Goal: Transaction & Acquisition: Purchase product/service

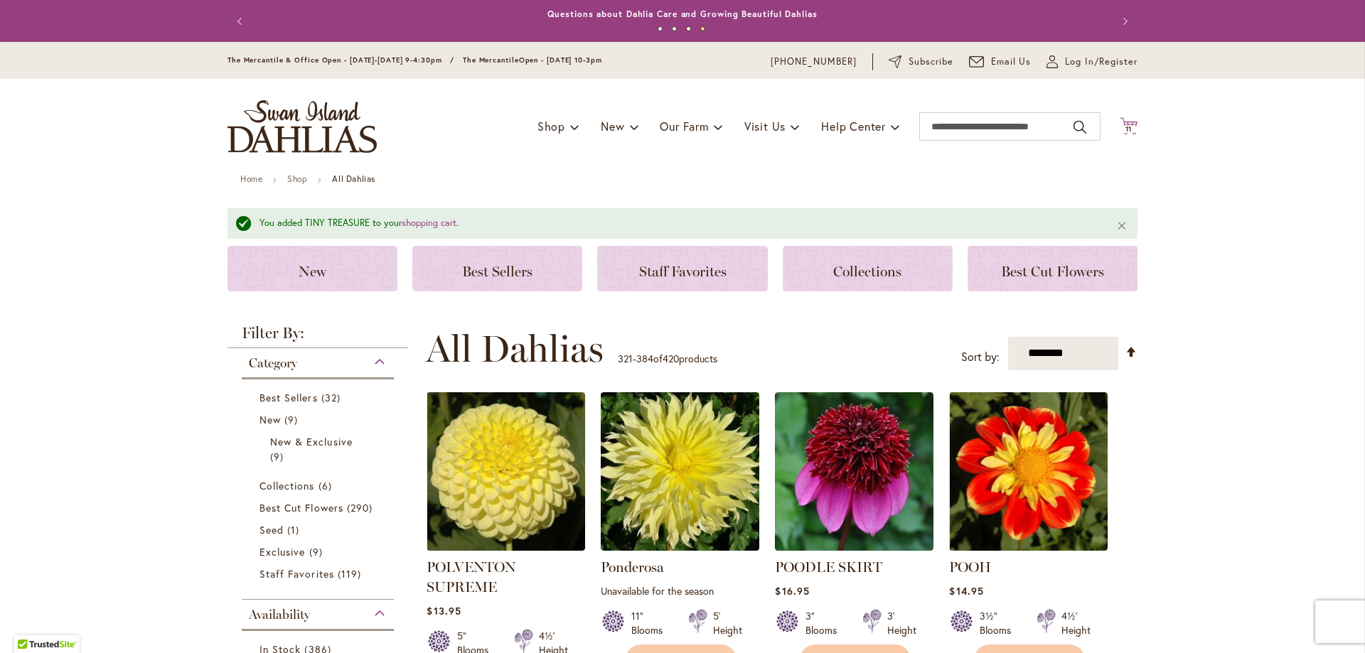
click at [1122, 126] on span "11 11 items" at bounding box center [1129, 129] width 14 height 7
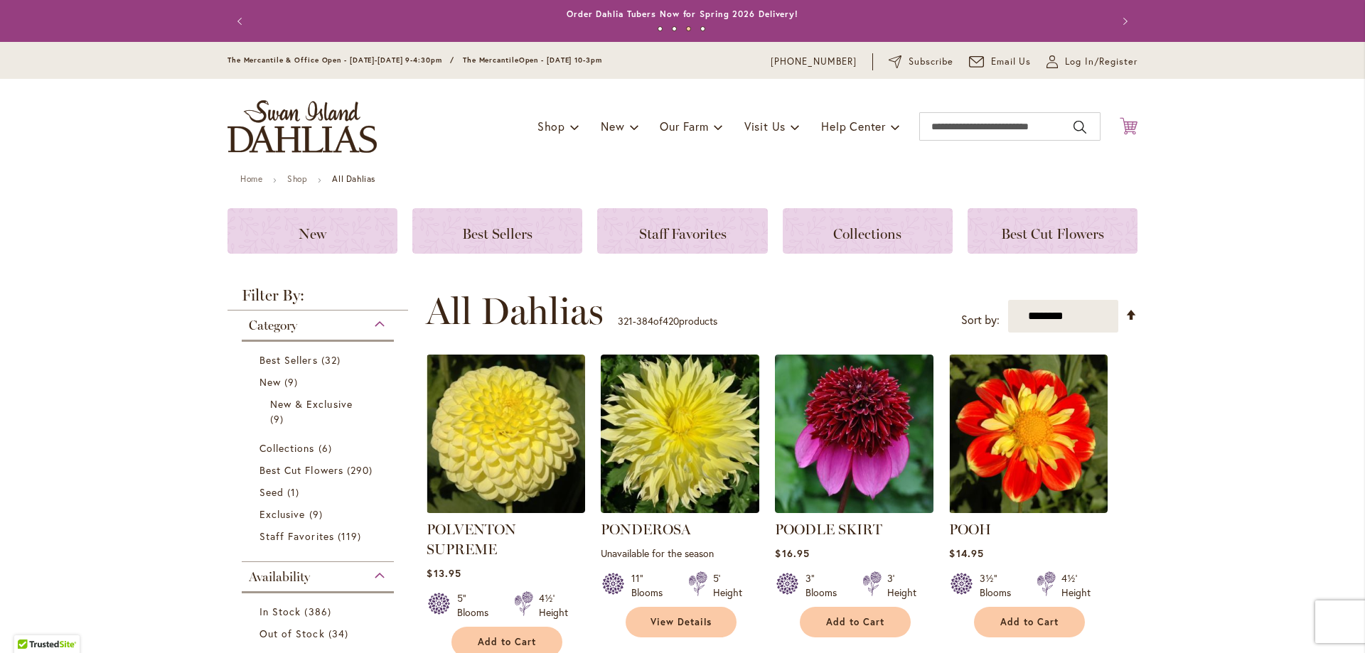
click at [1120, 129] on icon "Cart .cls-1 { fill: #231f20; }" at bounding box center [1129, 126] width 18 height 18
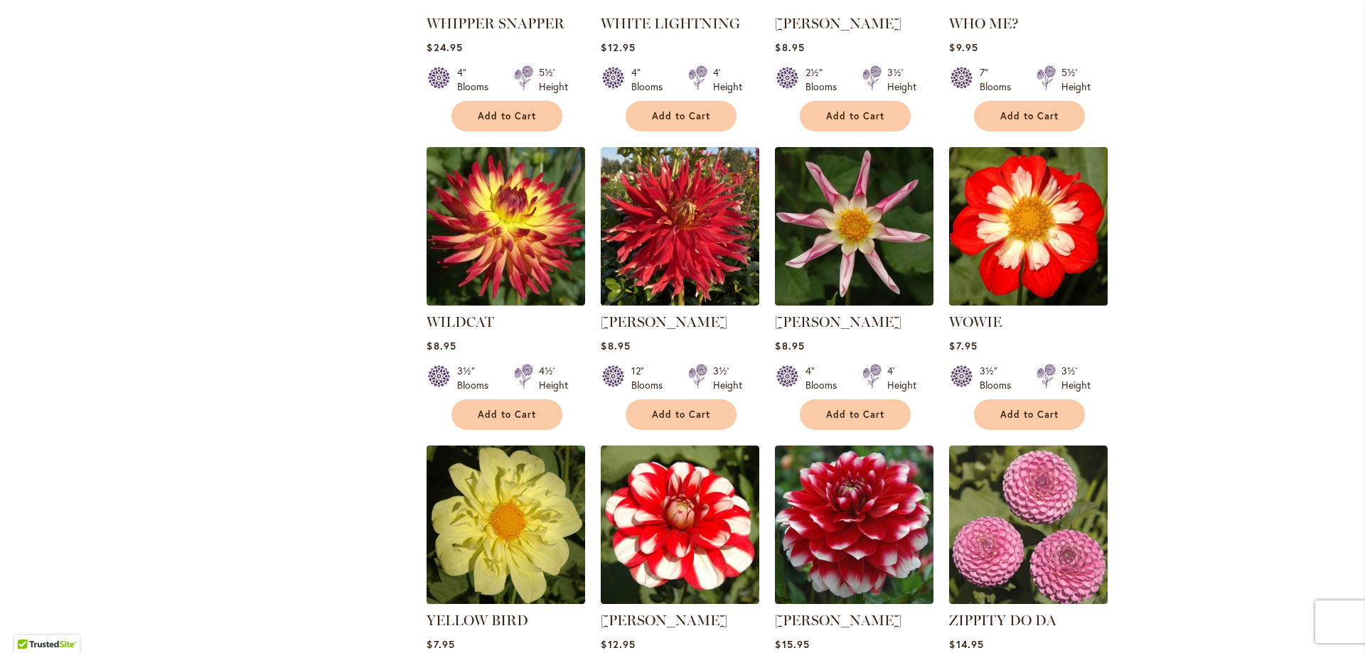
scroll to position [1777, 0]
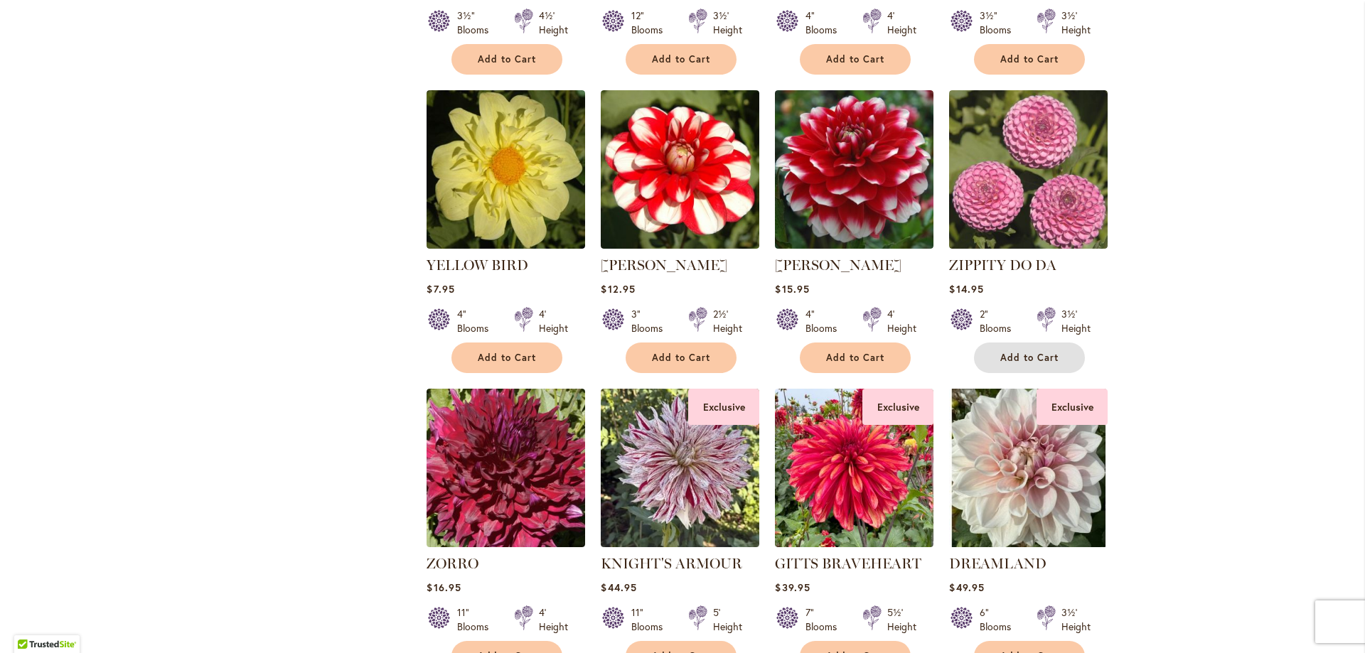
click at [1037, 343] on button "Add to Cart" at bounding box center [1029, 358] width 111 height 31
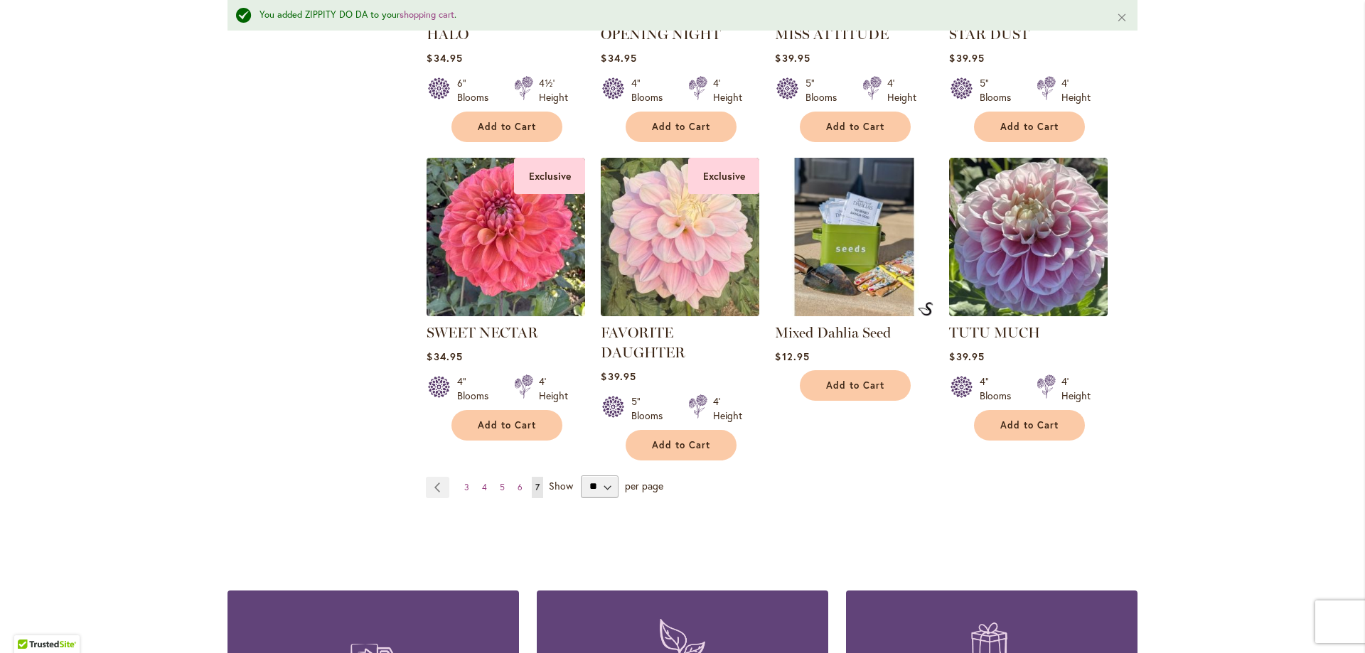
scroll to position [2844, 0]
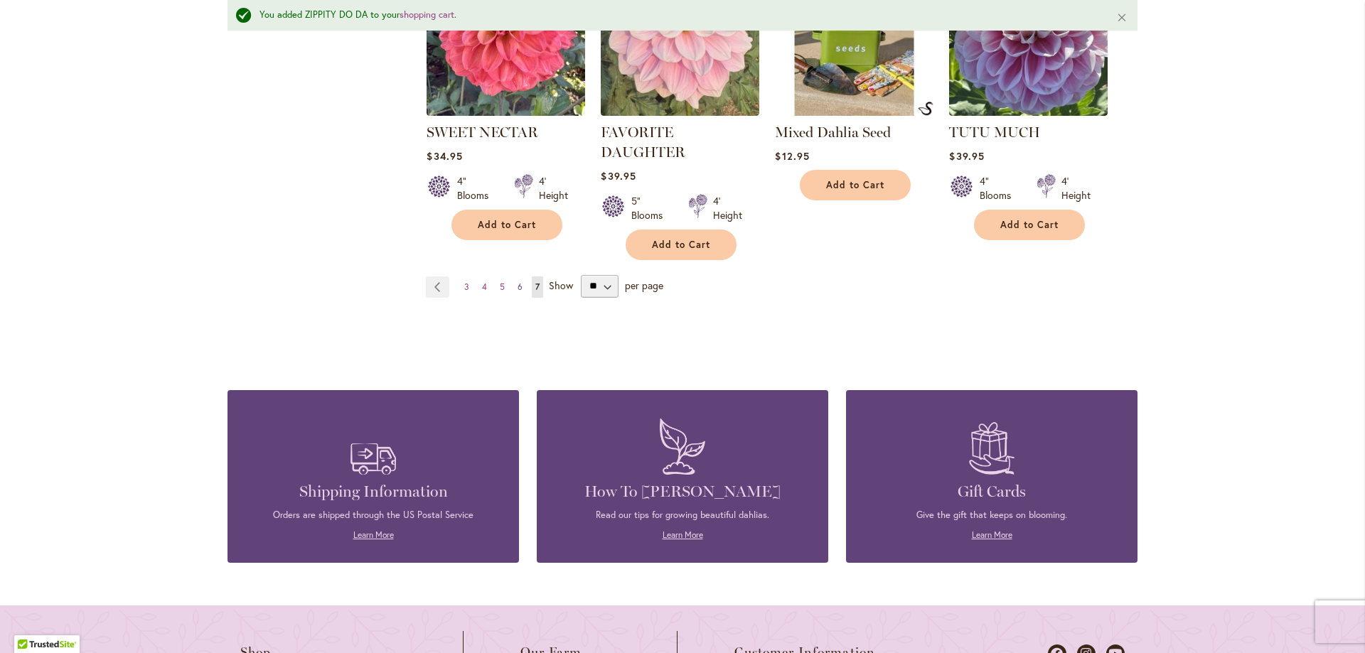
click at [518, 282] on span "6" at bounding box center [520, 287] width 5 height 11
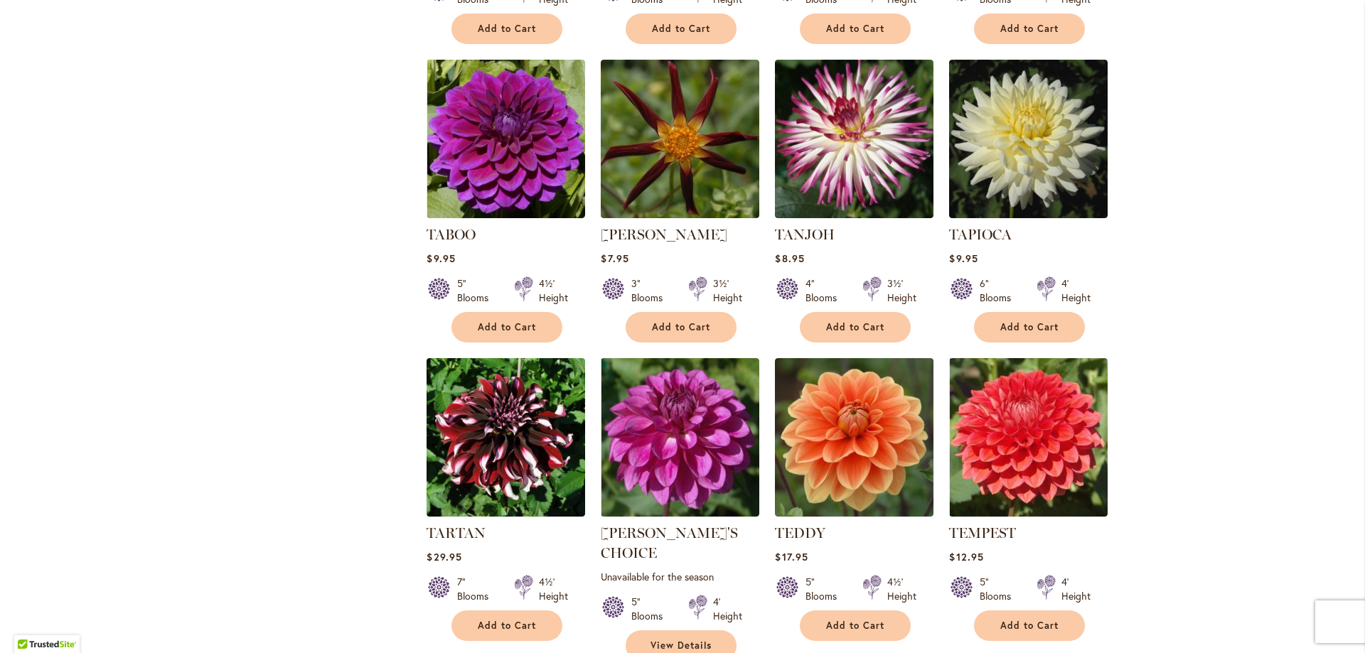
scroll to position [4293, 0]
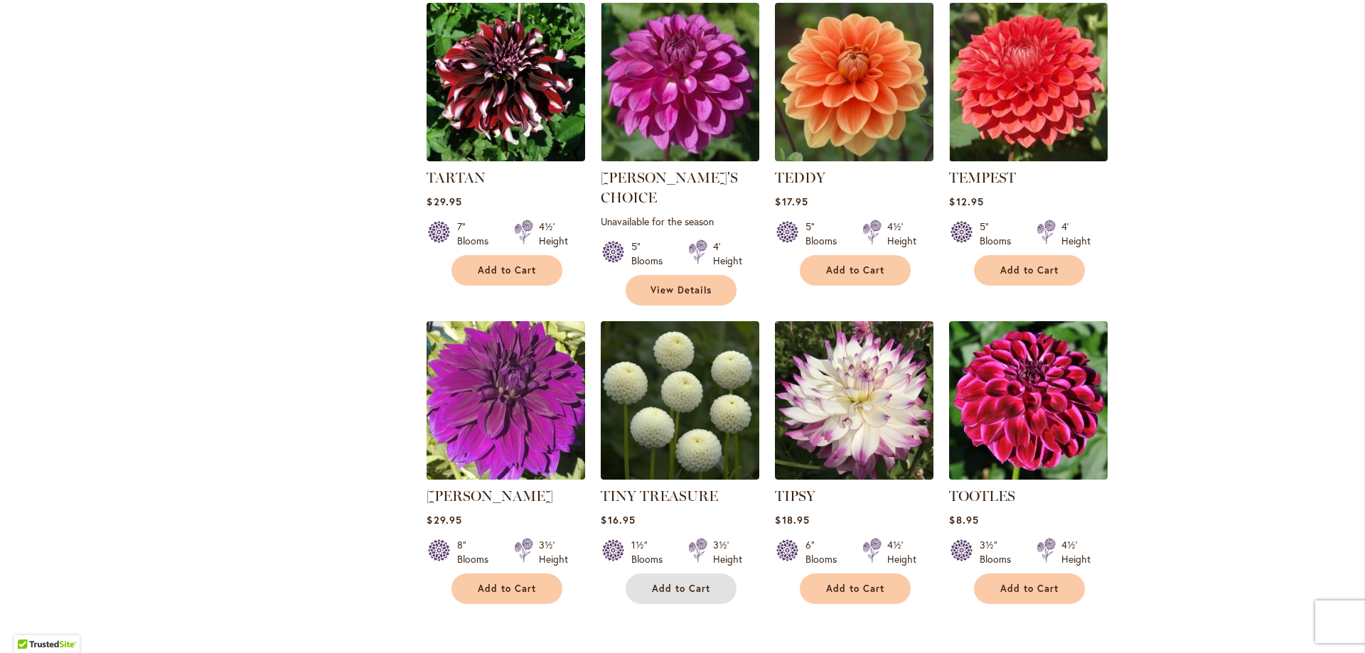
click at [678, 583] on span "Add to Cart" at bounding box center [681, 589] width 58 height 12
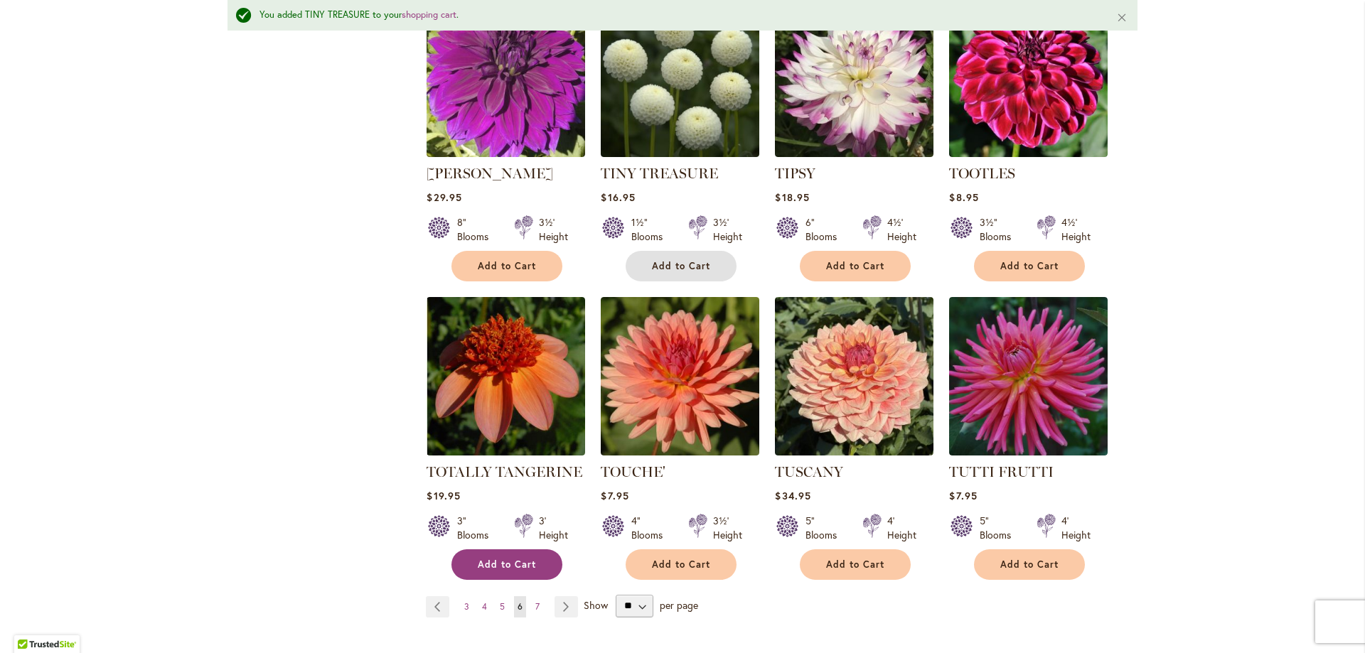
scroll to position [4686, 0]
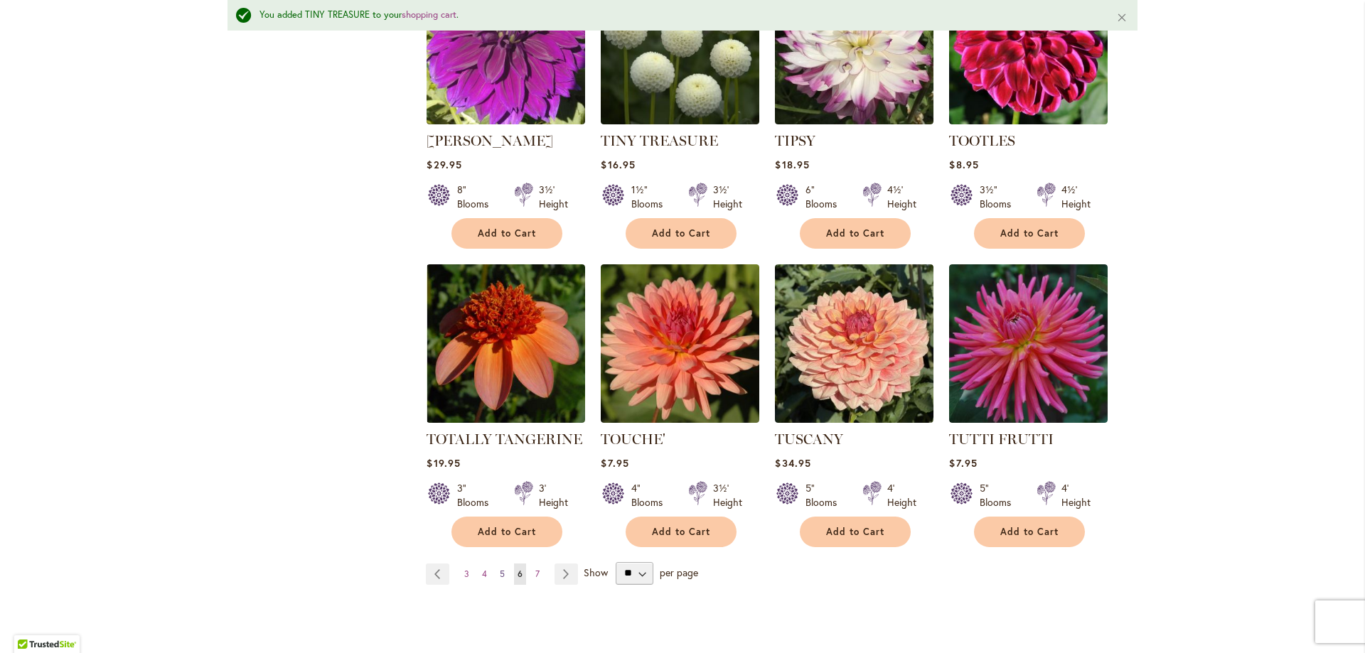
click at [500, 569] on span "5" at bounding box center [502, 574] width 5 height 11
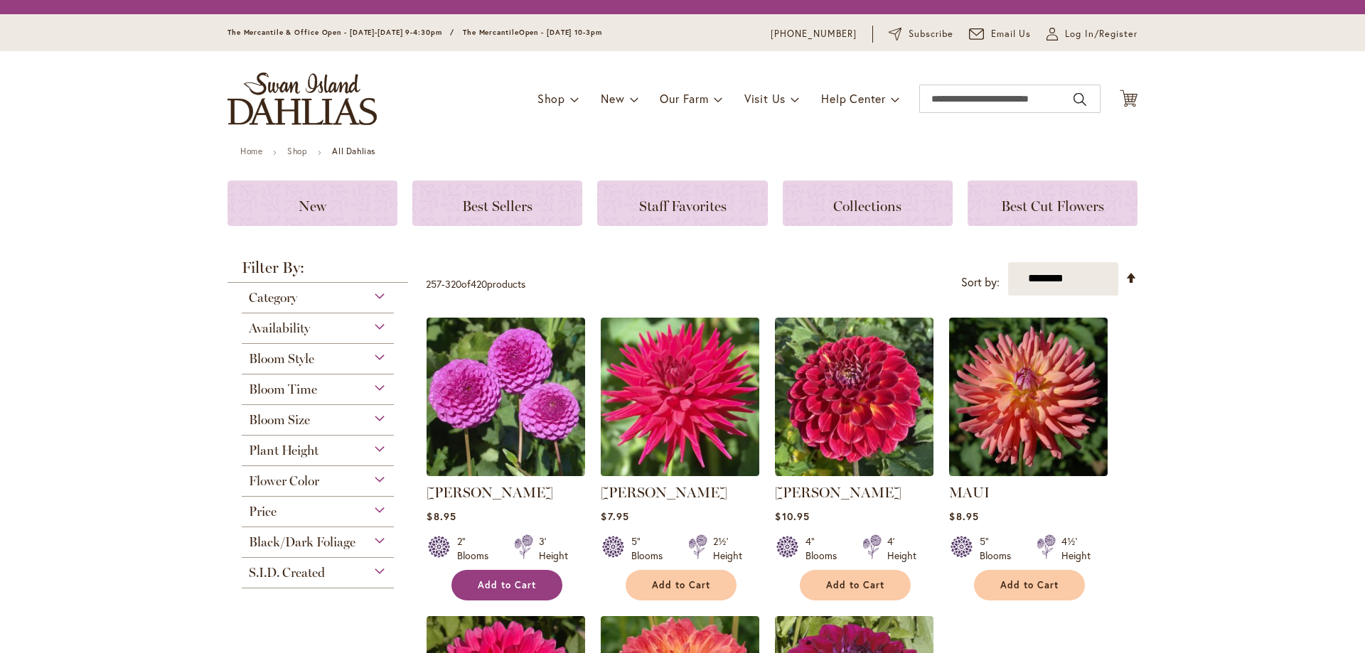
click at [498, 587] on span "Add to Cart" at bounding box center [507, 585] width 58 height 12
click at [530, 582] on span "Add to Cart" at bounding box center [507, 585] width 58 height 12
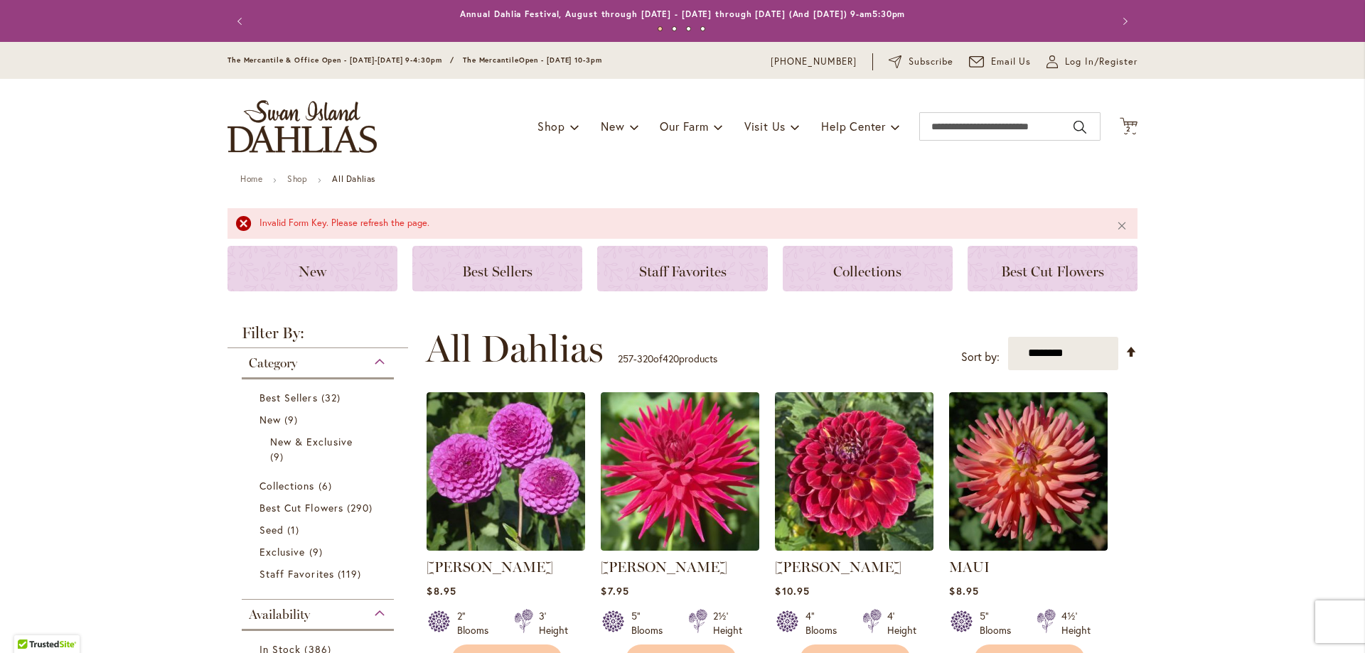
scroll to position [355, 0]
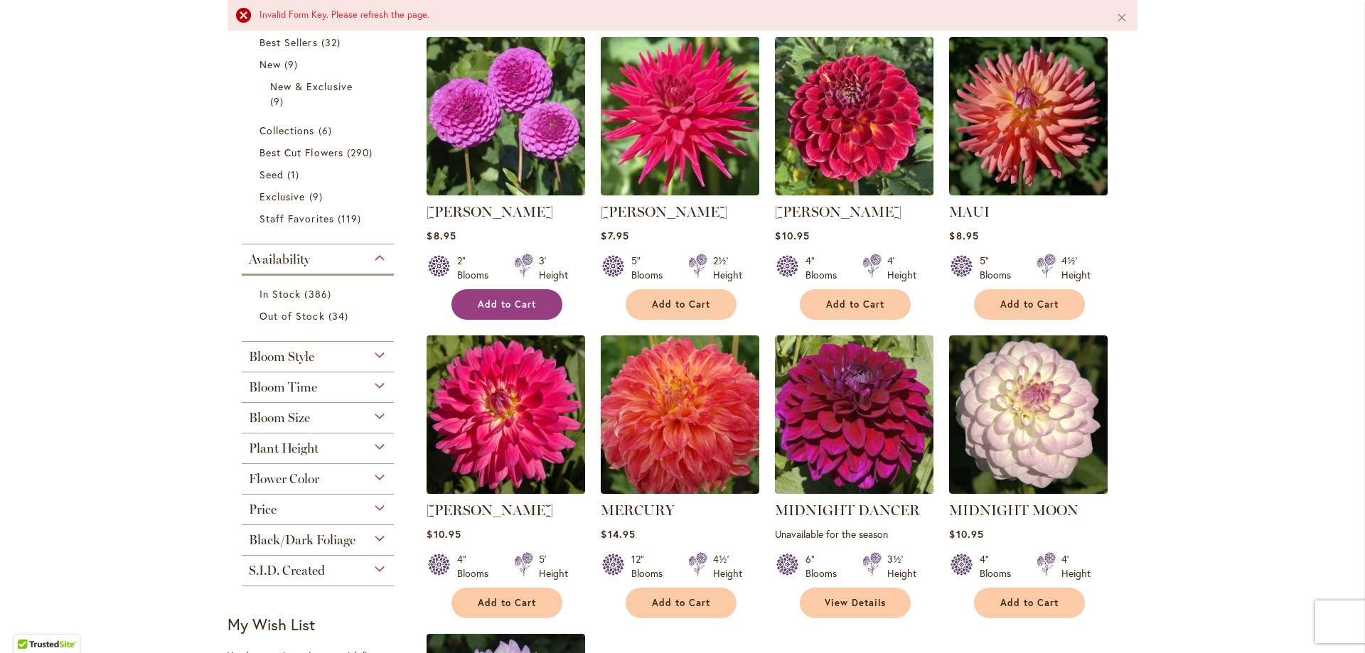
click at [519, 307] on span "Add to Cart" at bounding box center [507, 305] width 58 height 12
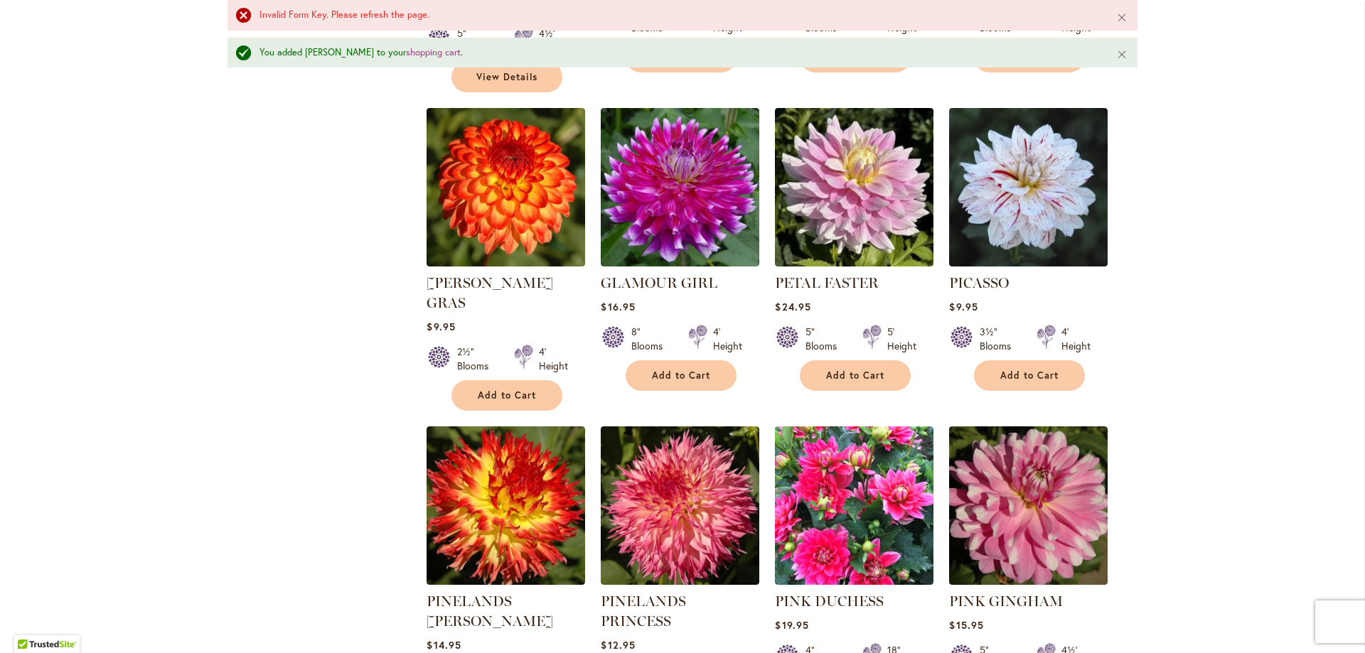
scroll to position [4659, 0]
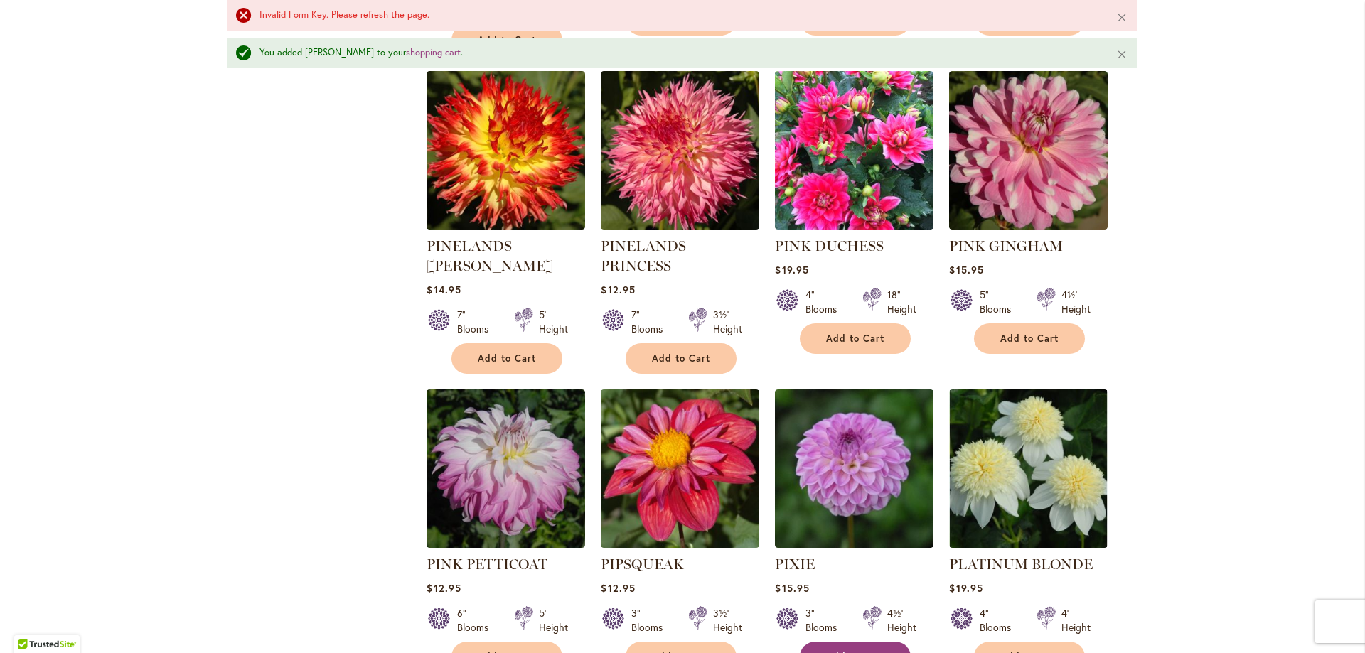
click at [842, 651] on span "Add to Cart" at bounding box center [855, 657] width 58 height 12
click at [259, 18] on div "Invalid Form Key. Please refresh the page." at bounding box center [676, 16] width 835 height 14
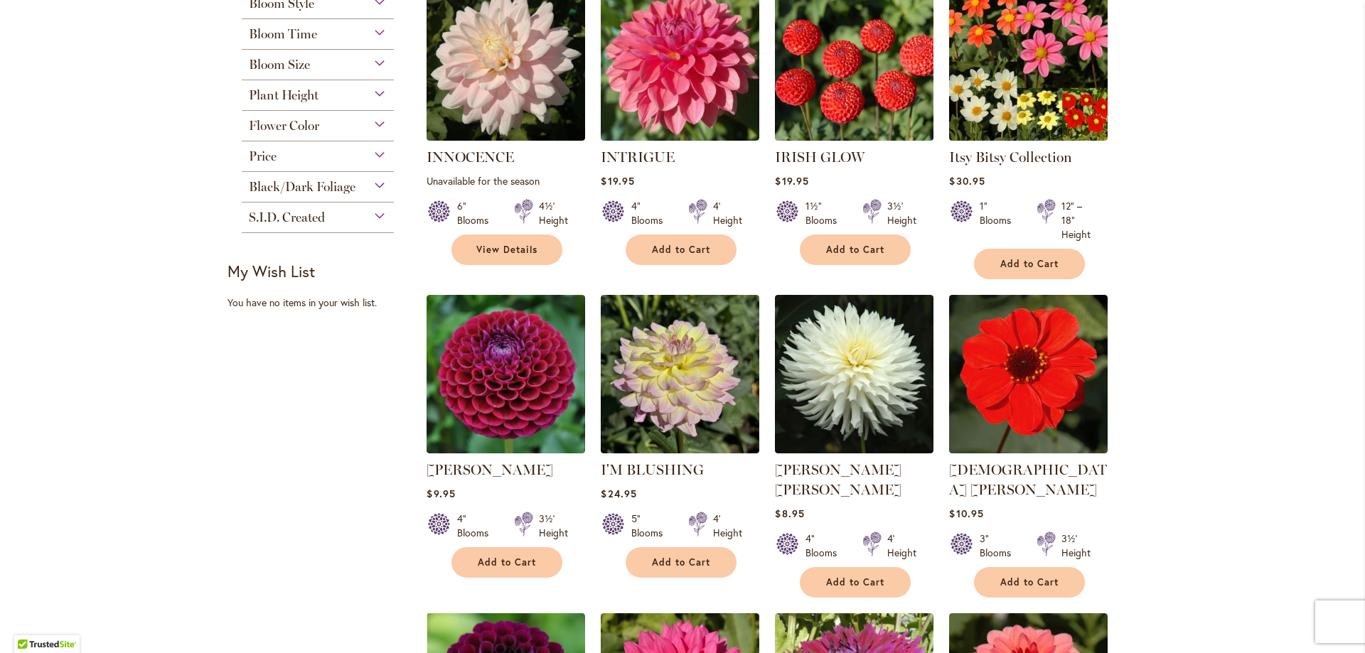
scroll to position [1027, 0]
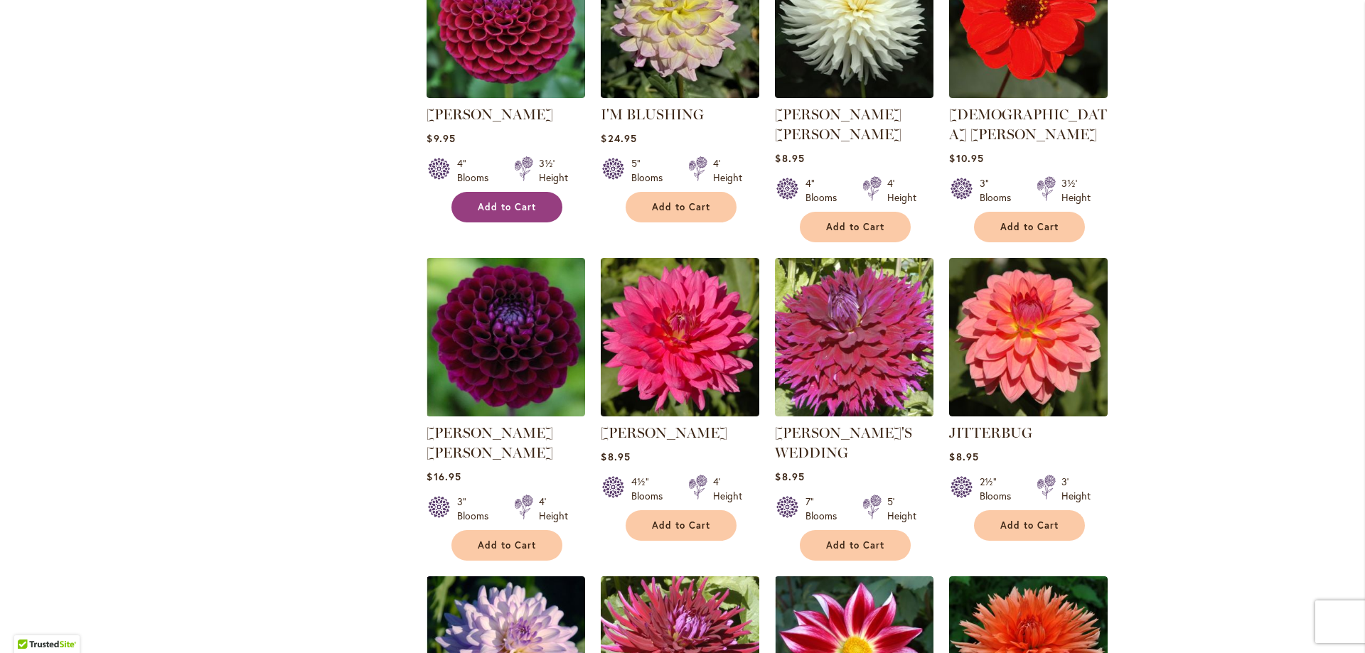
click at [469, 209] on button "Add to Cart" at bounding box center [506, 207] width 111 height 31
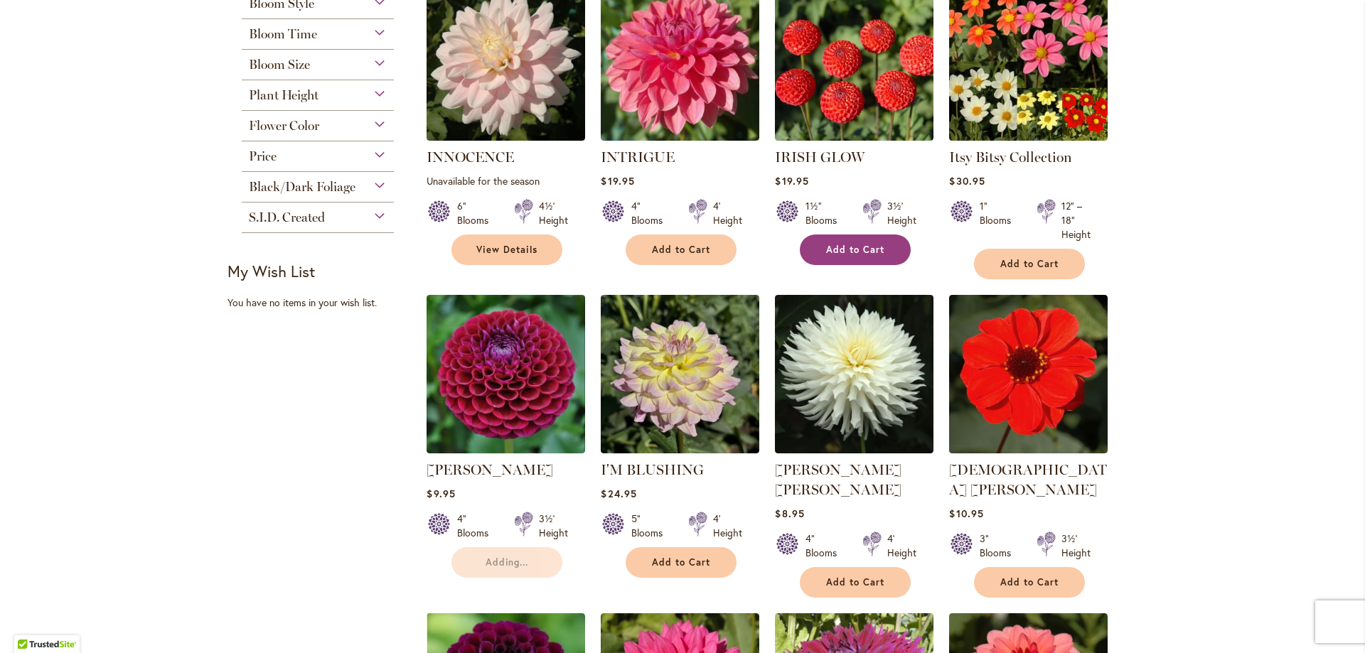
click at [831, 250] on span "Add to Cart" at bounding box center [855, 250] width 58 height 12
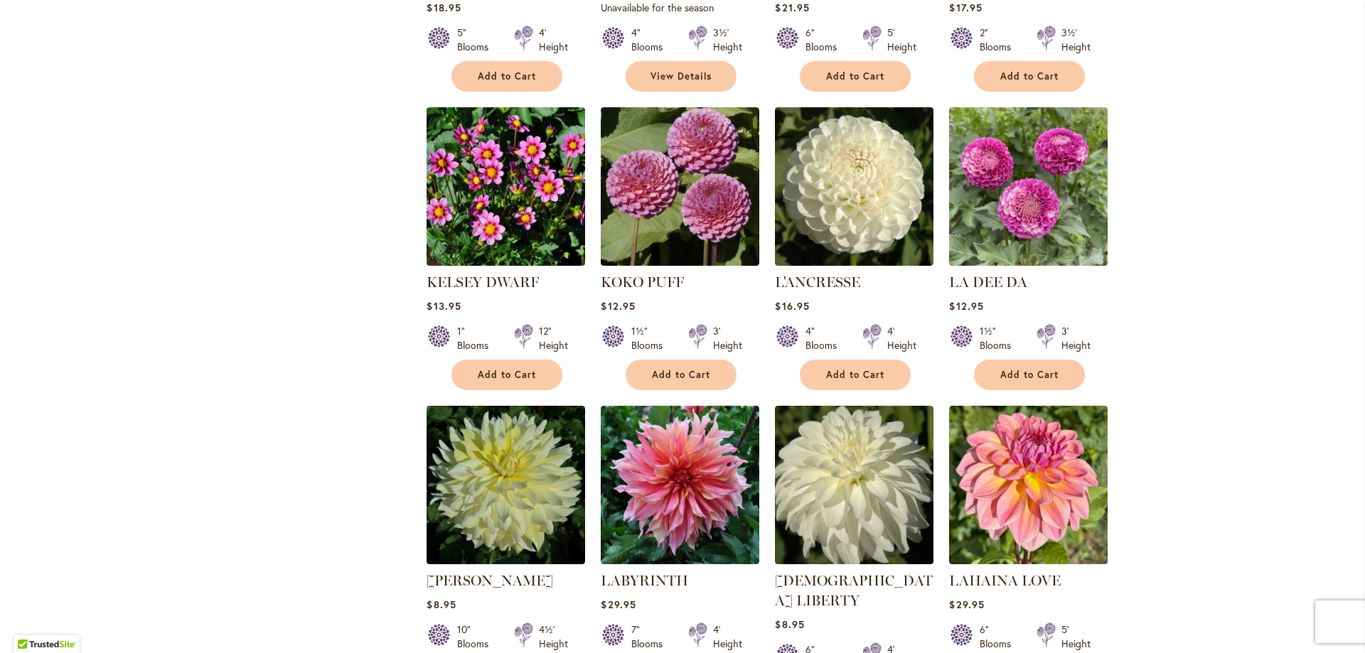
scroll to position [2093, 0]
click at [682, 360] on button "Add to Cart" at bounding box center [681, 375] width 111 height 31
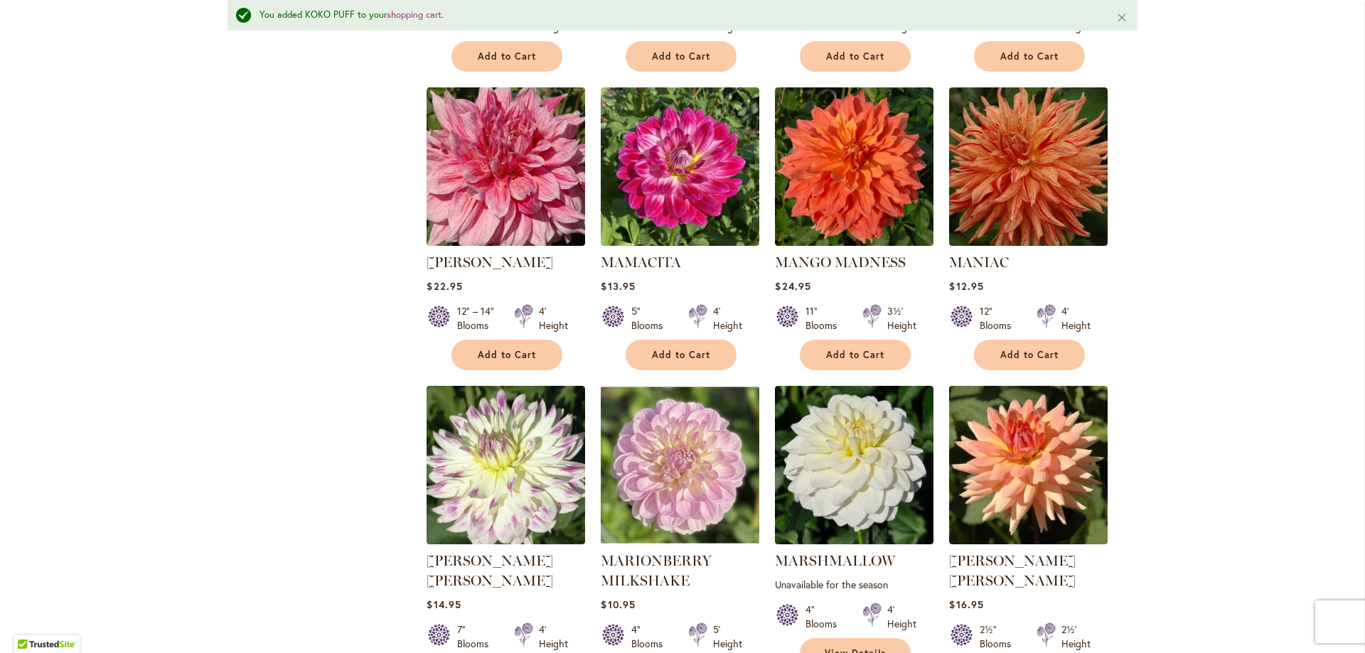
scroll to position [4974, 0]
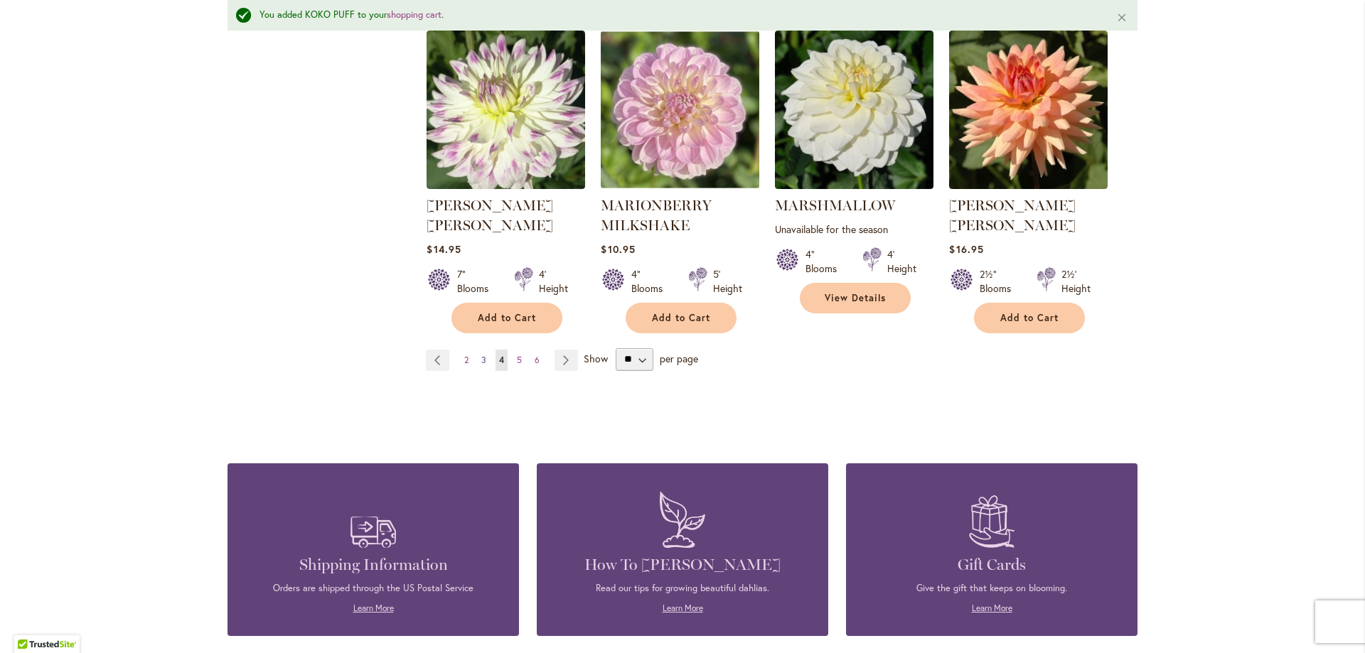
click at [481, 355] on span "3" at bounding box center [483, 360] width 5 height 11
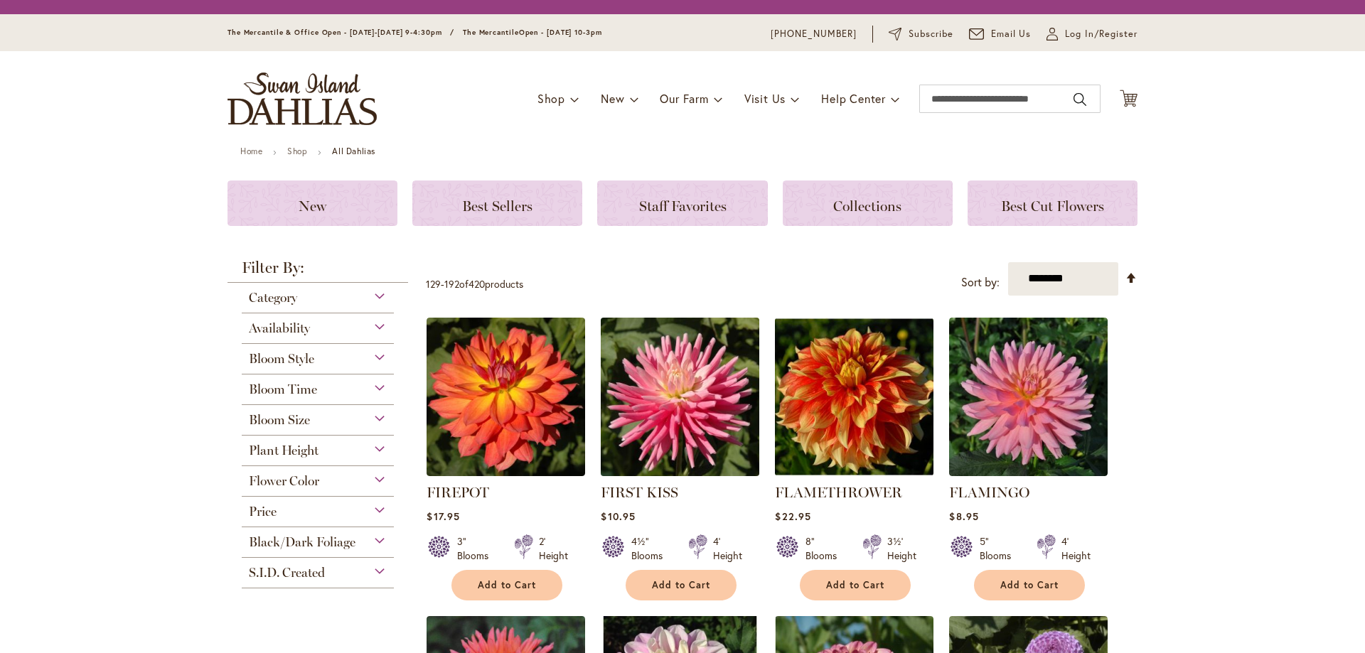
scroll to position [355, 0]
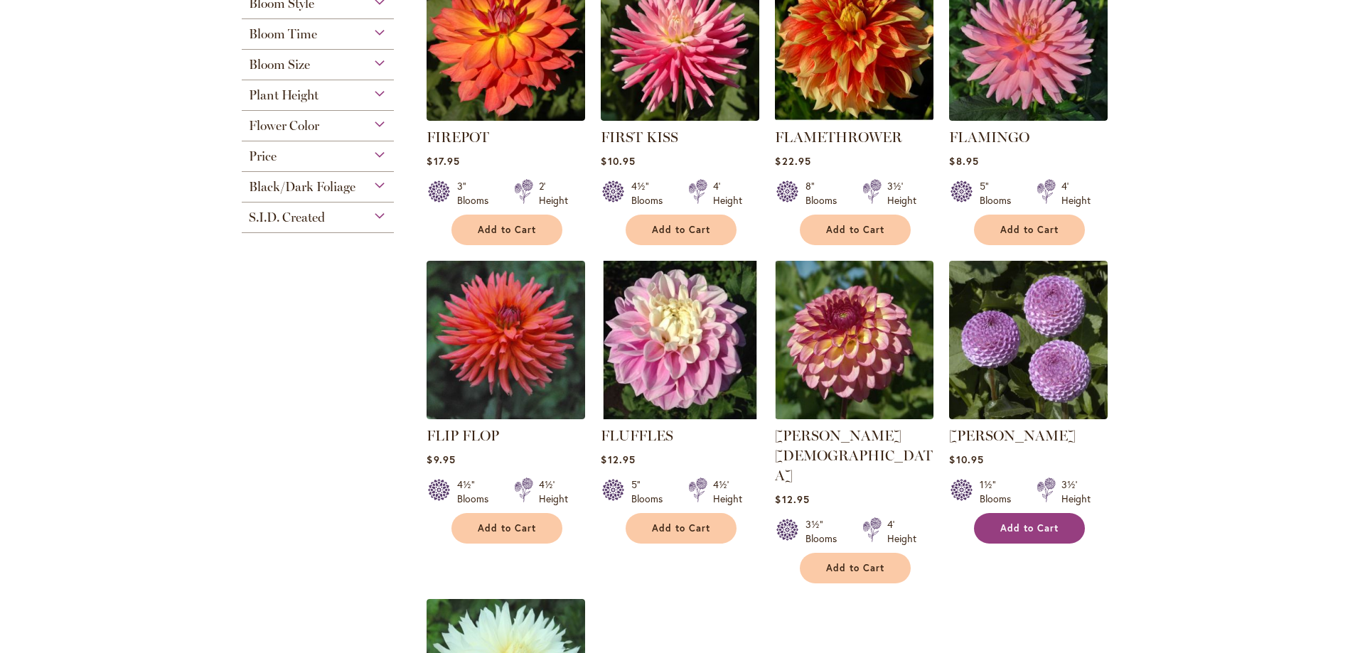
click at [1029, 524] on span "Add to Cart" at bounding box center [1029, 529] width 58 height 12
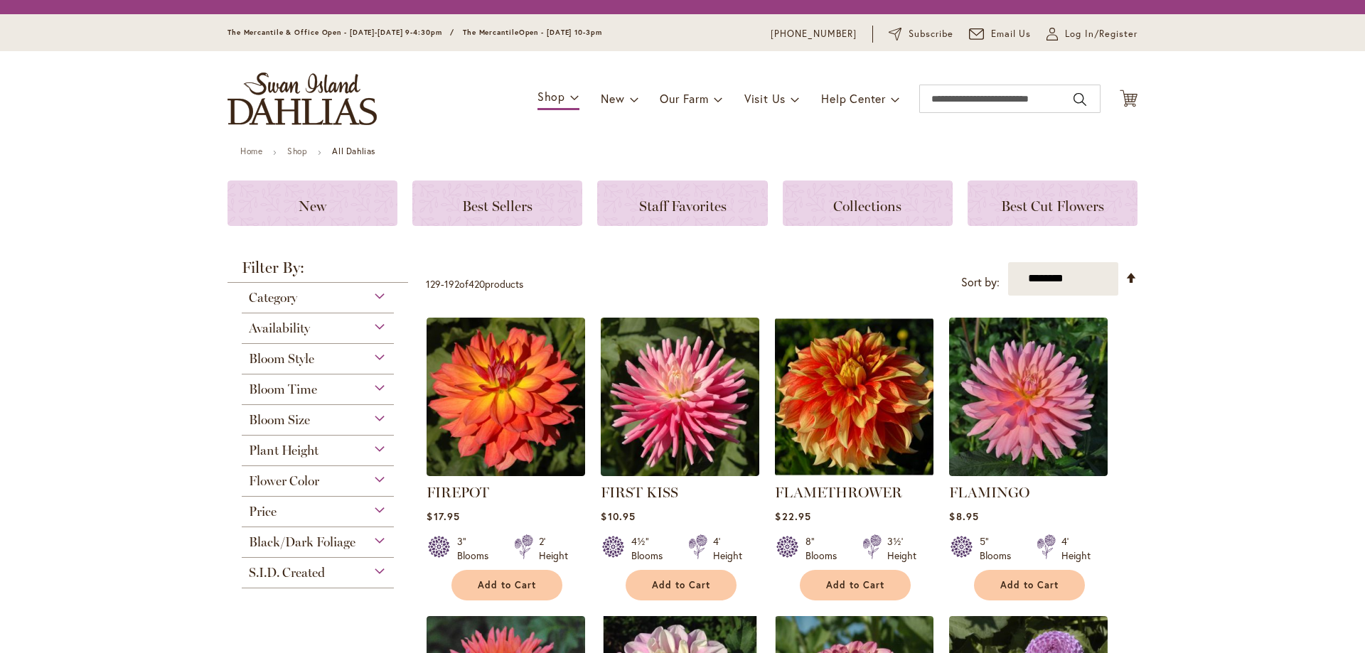
scroll to position [355, 0]
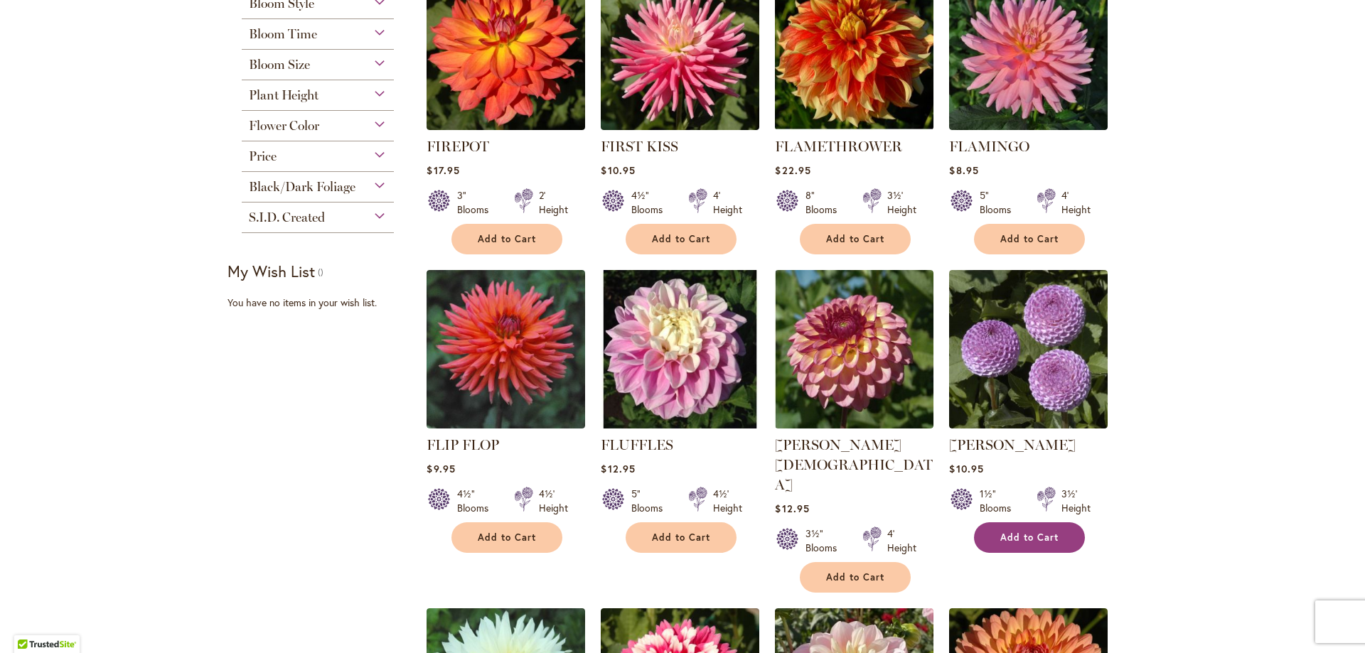
click at [1030, 528] on button "Add to Cart" at bounding box center [1029, 538] width 111 height 31
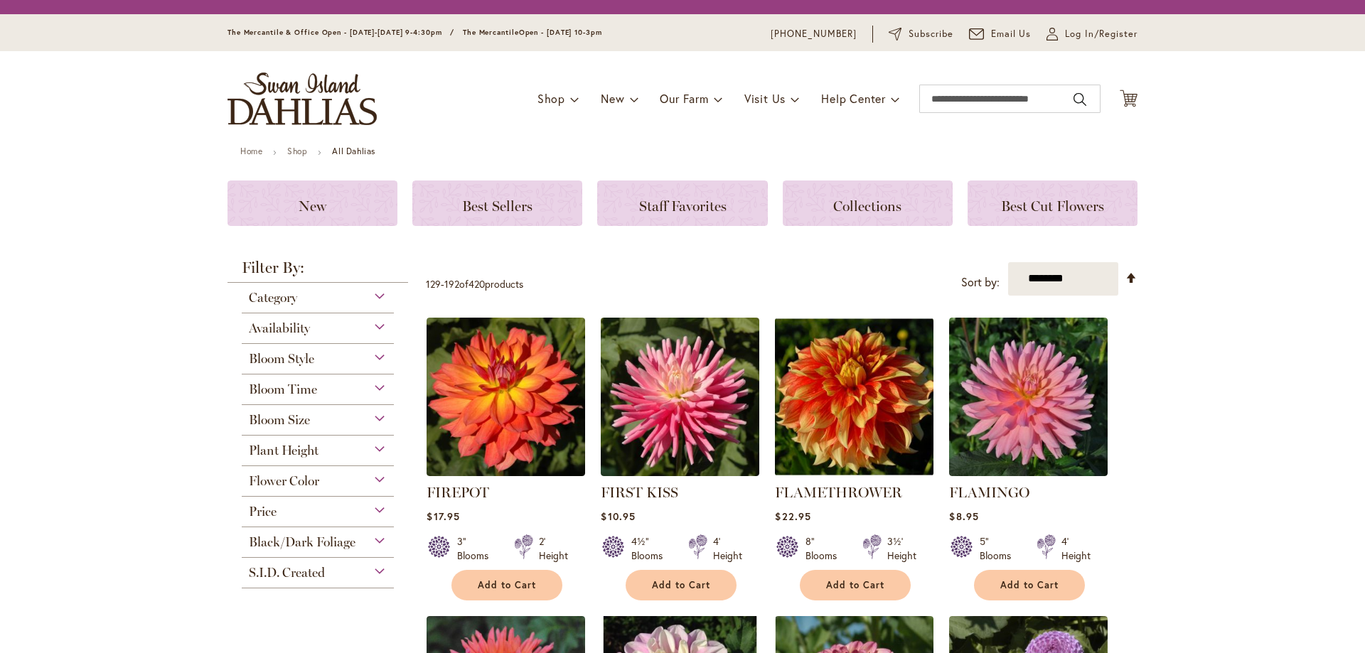
scroll to position [355, 0]
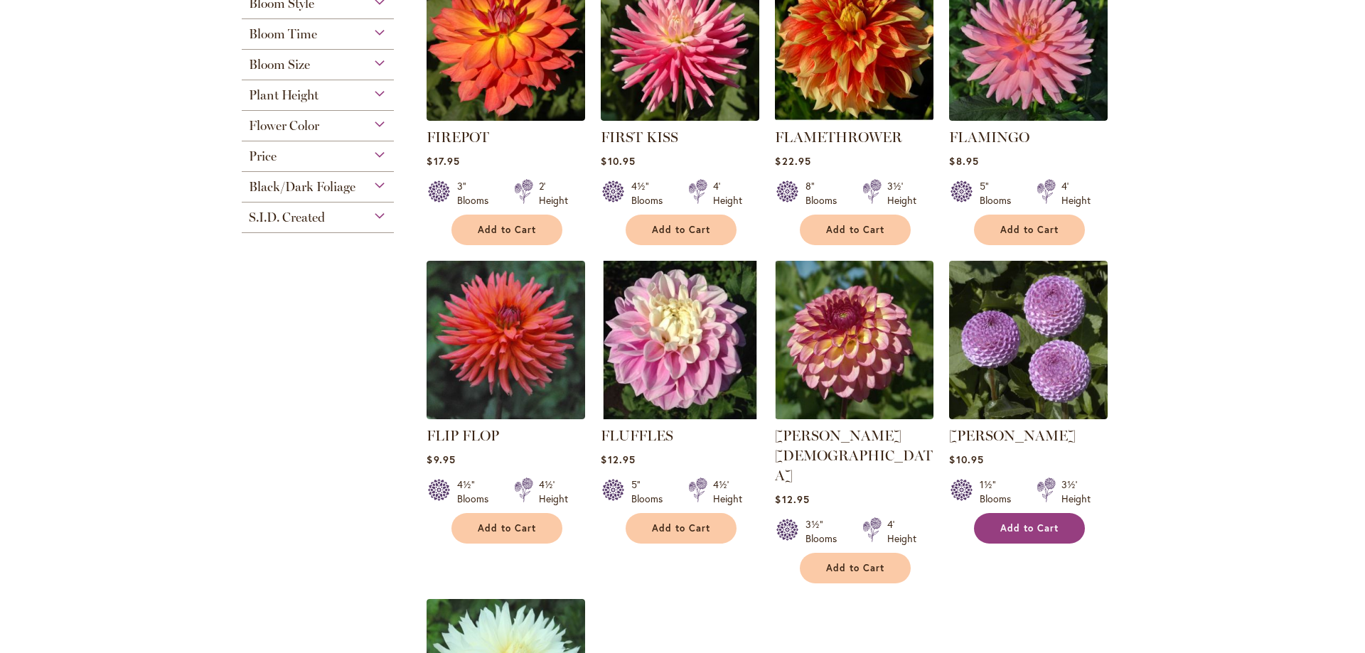
click at [1032, 530] on span "Add to Cart" at bounding box center [1029, 529] width 58 height 12
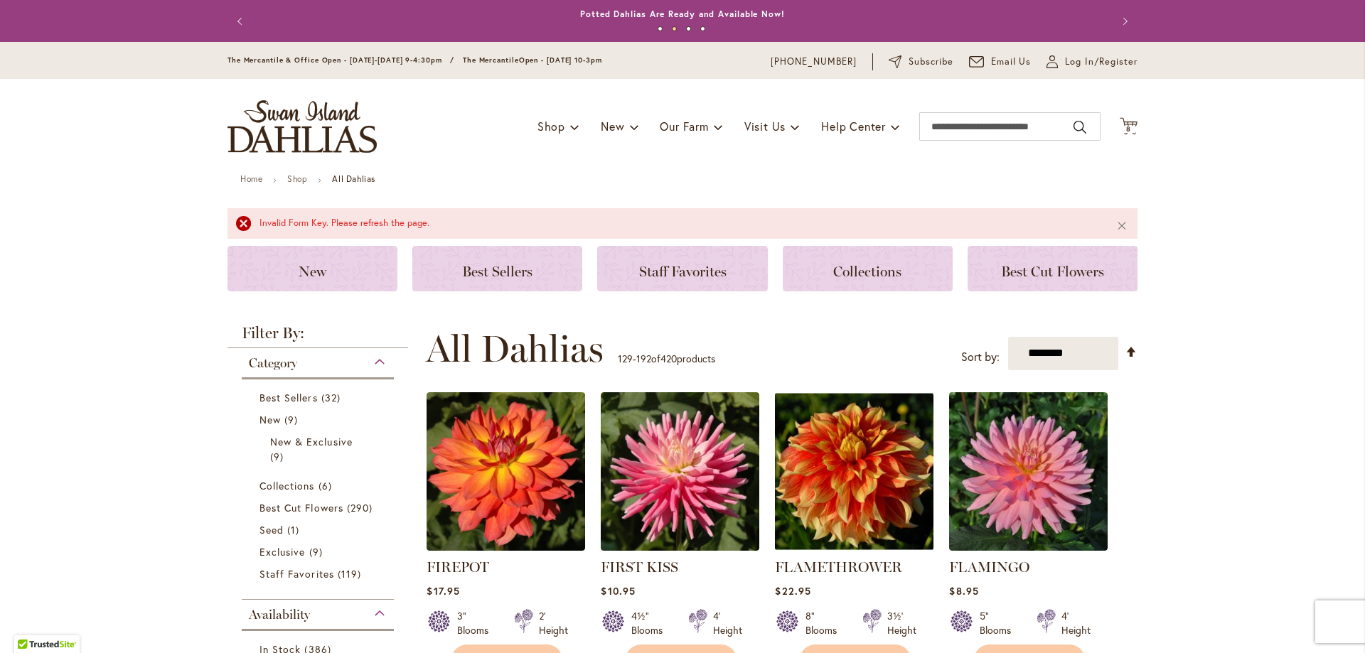
click at [259, 225] on div "Invalid Form Key. Please refresh the page." at bounding box center [676, 224] width 835 height 14
drag, startPoint x: 1120, startPoint y: 226, endPoint x: 1076, endPoint y: 259, distance: 55.9
click at [1120, 227] on button "Close" at bounding box center [1122, 225] width 31 height 34
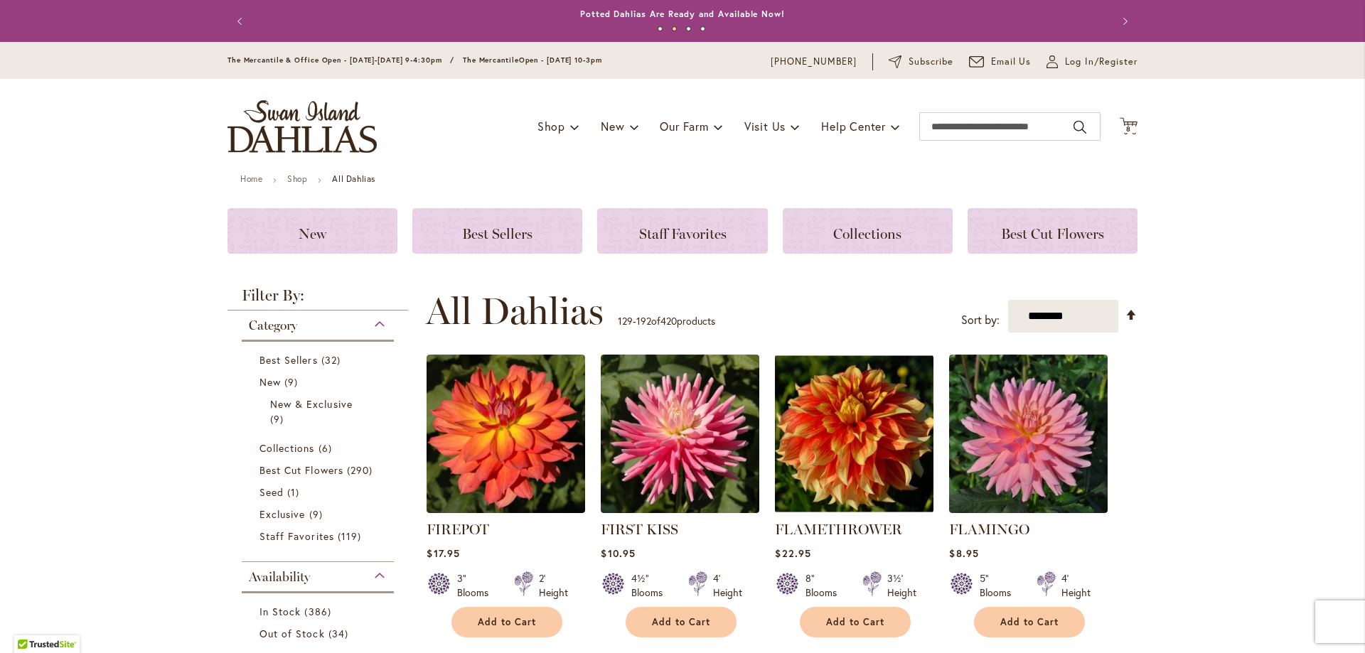
scroll to position [711, 0]
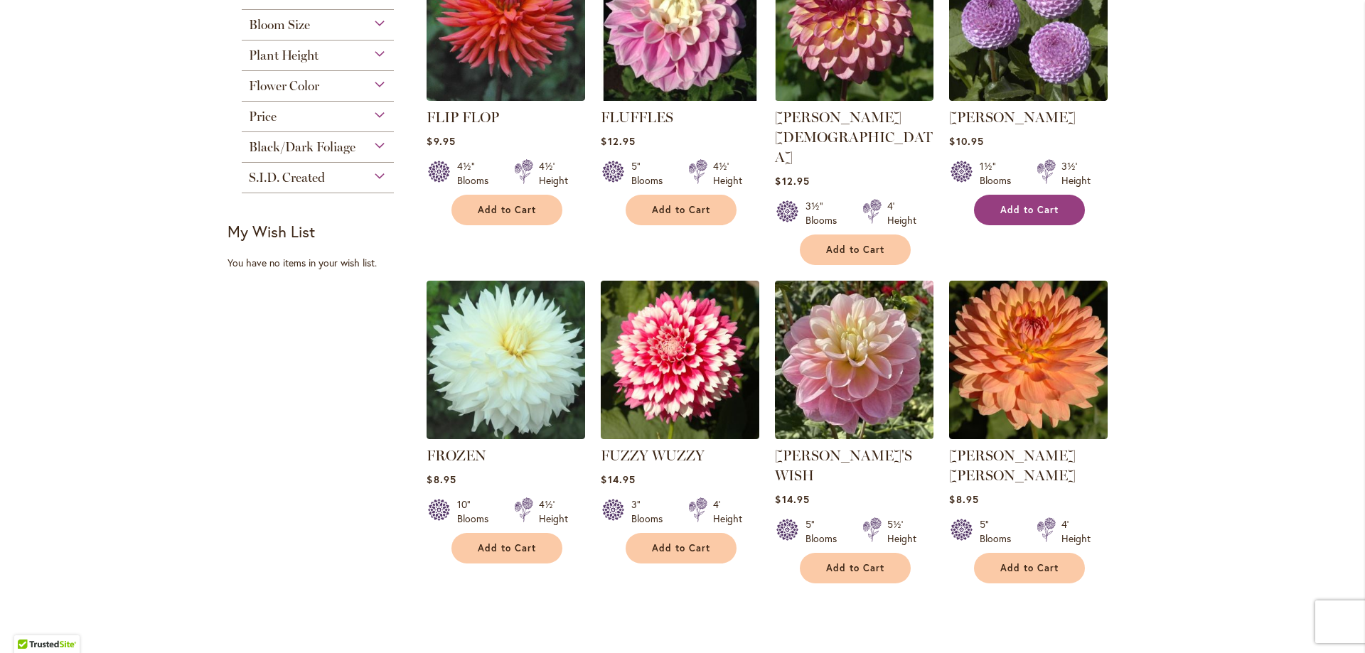
click at [1033, 205] on span "Add to Cart" at bounding box center [1029, 210] width 58 height 12
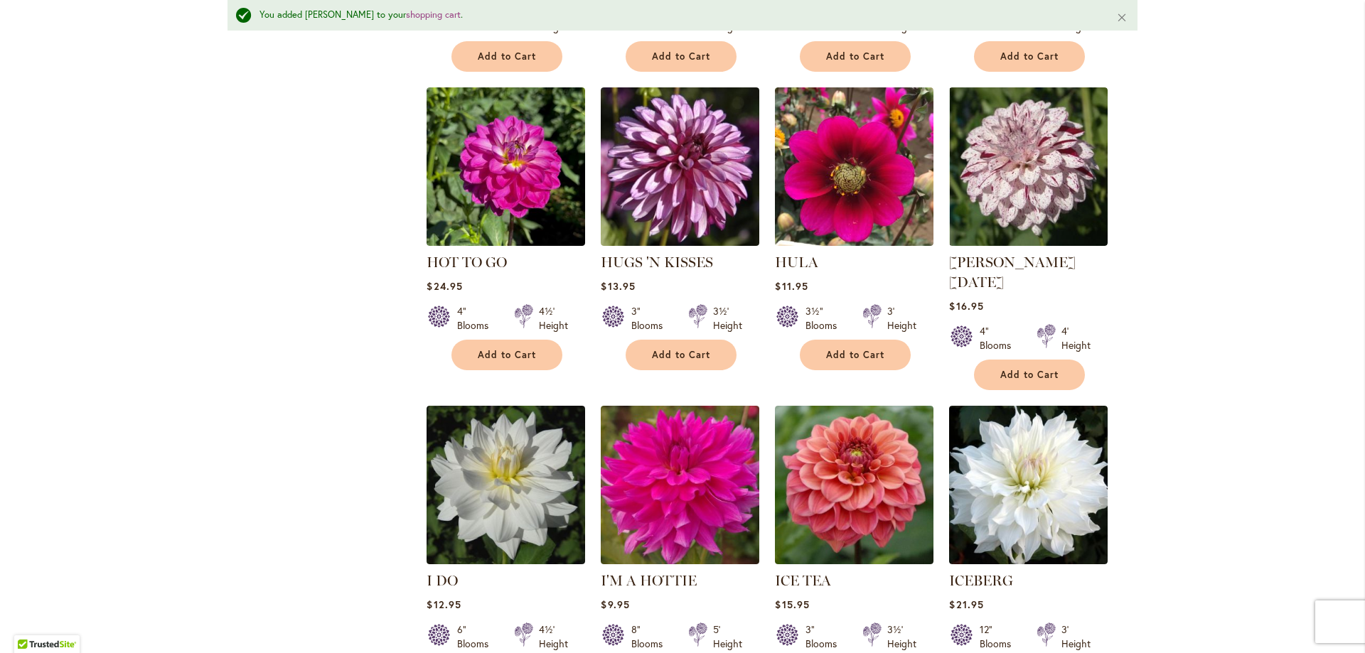
scroll to position [5014, 0]
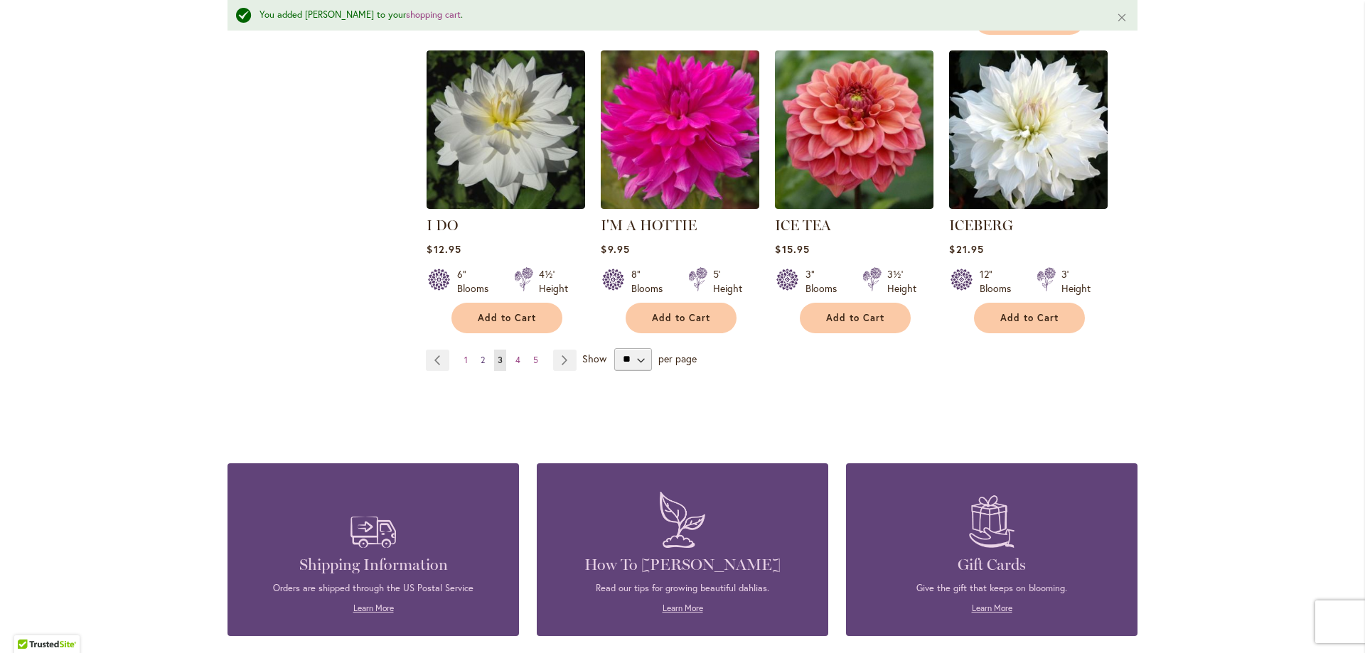
click at [481, 355] on span "2" at bounding box center [483, 360] width 4 height 11
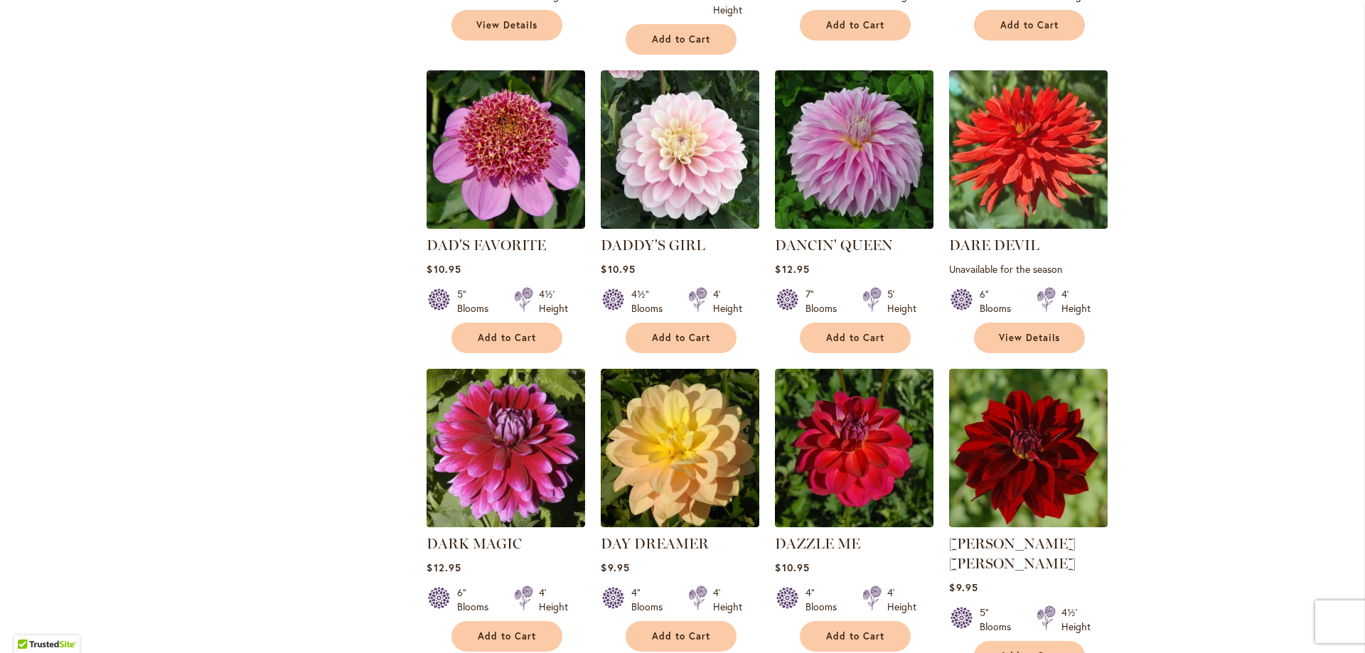
scroll to position [2844, 0]
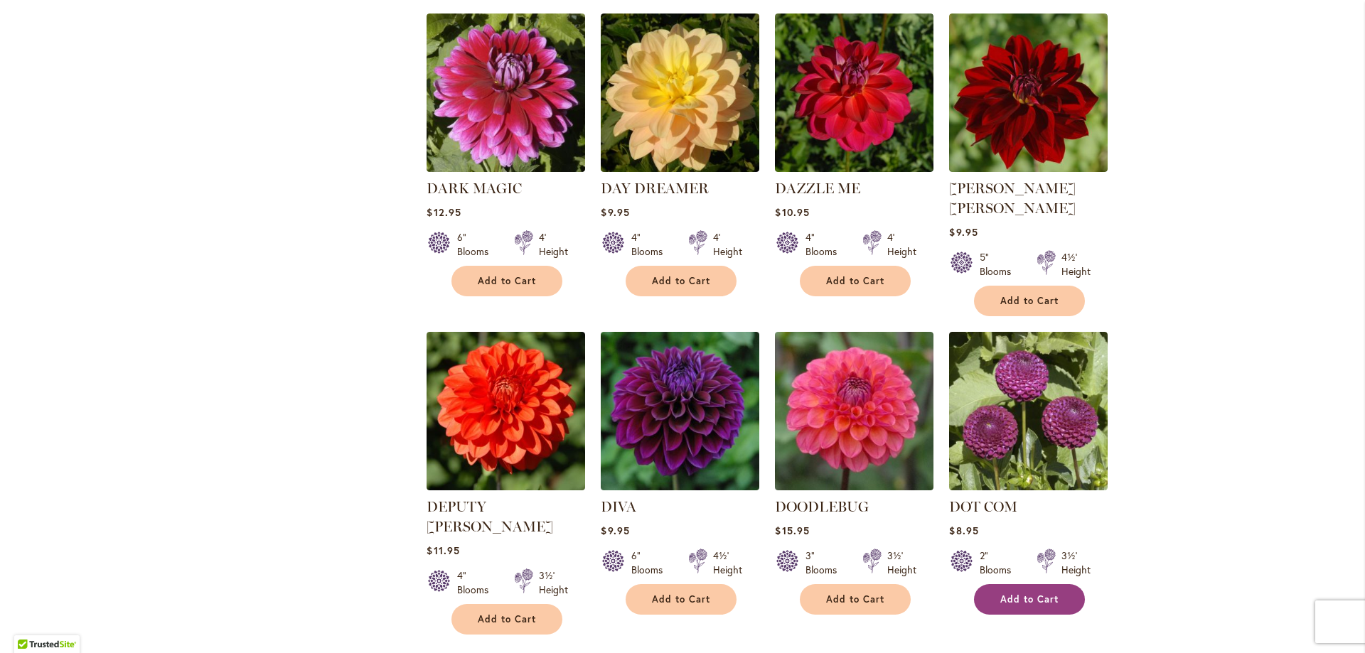
click at [1037, 594] on span "Add to Cart" at bounding box center [1029, 600] width 58 height 12
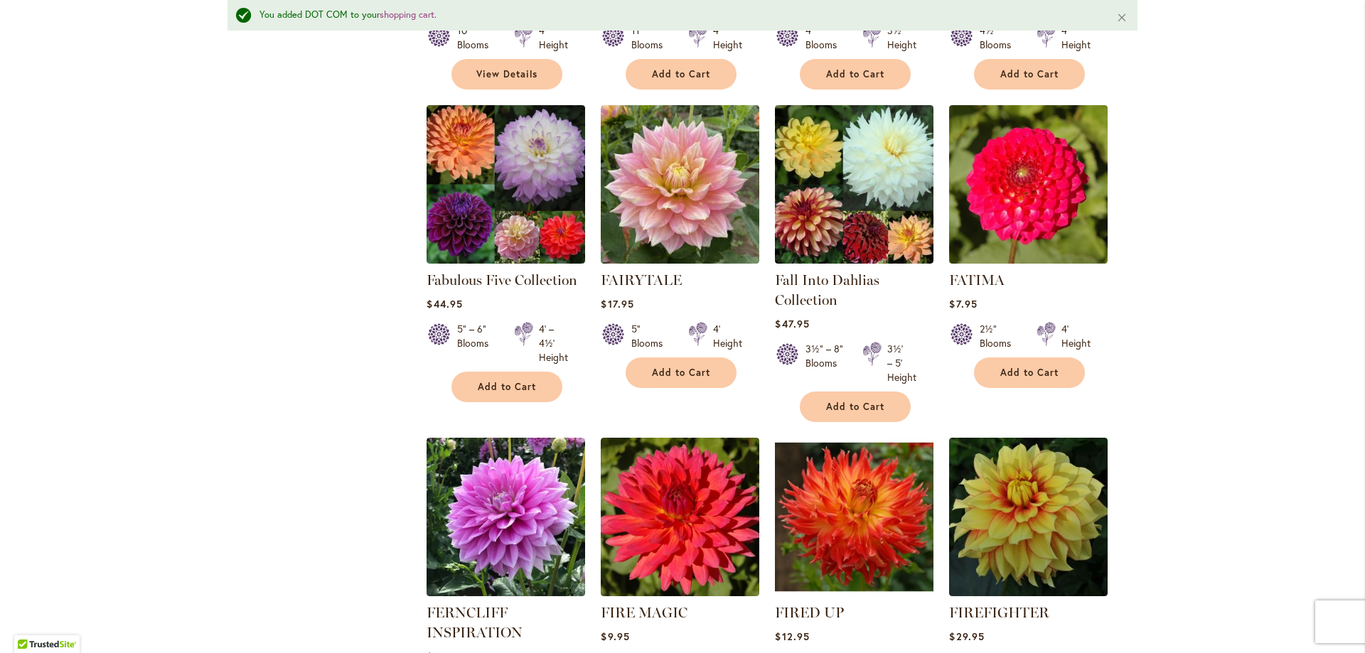
scroll to position [4976, 0]
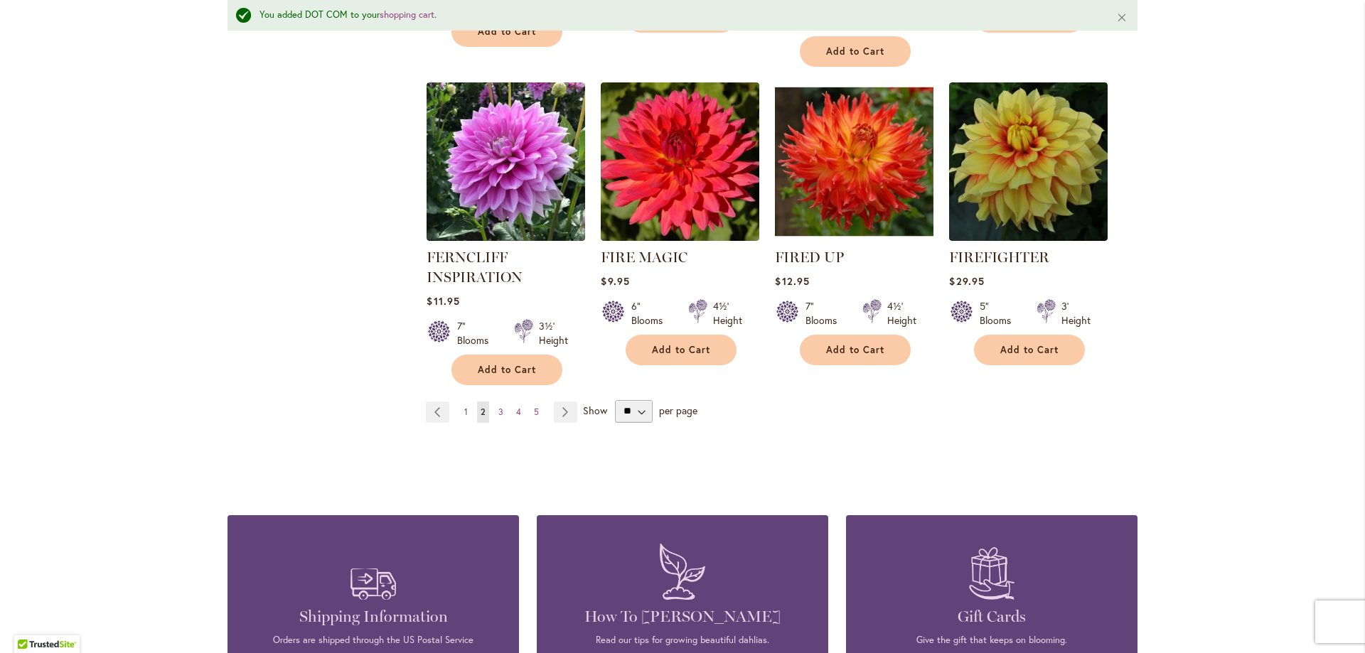
click at [464, 407] on span "1" at bounding box center [466, 412] width 4 height 11
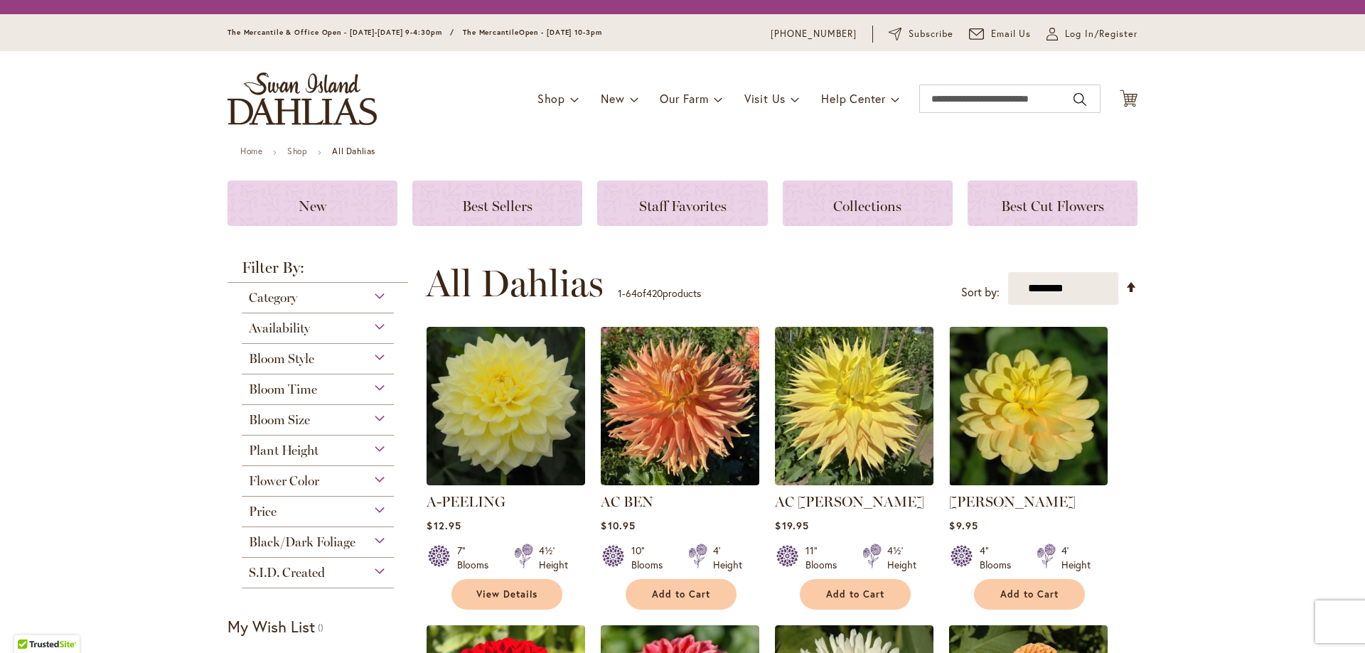
scroll to position [355, 0]
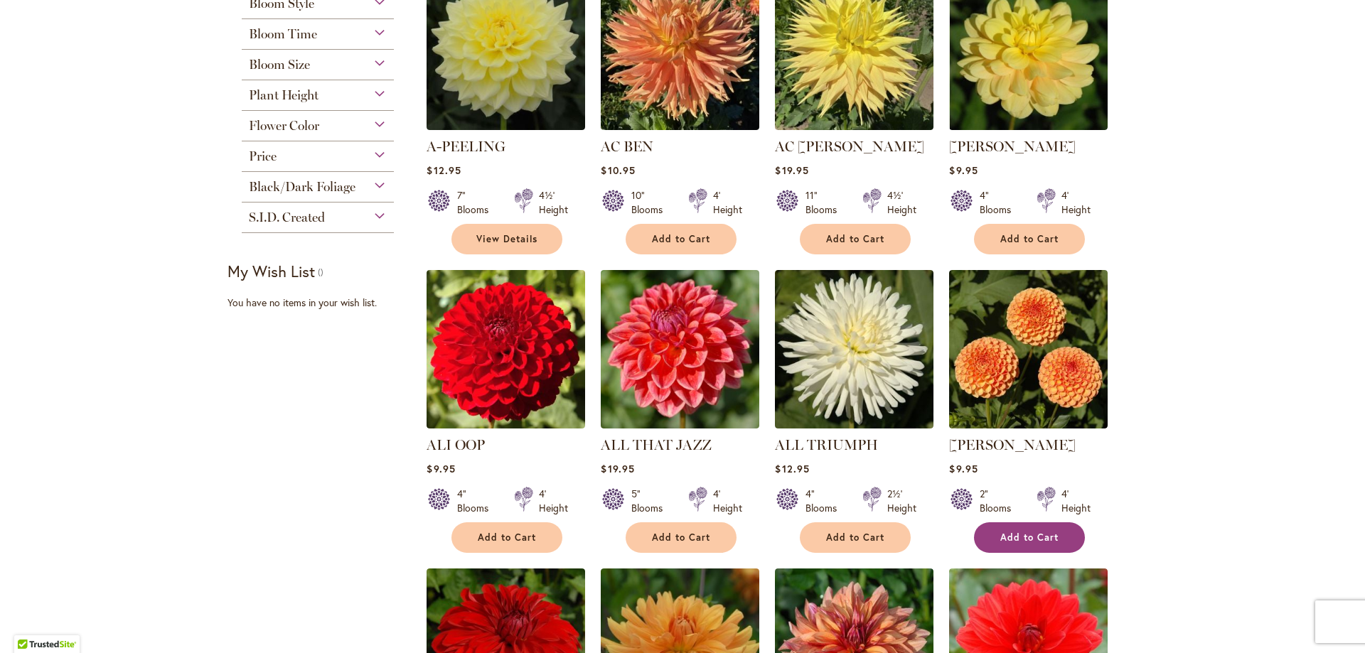
click at [1010, 533] on span "Add to Cart" at bounding box center [1029, 538] width 58 height 12
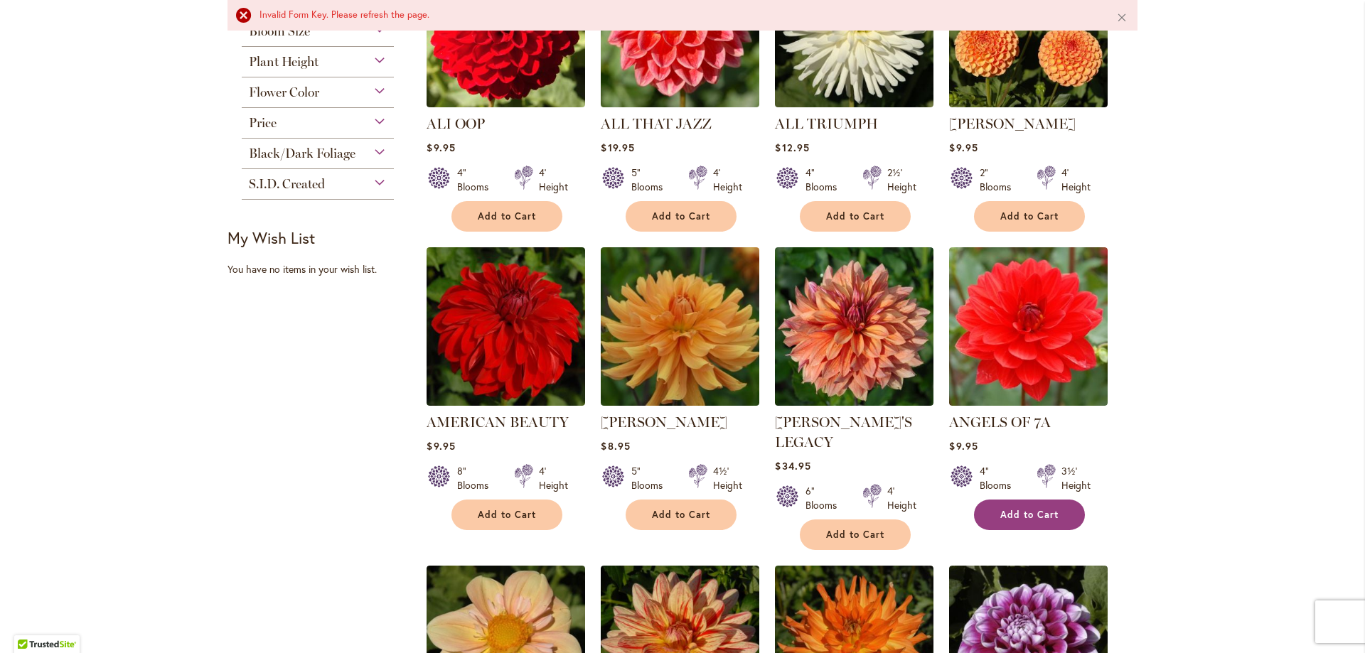
scroll to position [742, 0]
click at [1007, 208] on button "Add to Cart" at bounding box center [1029, 216] width 111 height 31
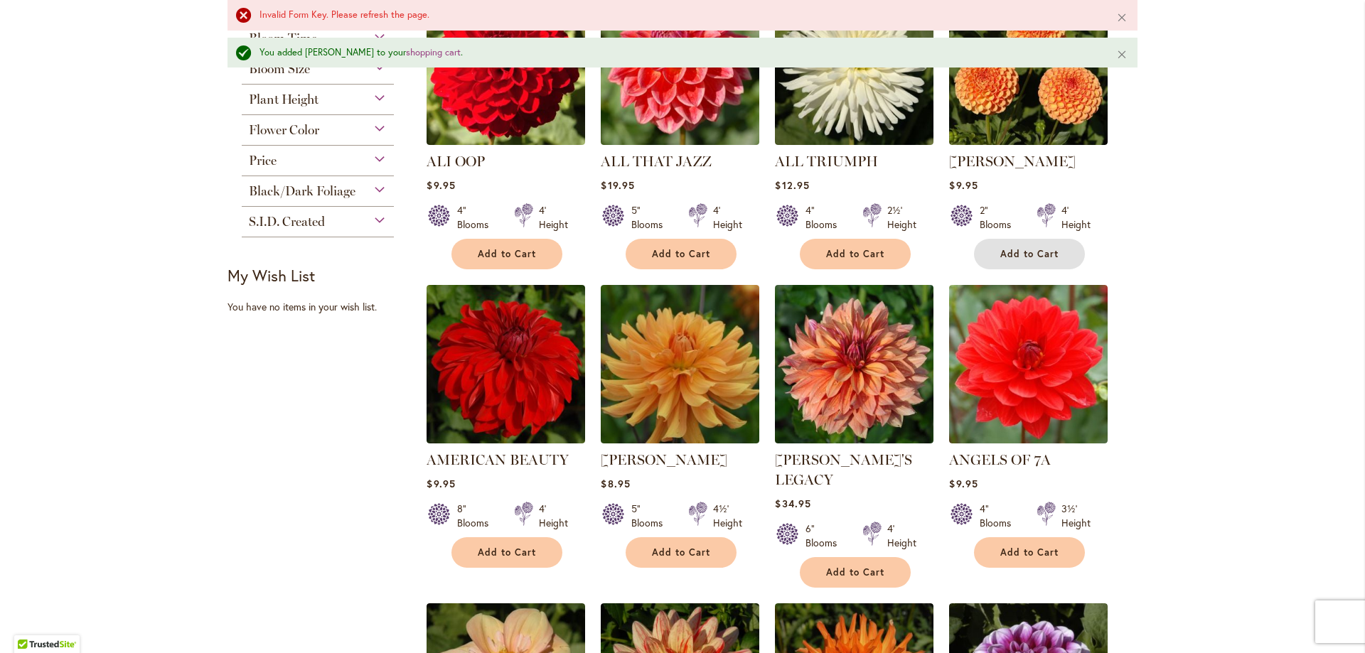
scroll to position [2164, 0]
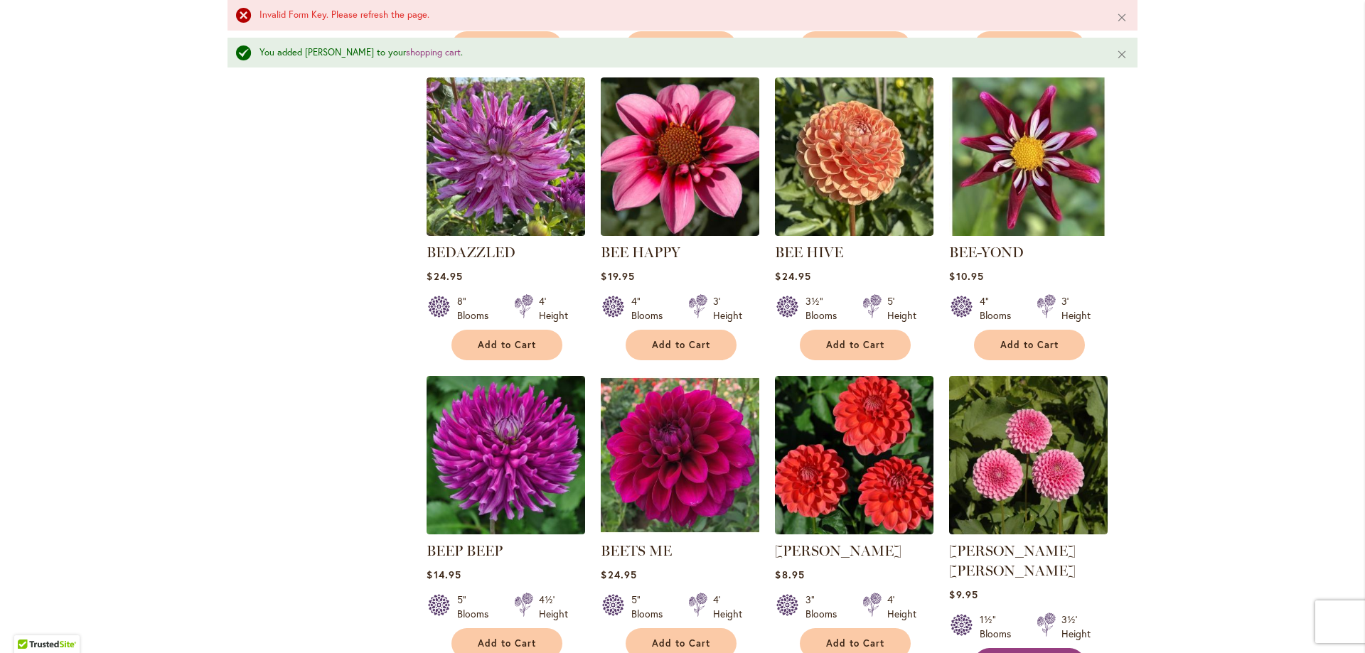
click at [1024, 653] on span "Add to Cart" at bounding box center [1029, 664] width 58 height 12
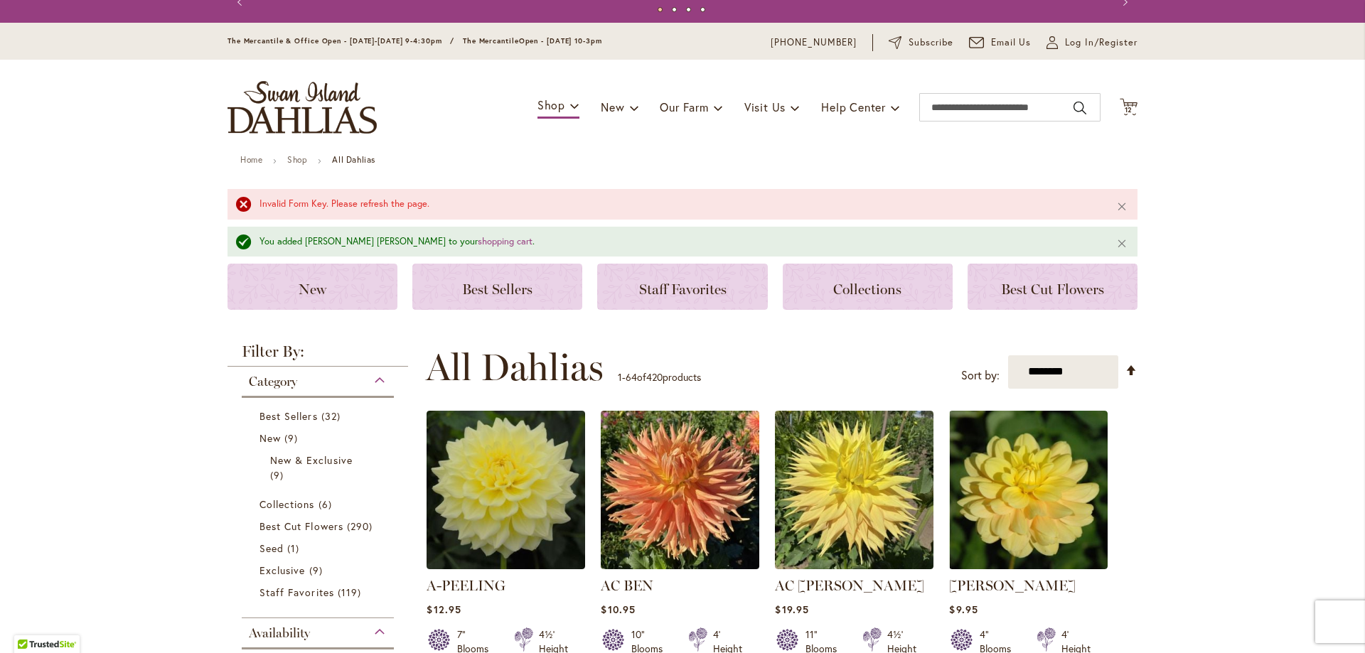
scroll to position [0, 0]
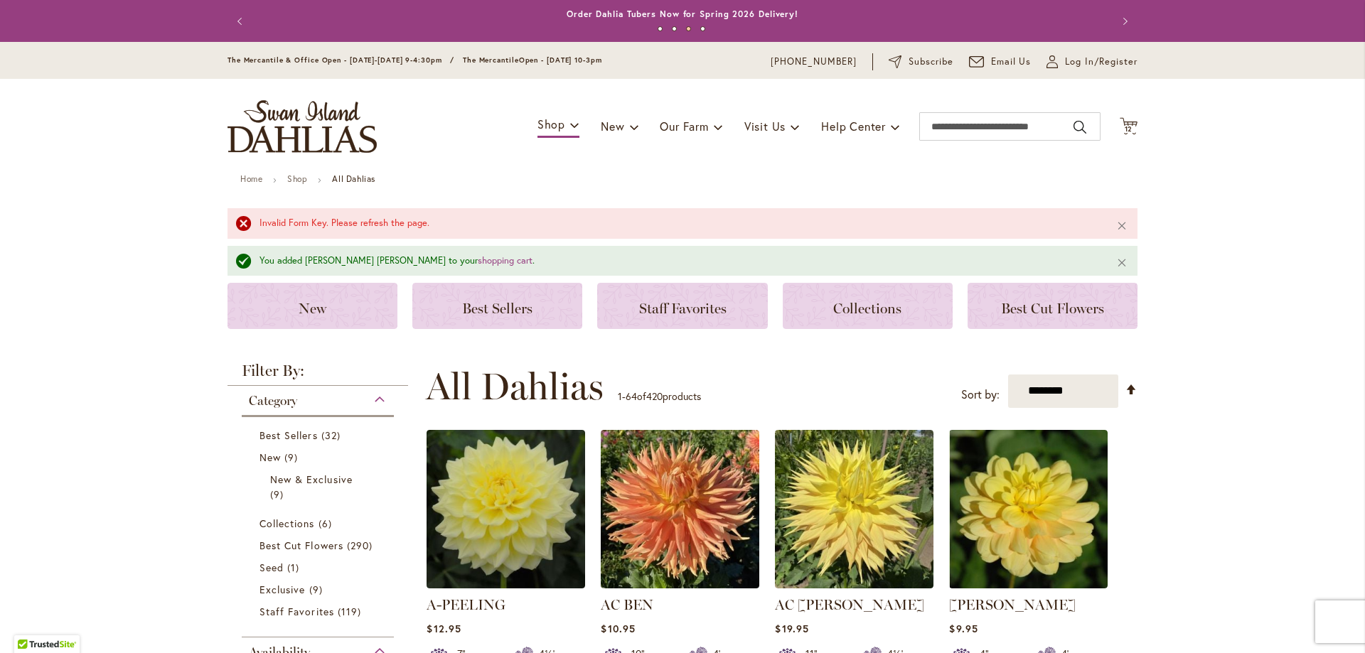
click at [1113, 125] on div "Toggle Nav Shop Dahlia Tubers Collections Fresh Cut Dahlias Gardening Supplies …" at bounding box center [682, 126] width 938 height 95
click at [1120, 125] on icon "Cart .cls-1 { fill: #231f20; }" at bounding box center [1129, 126] width 18 height 18
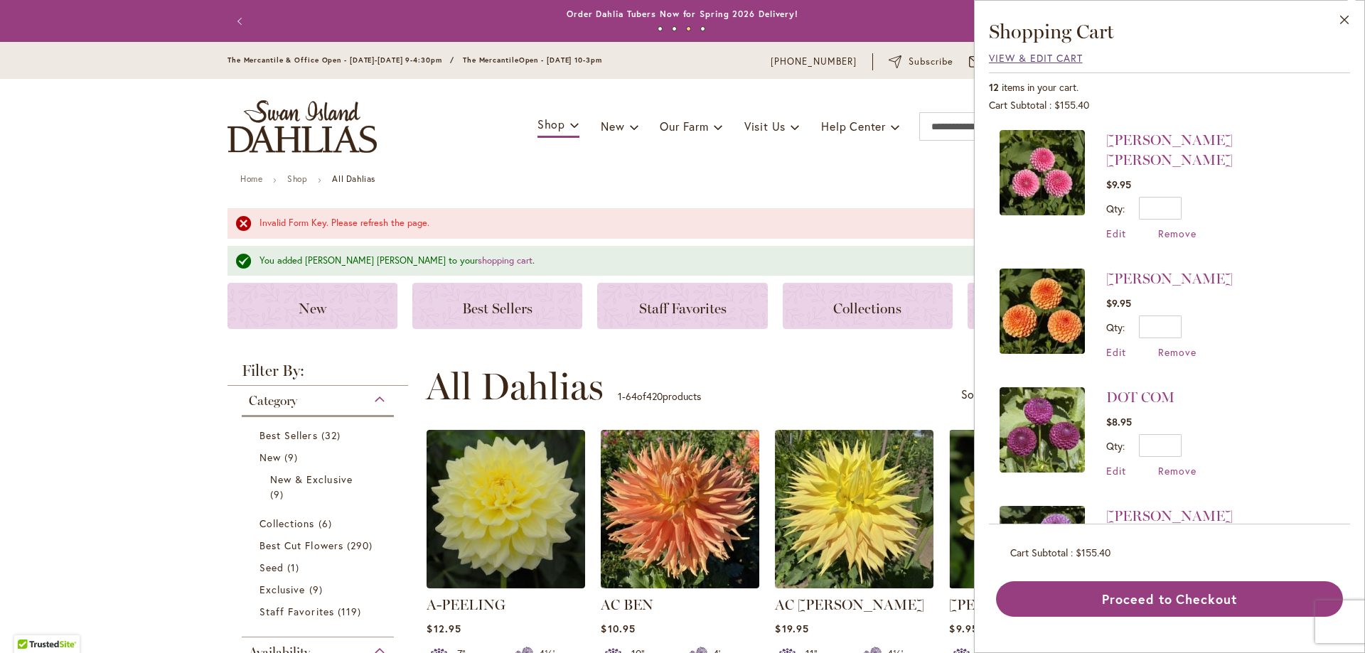
click at [1023, 58] on span "View & Edit Cart" at bounding box center [1036, 58] width 94 height 14
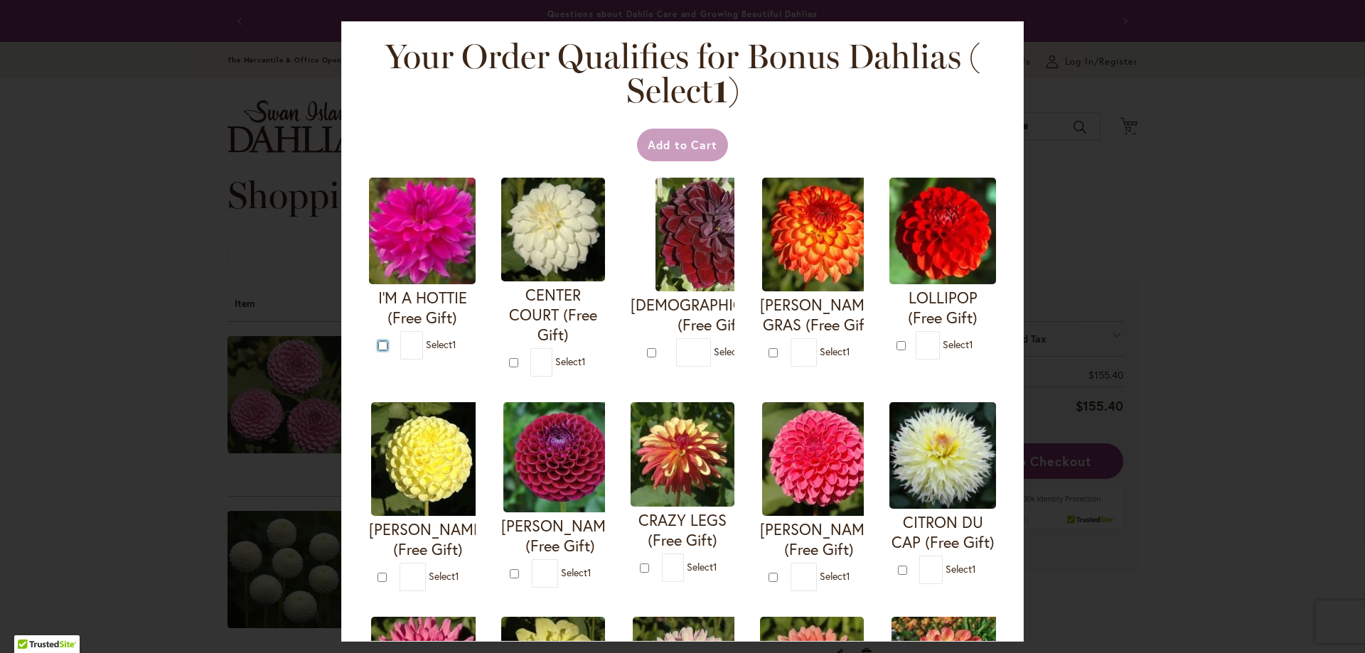
type input "*"
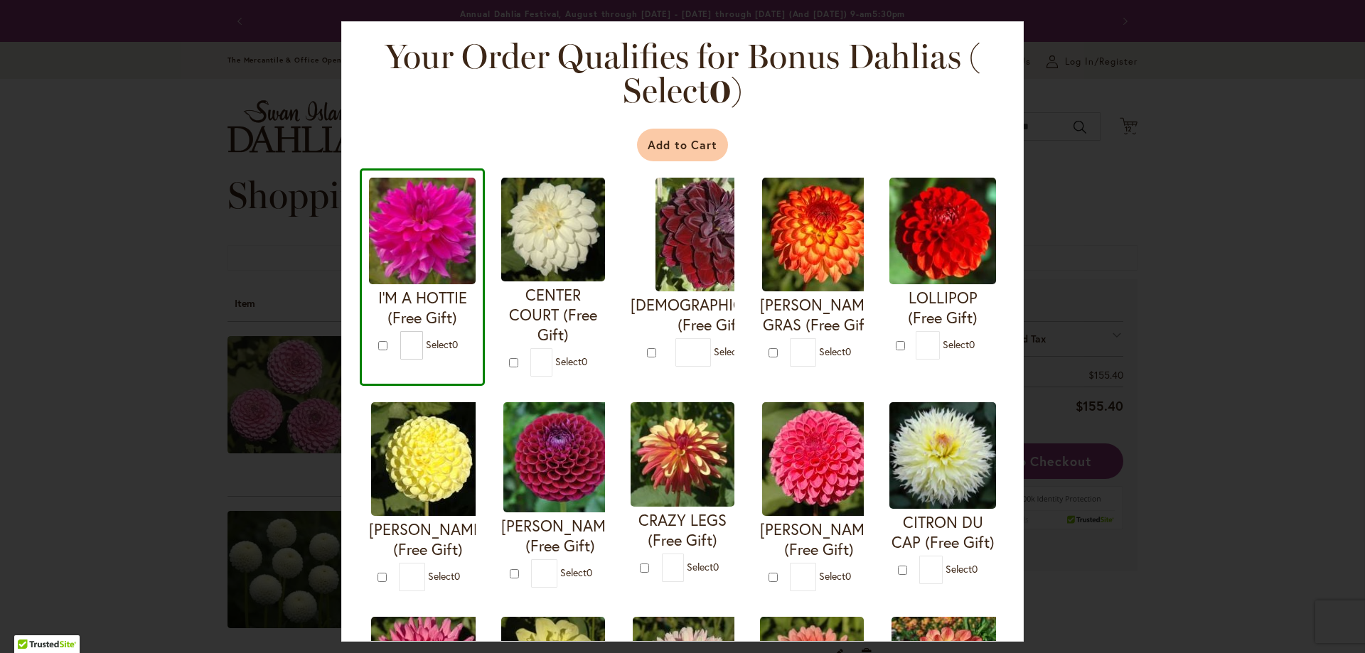
click at [662, 149] on button "Add to Cart" at bounding box center [683, 145] width 92 height 33
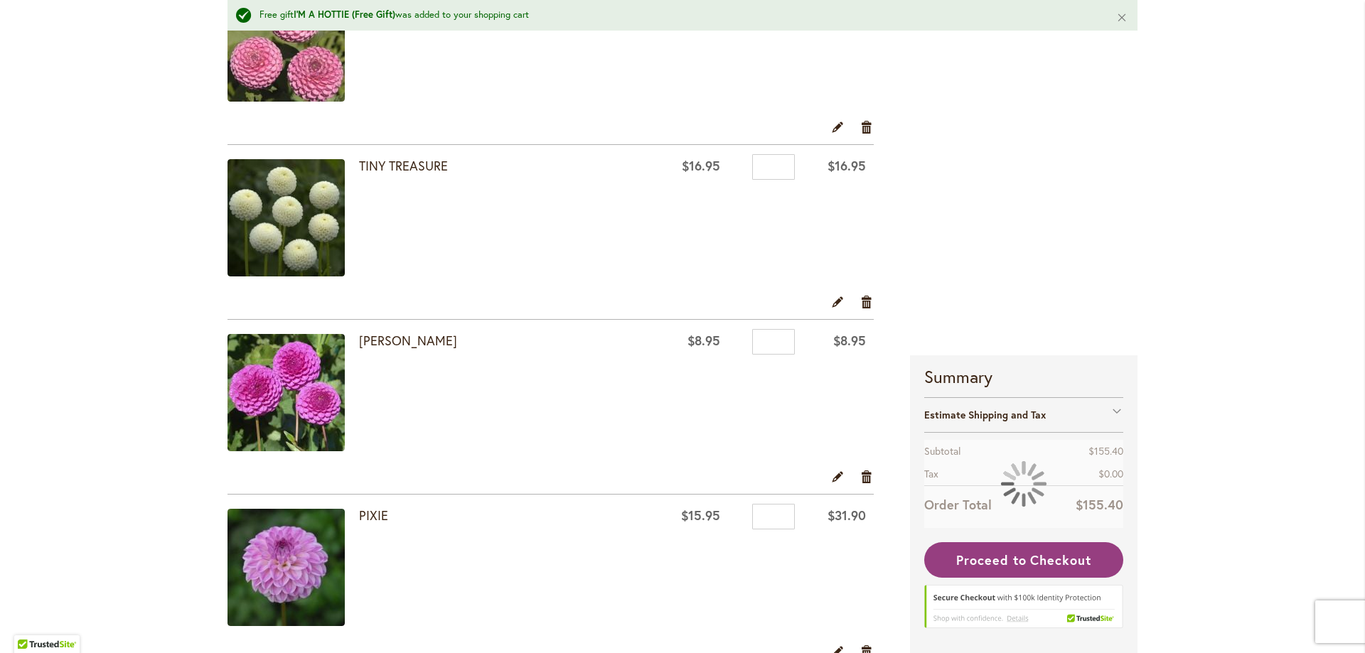
scroll to position [711, 0]
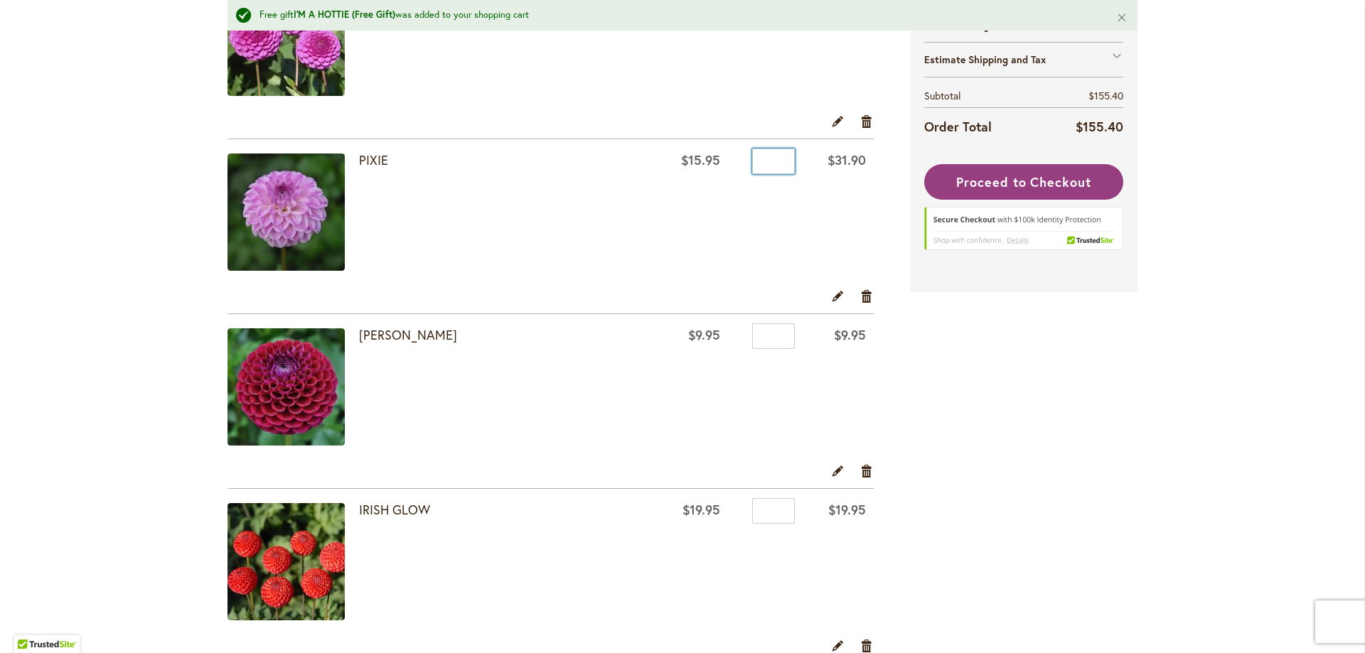
click at [773, 158] on input "*" at bounding box center [773, 162] width 43 height 26
type input "*"
click at [692, 218] on td "$15.95" at bounding box center [693, 214] width 70 height 150
click at [831, 119] on link "Edit" at bounding box center [838, 122] width 14 height 16
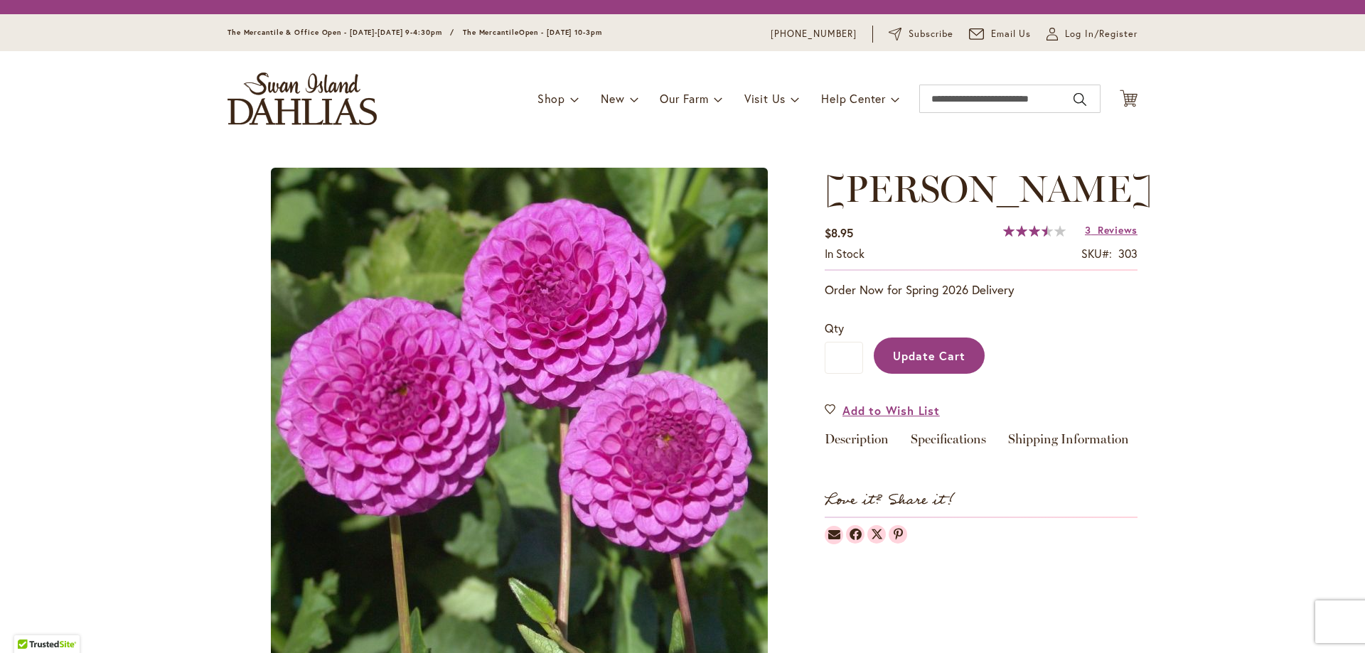
type input "*"
click at [960, 442] on link "Specifications" at bounding box center [948, 443] width 75 height 21
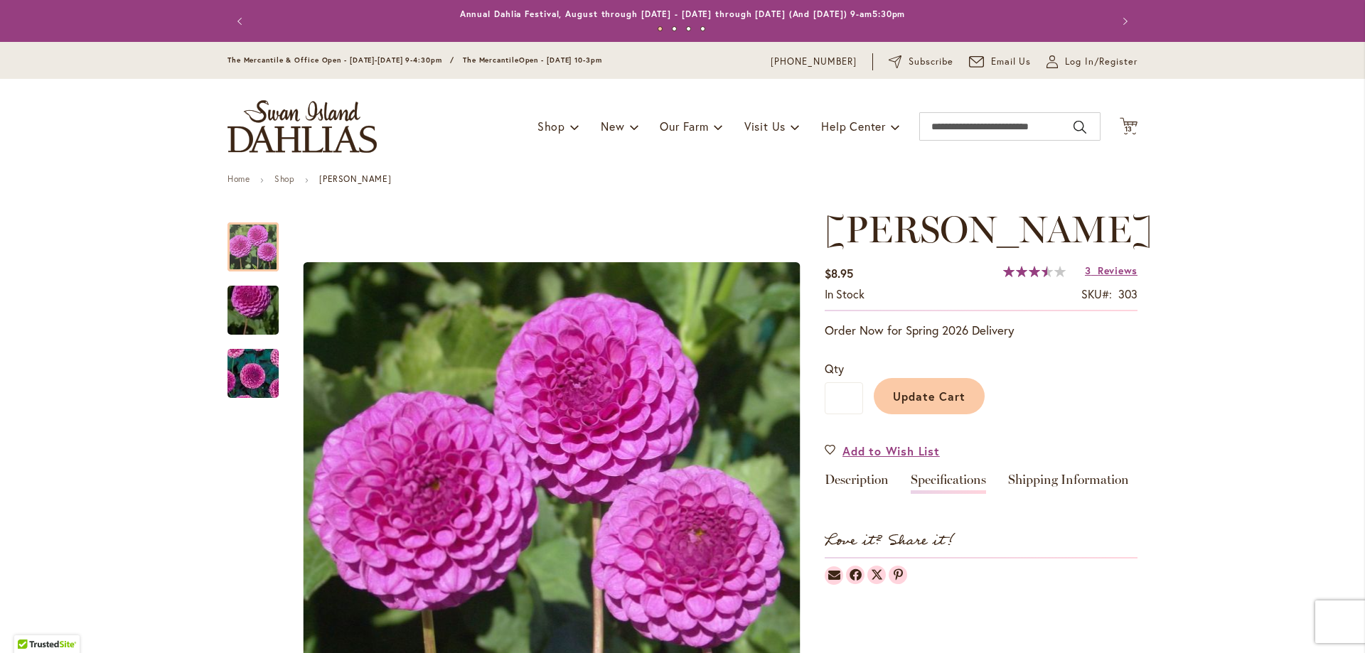
click at [919, 408] on button "Update Cart" at bounding box center [929, 396] width 111 height 36
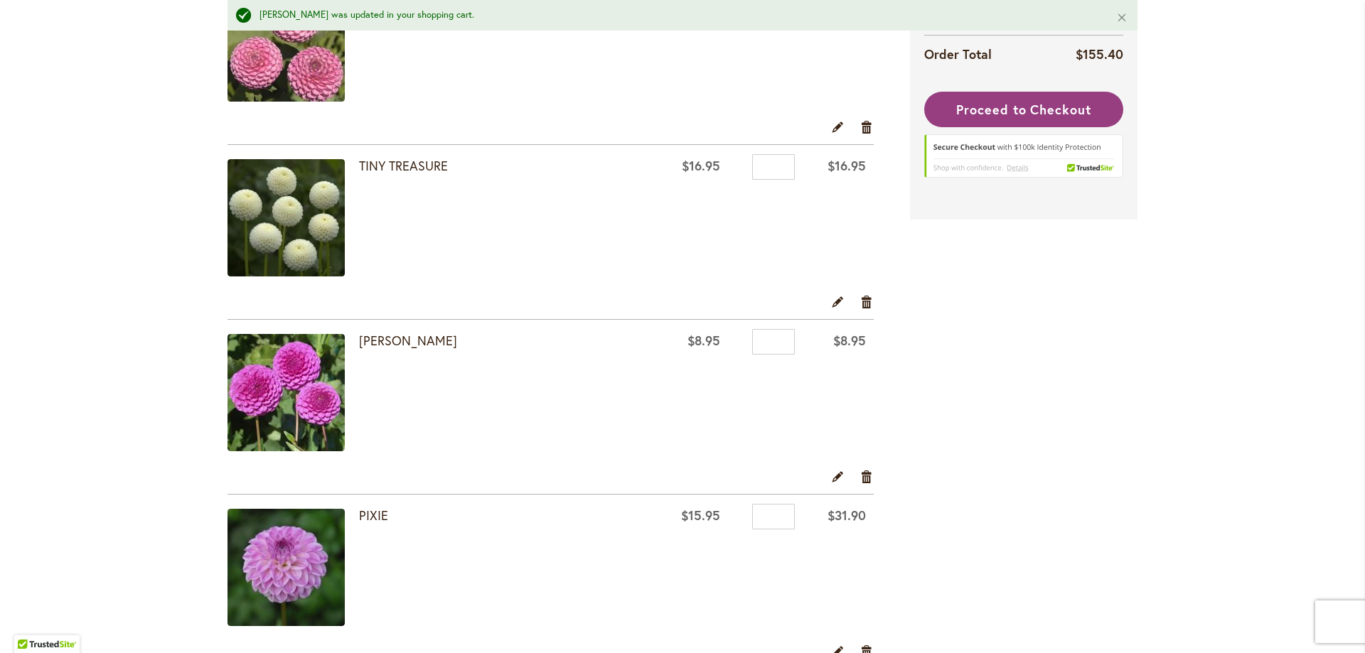
scroll to position [711, 0]
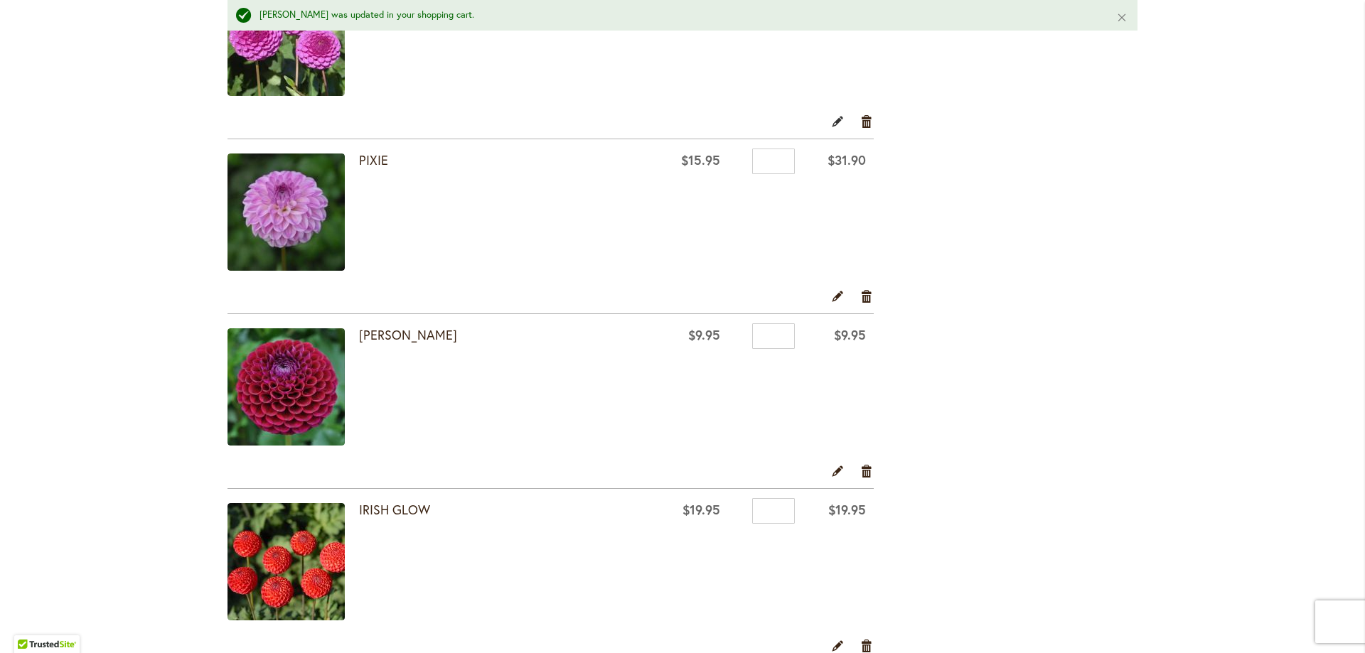
click at [831, 120] on link "Edit" at bounding box center [838, 122] width 14 height 16
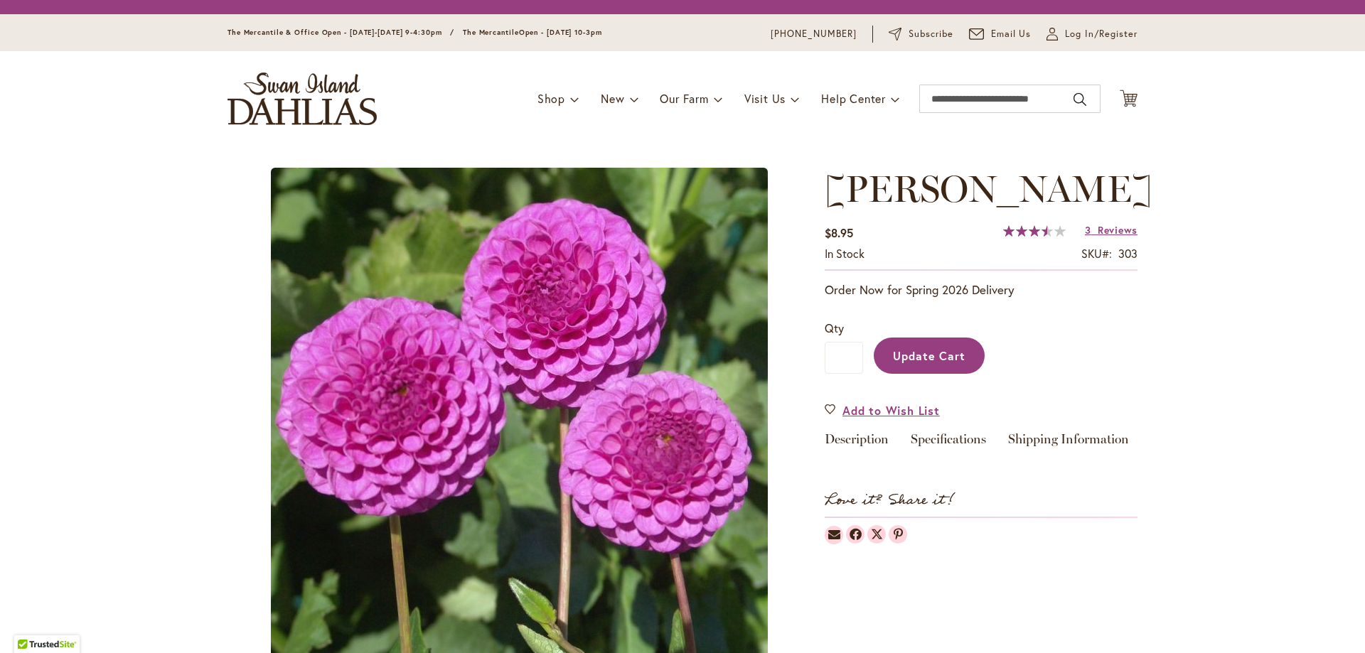
type input "*"
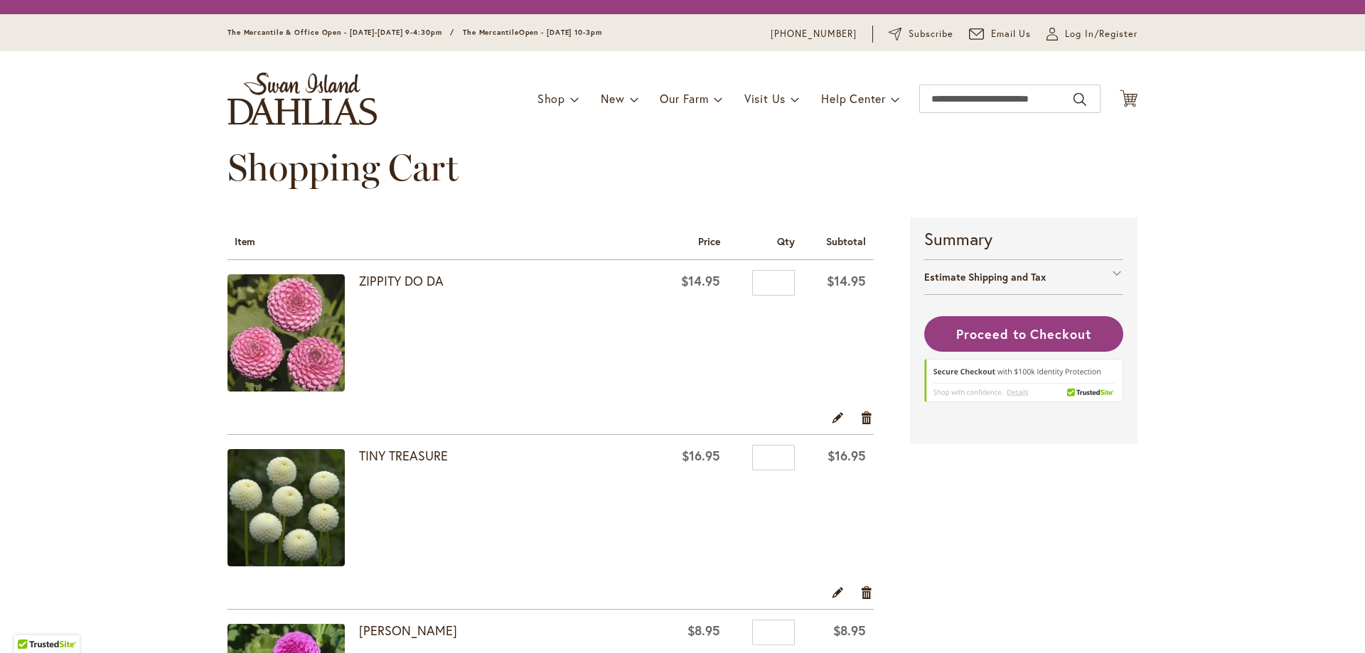
scroll to position [355, 0]
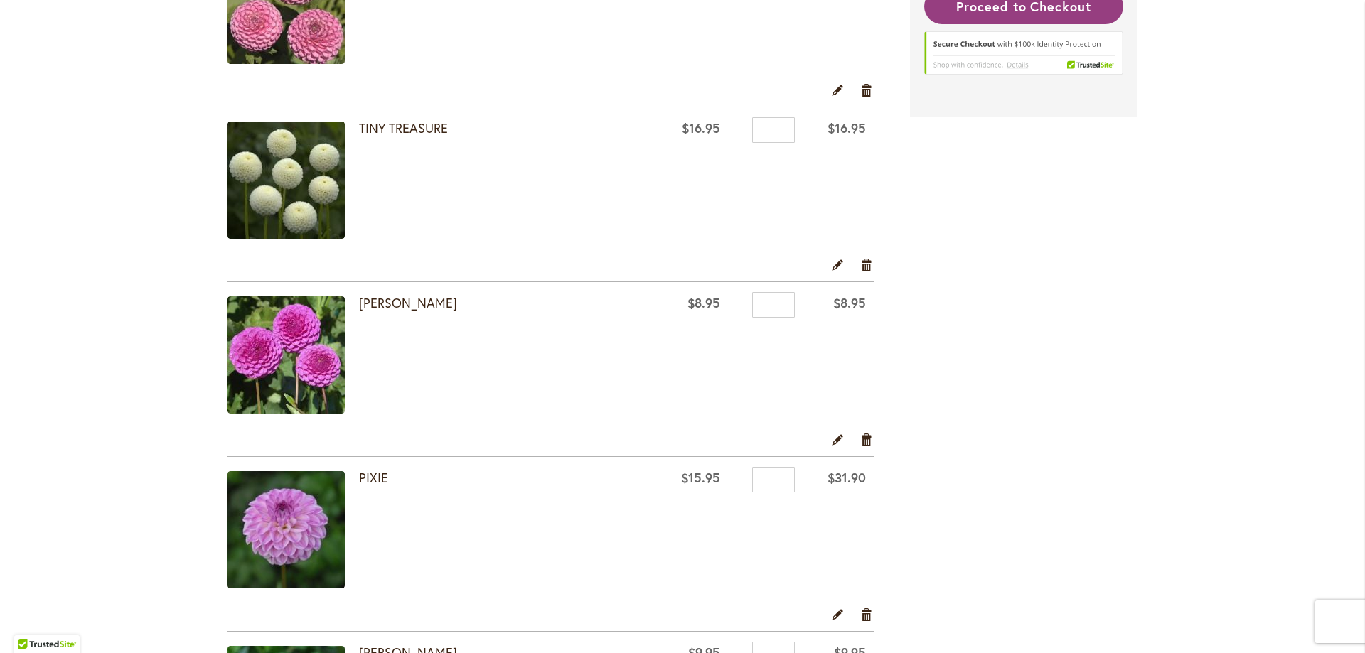
click at [295, 523] on img at bounding box center [285, 529] width 117 height 117
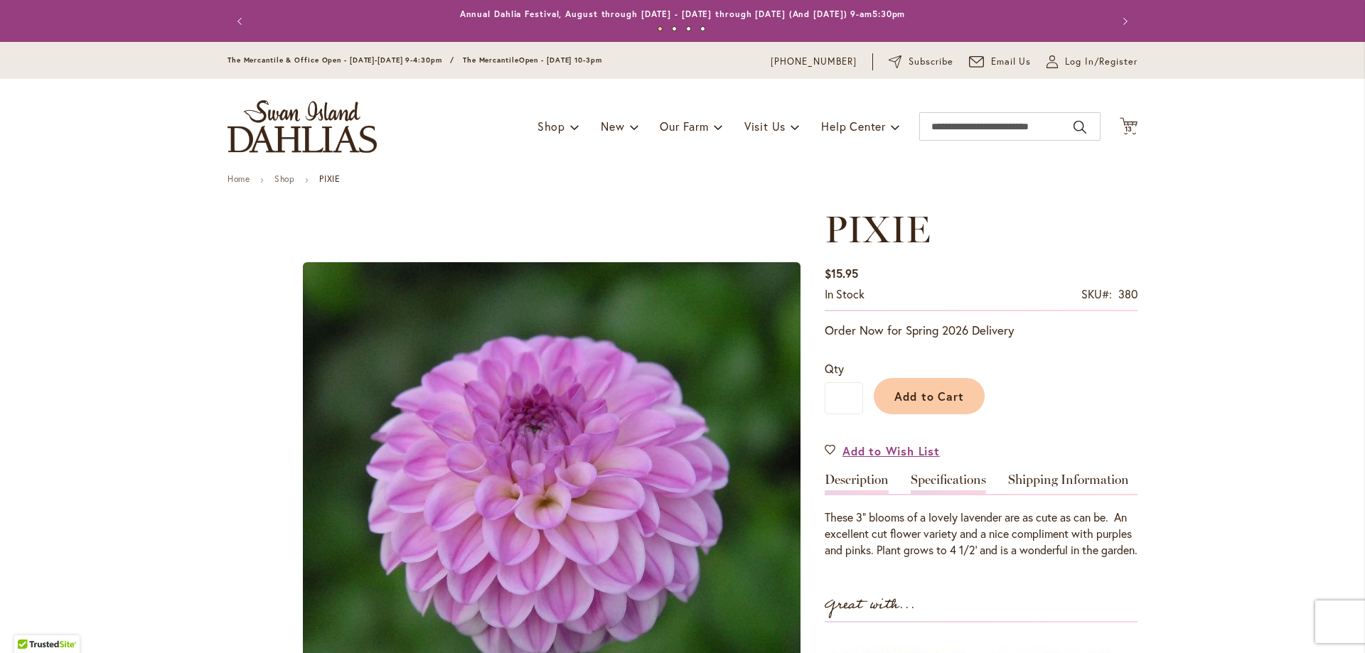
click at [951, 482] on link "Specifications" at bounding box center [948, 483] width 75 height 21
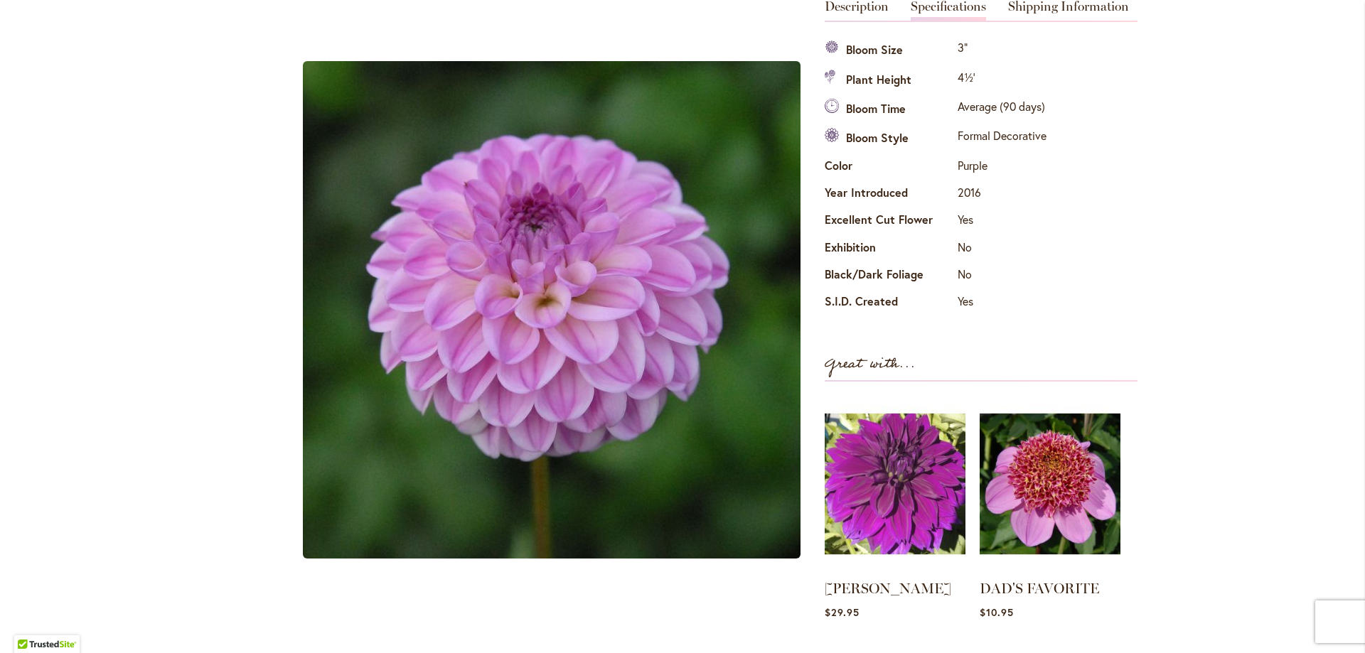
scroll to position [118, 0]
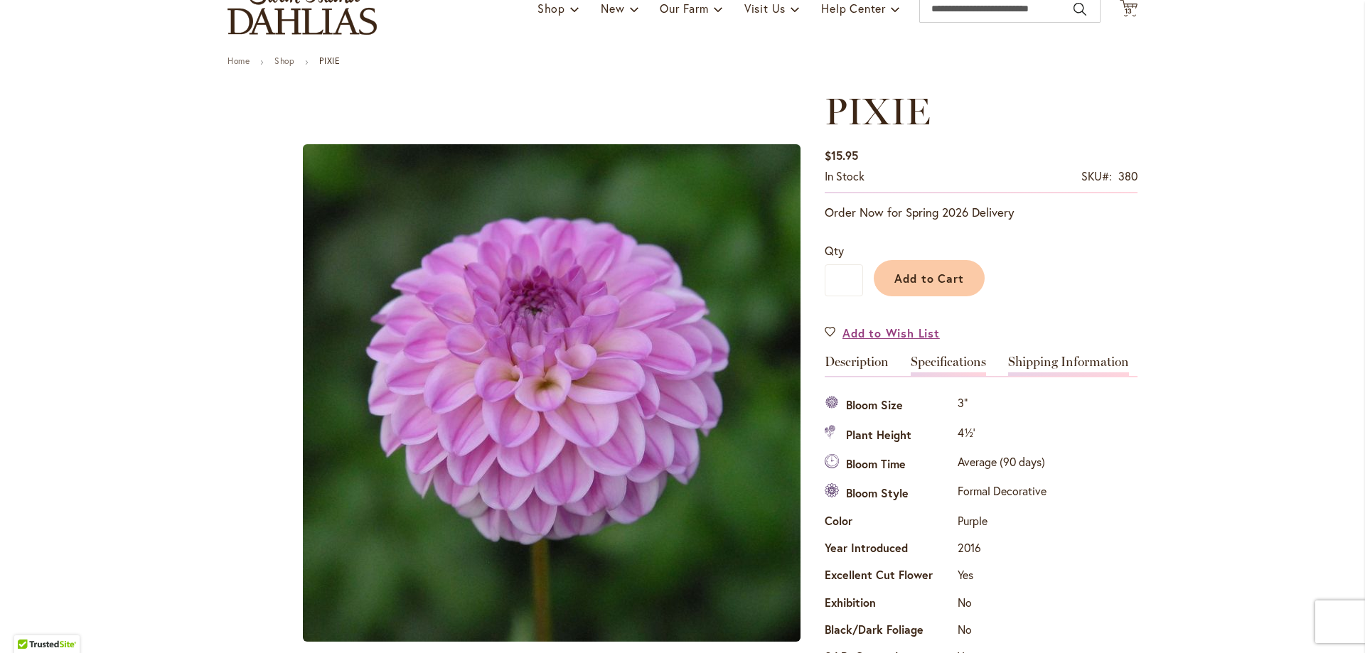
click at [1075, 358] on link "Shipping Information" at bounding box center [1068, 365] width 121 height 21
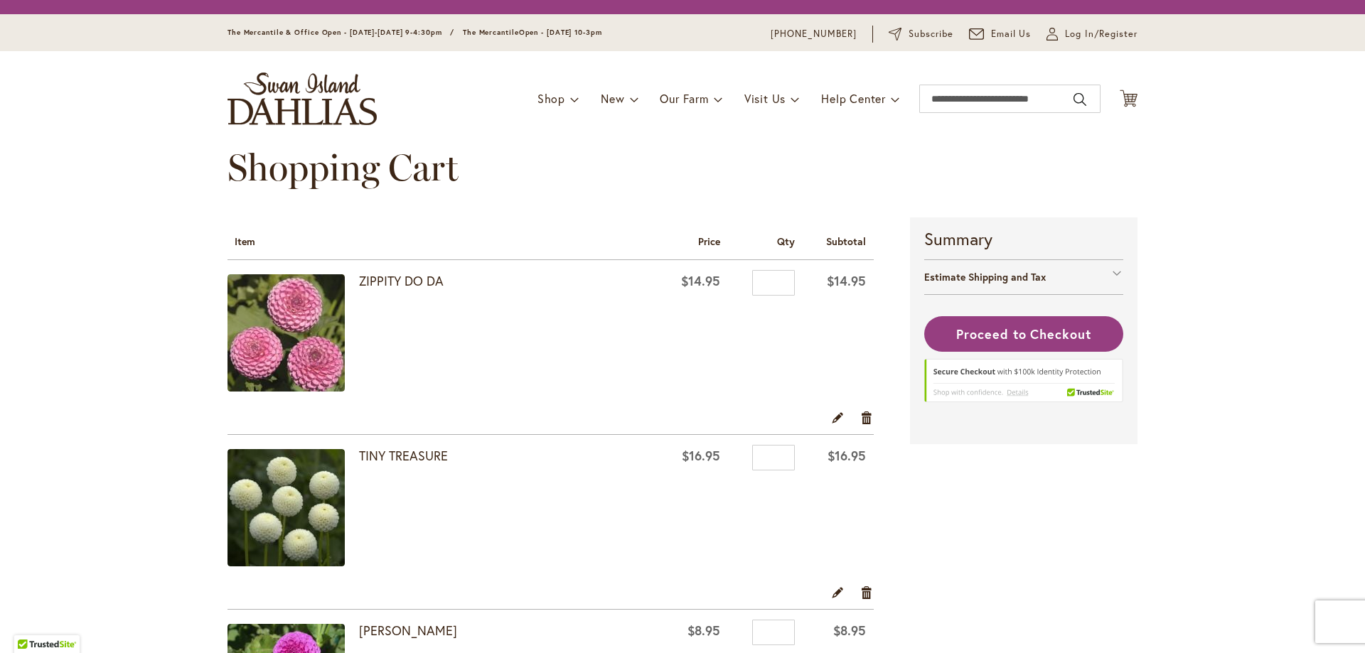
scroll to position [355, 0]
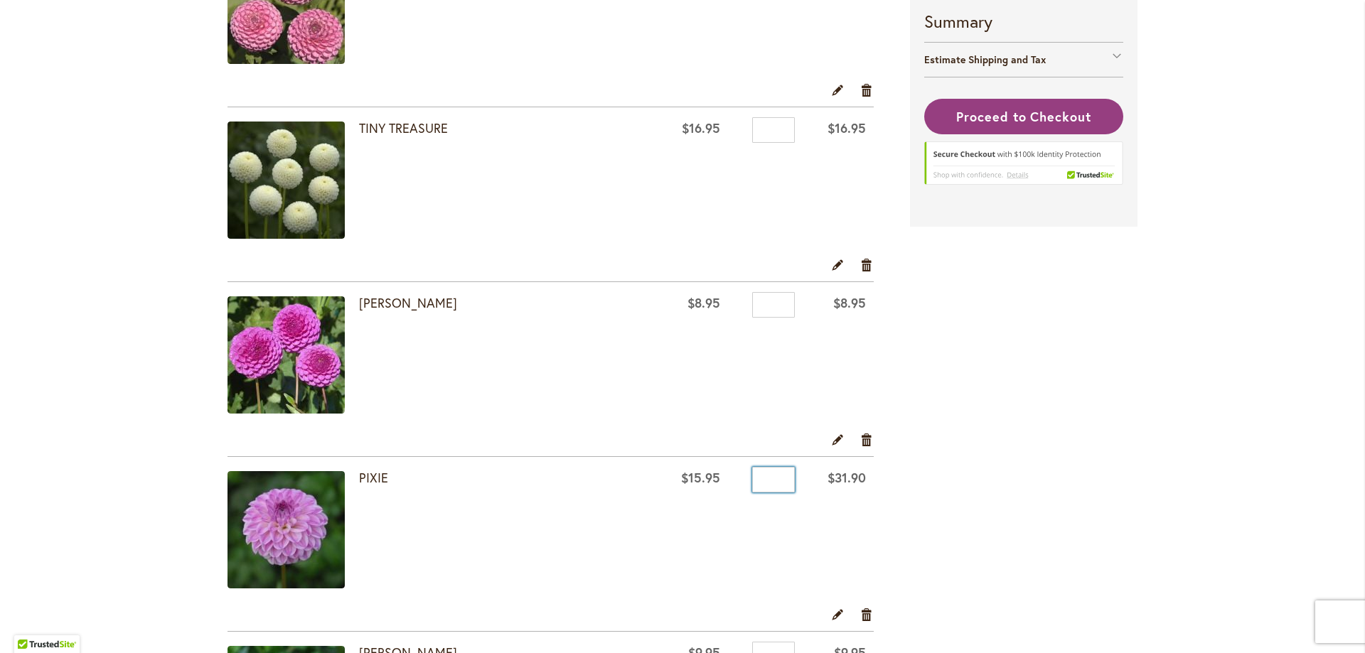
click at [774, 478] on input "*" at bounding box center [773, 480] width 43 height 26
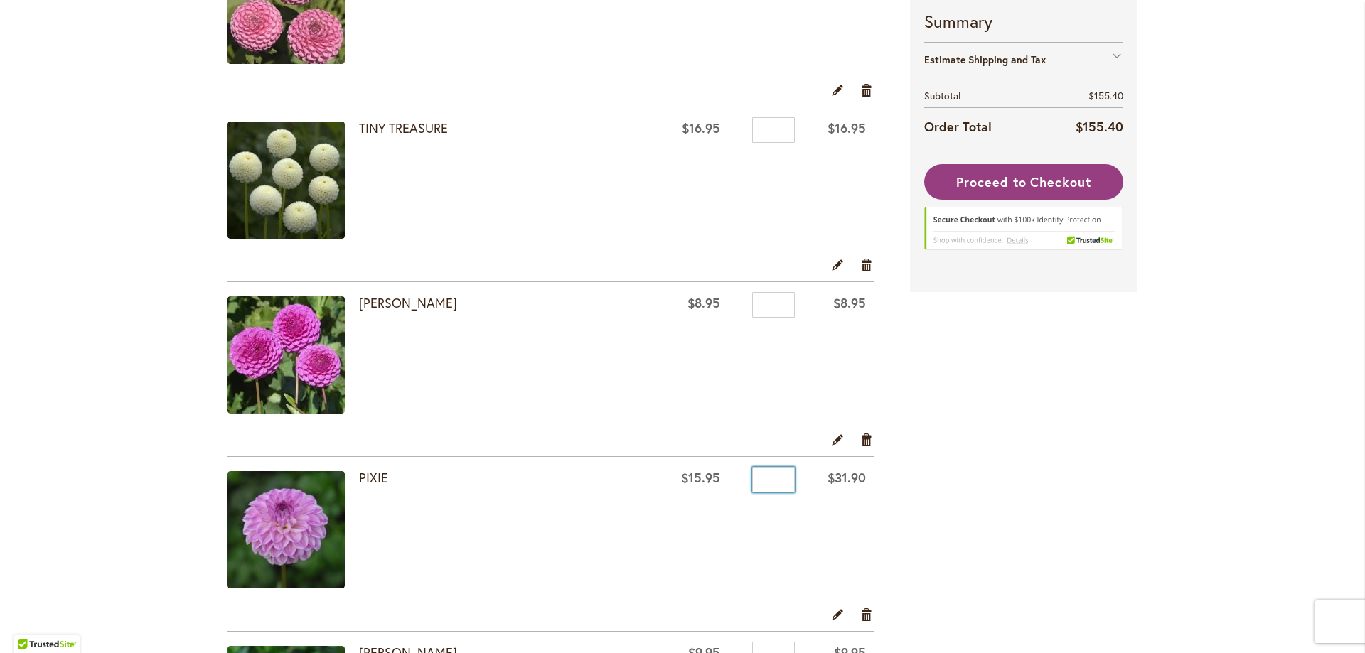
type input "*"
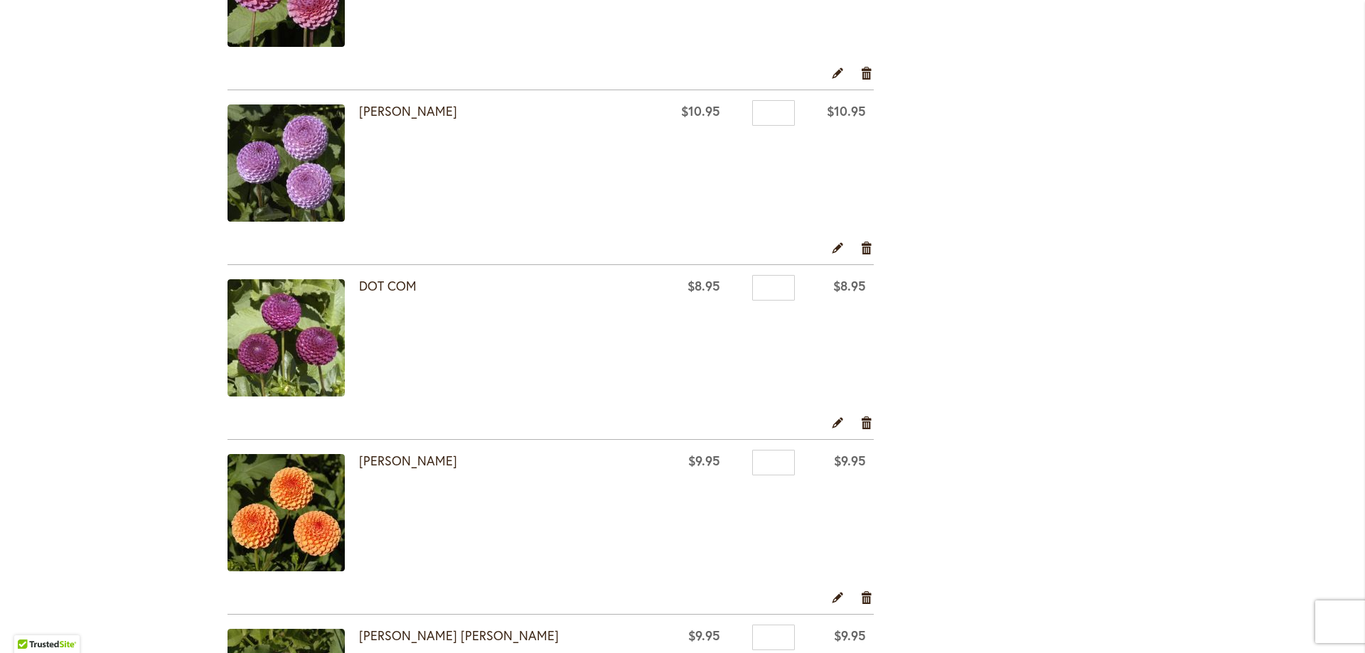
scroll to position [1777, 0]
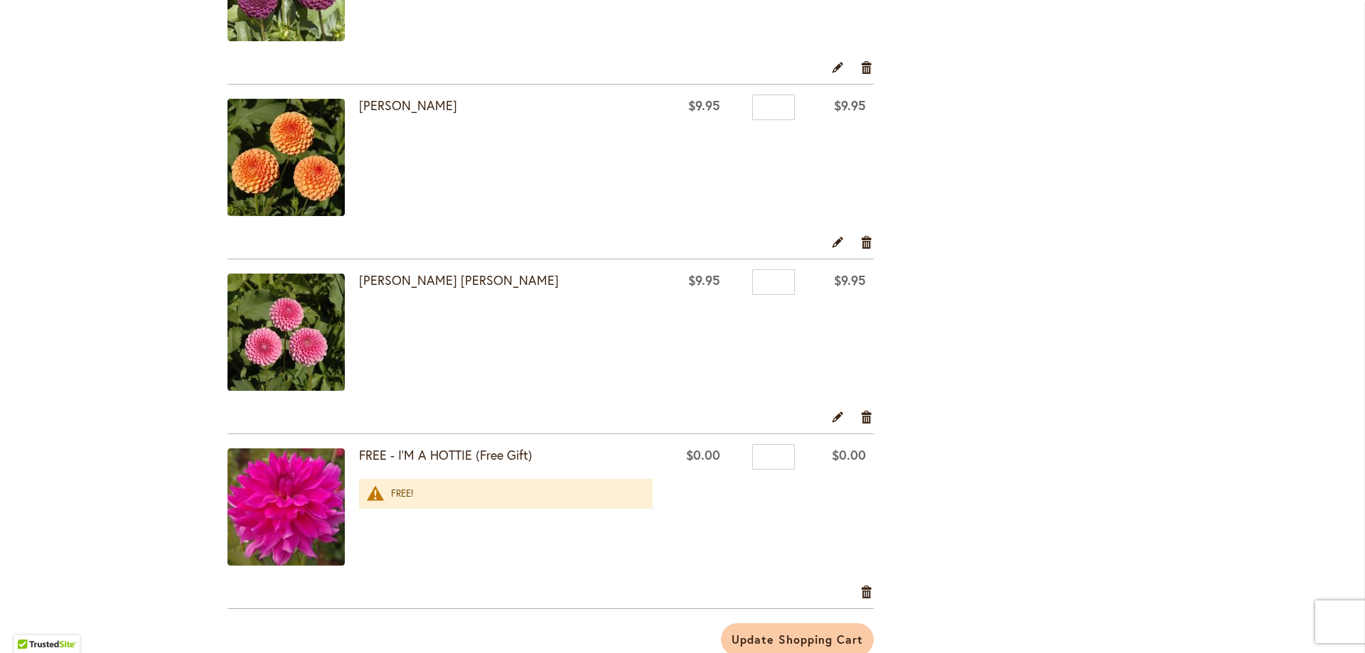
click at [391, 493] on div "FREE!" at bounding box center [514, 495] width 247 height 14
click at [860, 417] on link "Remove item" at bounding box center [867, 417] width 14 height 16
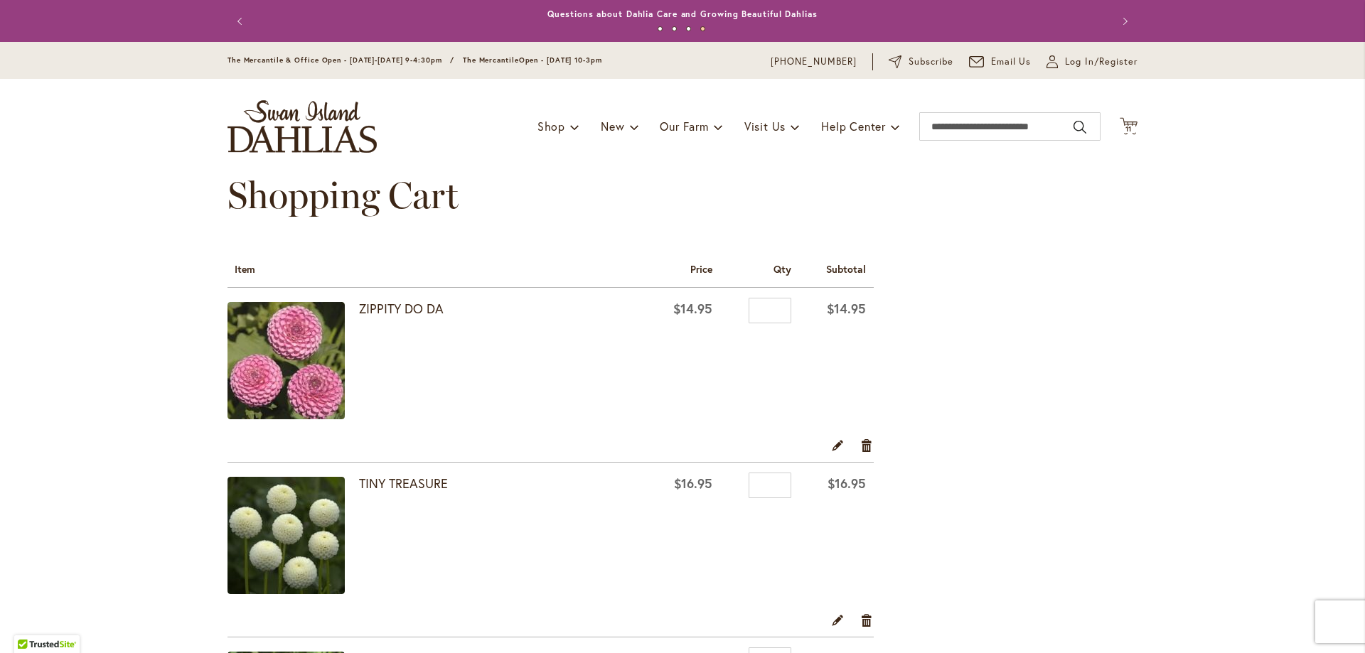
scroll to position [355, 0]
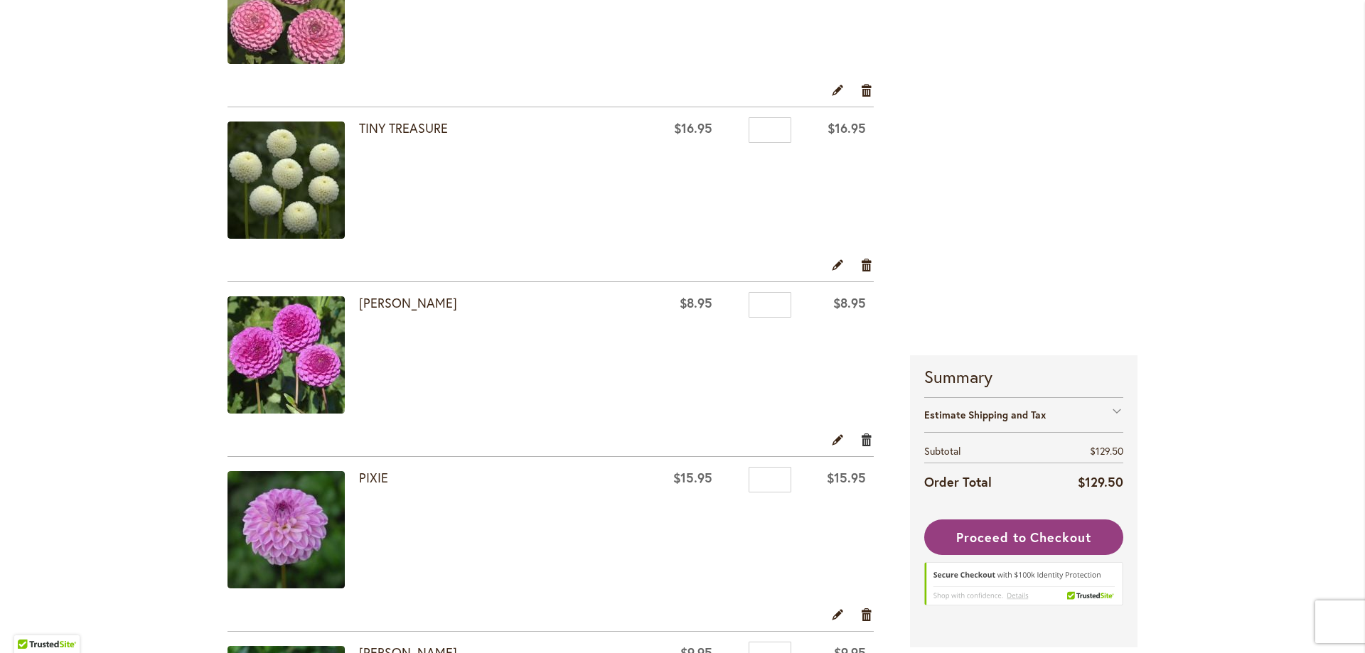
click at [860, 442] on link "Remove item" at bounding box center [867, 440] width 14 height 16
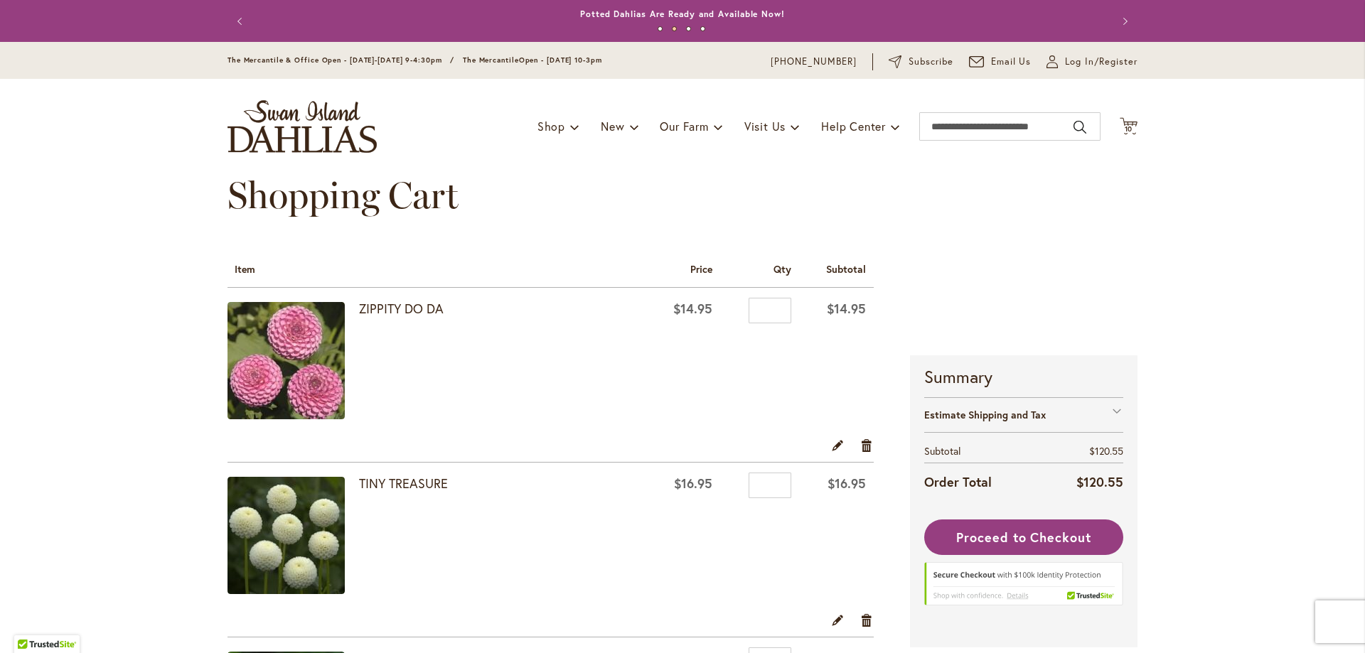
scroll to position [355, 0]
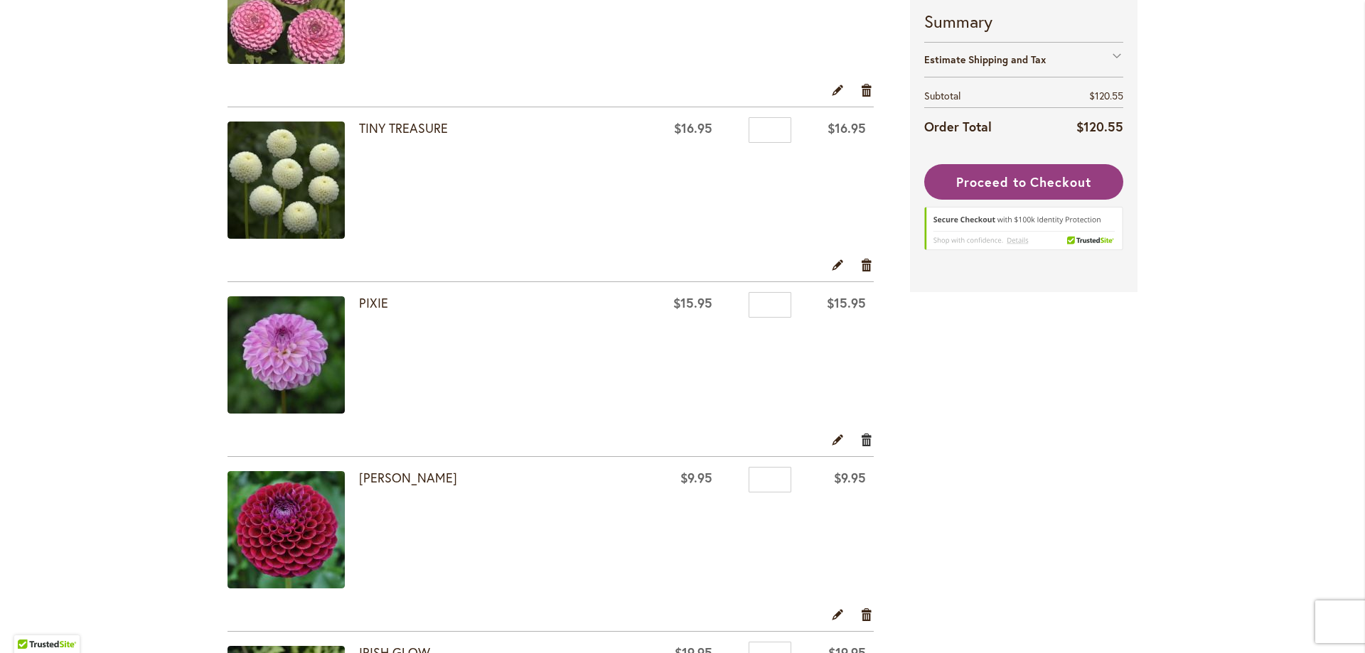
click at [864, 444] on link "Remove item" at bounding box center [867, 440] width 14 height 16
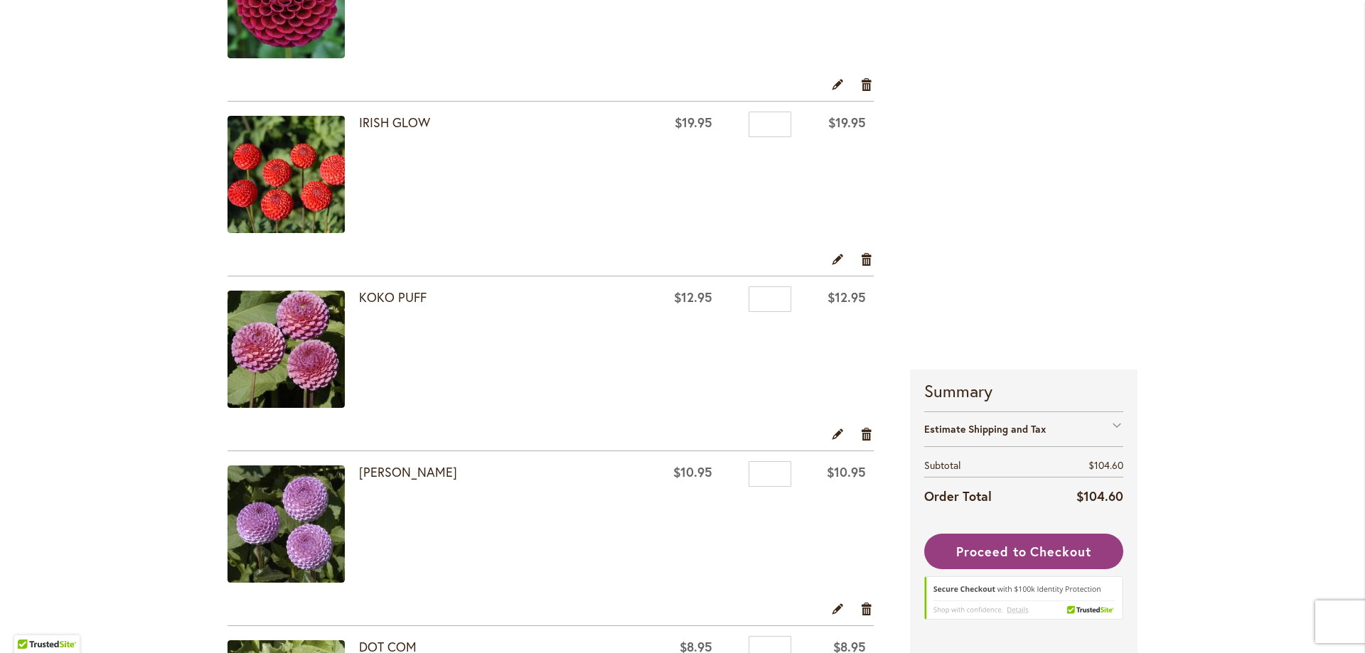
scroll to position [355, 0]
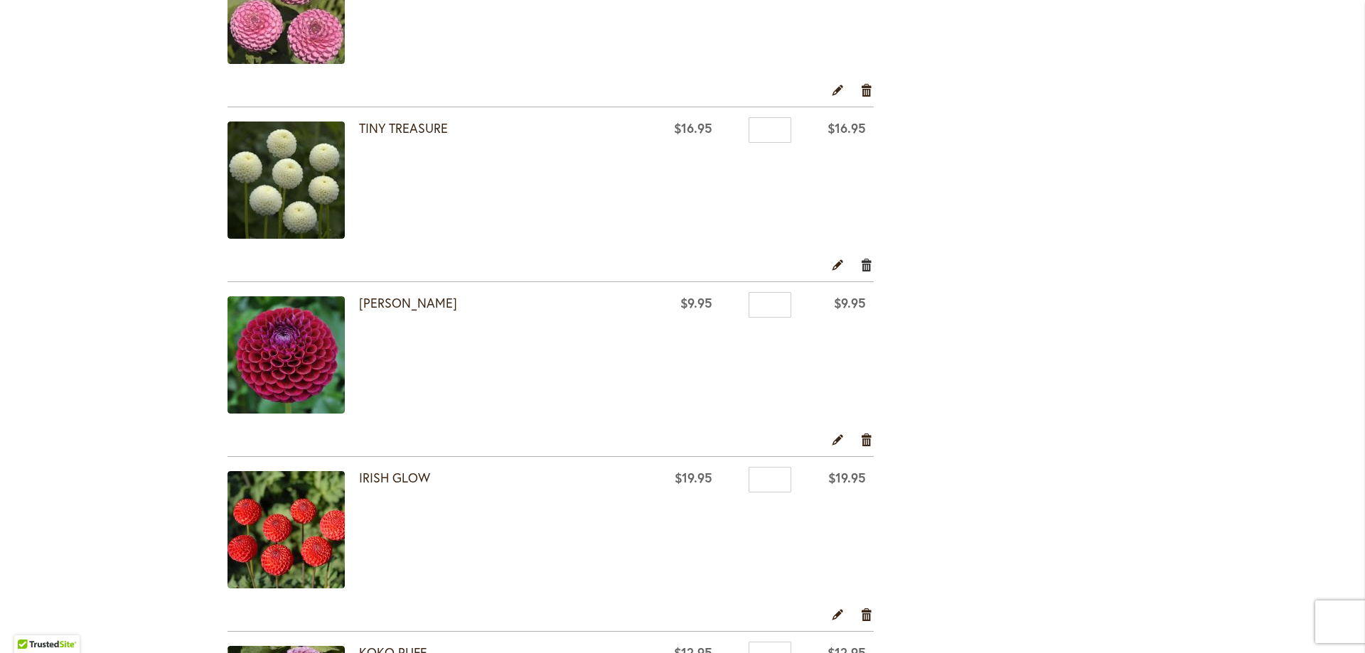
click at [860, 263] on link "Remove item" at bounding box center [867, 265] width 14 height 16
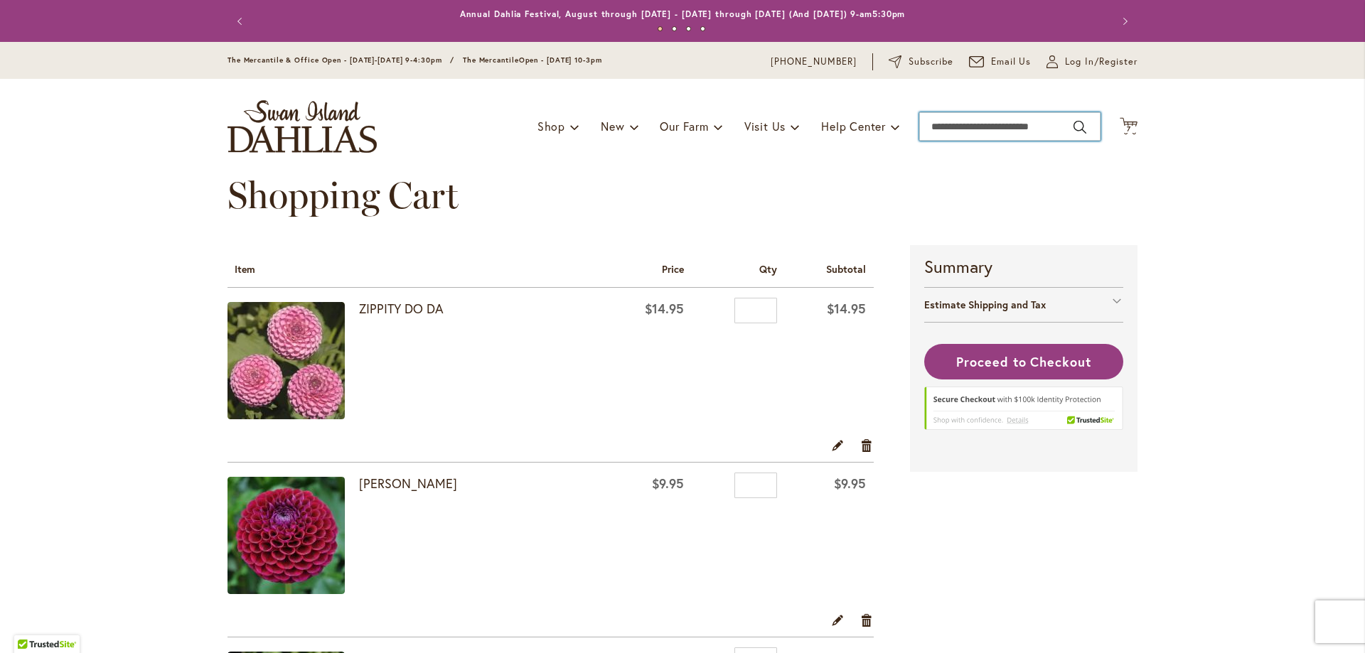
click at [943, 124] on input "Search" at bounding box center [1009, 126] width 181 height 28
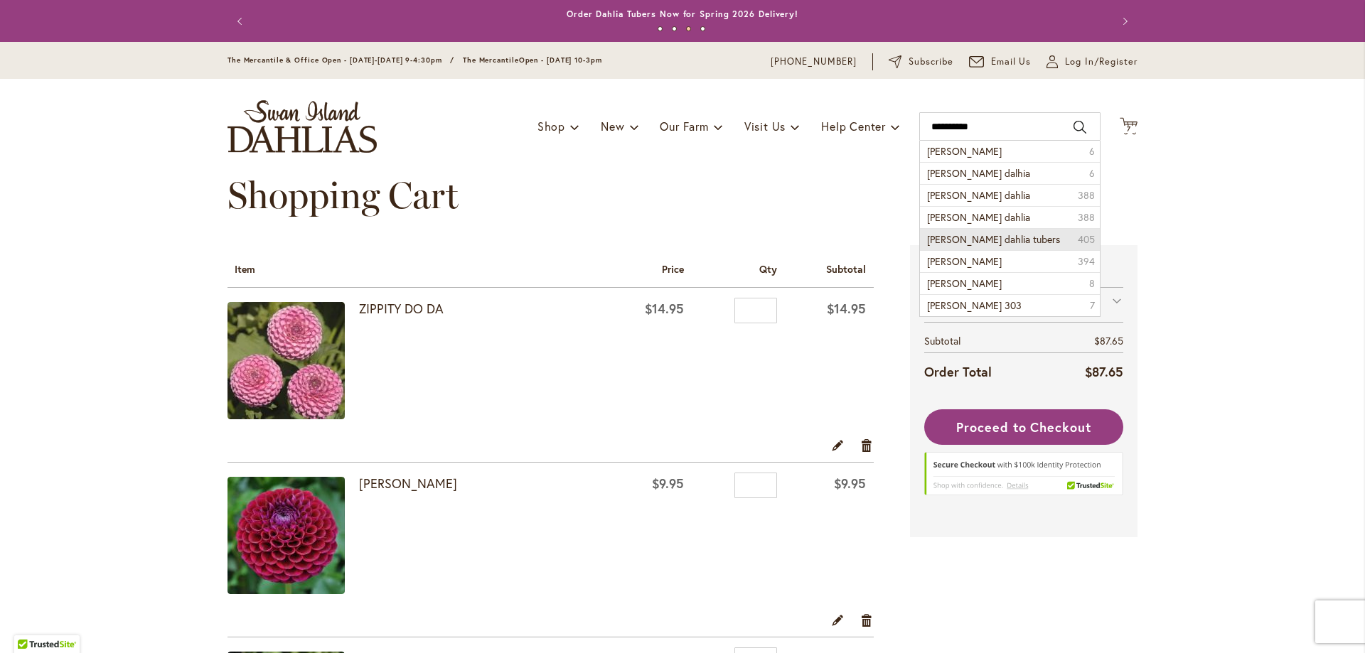
click at [970, 244] on span "mary munns dahlia tubers" at bounding box center [993, 239] width 133 height 14
type input "**********"
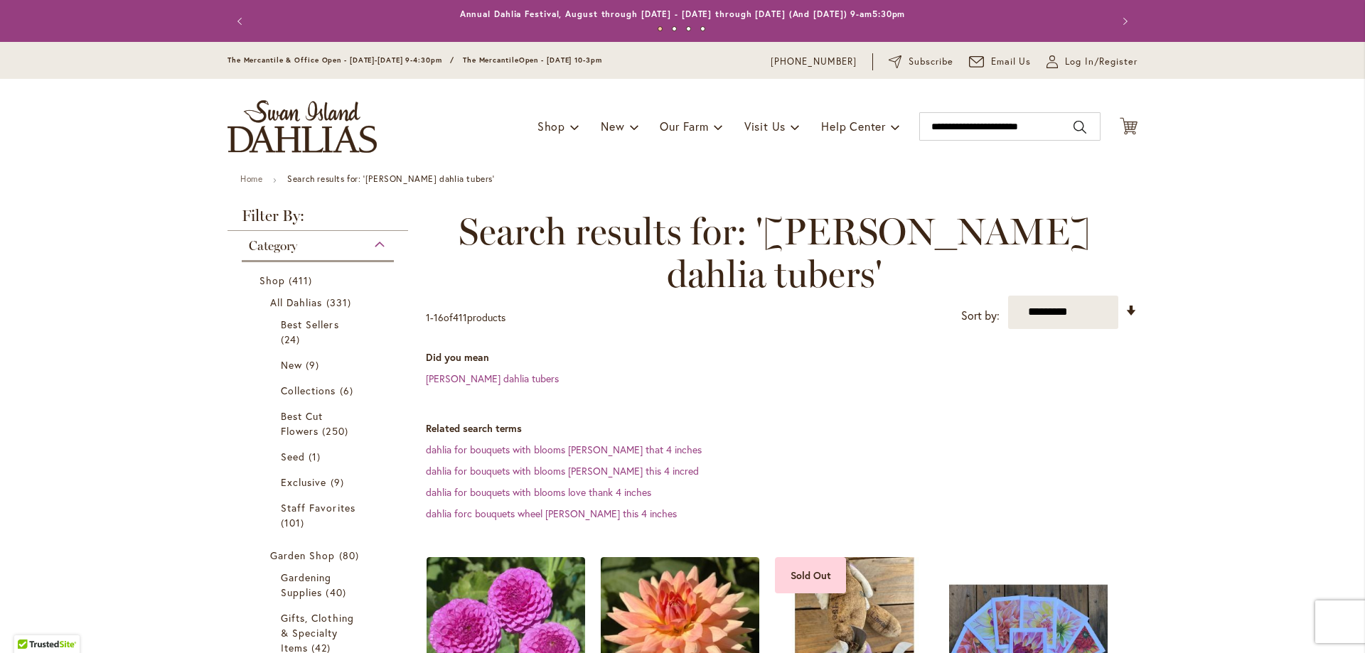
scroll to position [383, 0]
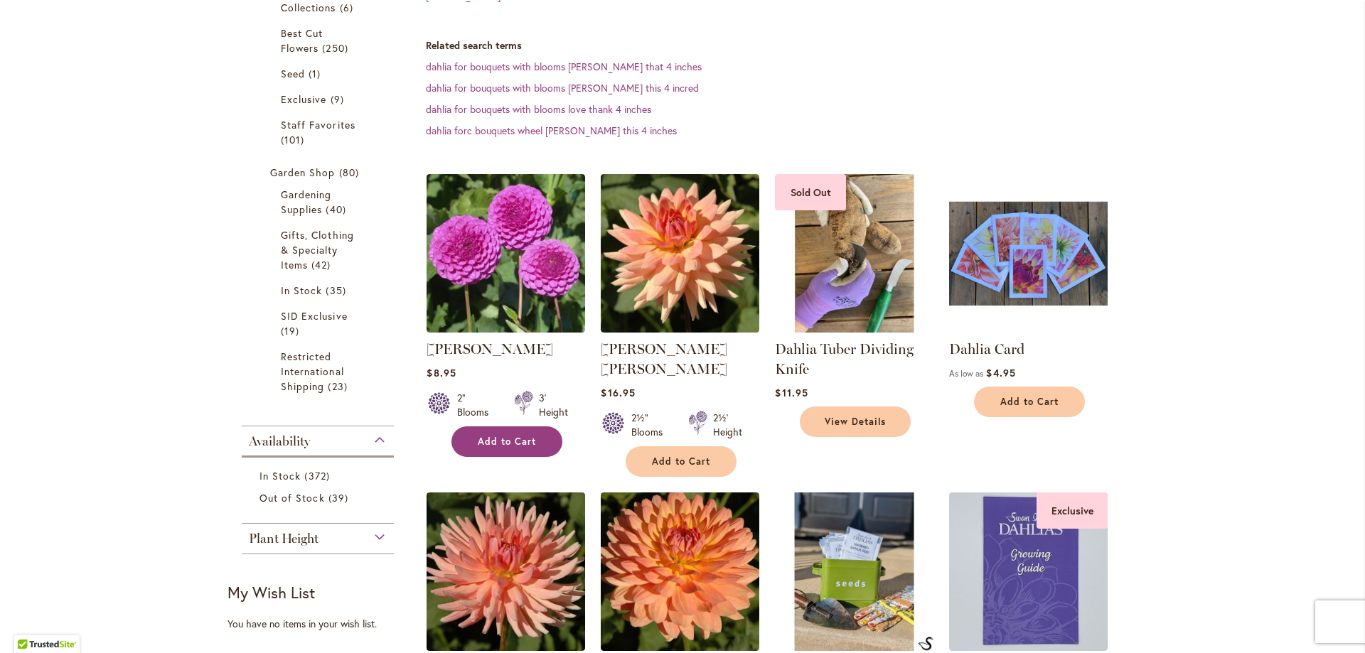
click at [480, 439] on span "Add to Cart" at bounding box center [507, 442] width 58 height 12
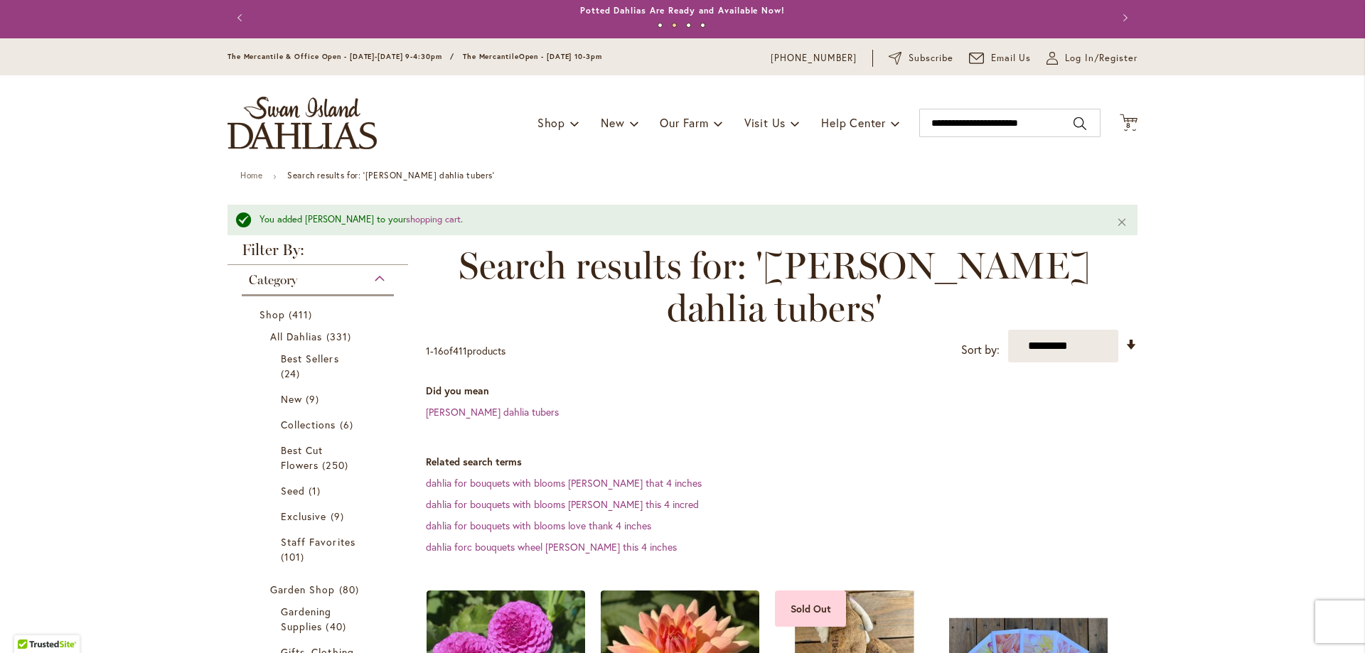
scroll to position [0, 0]
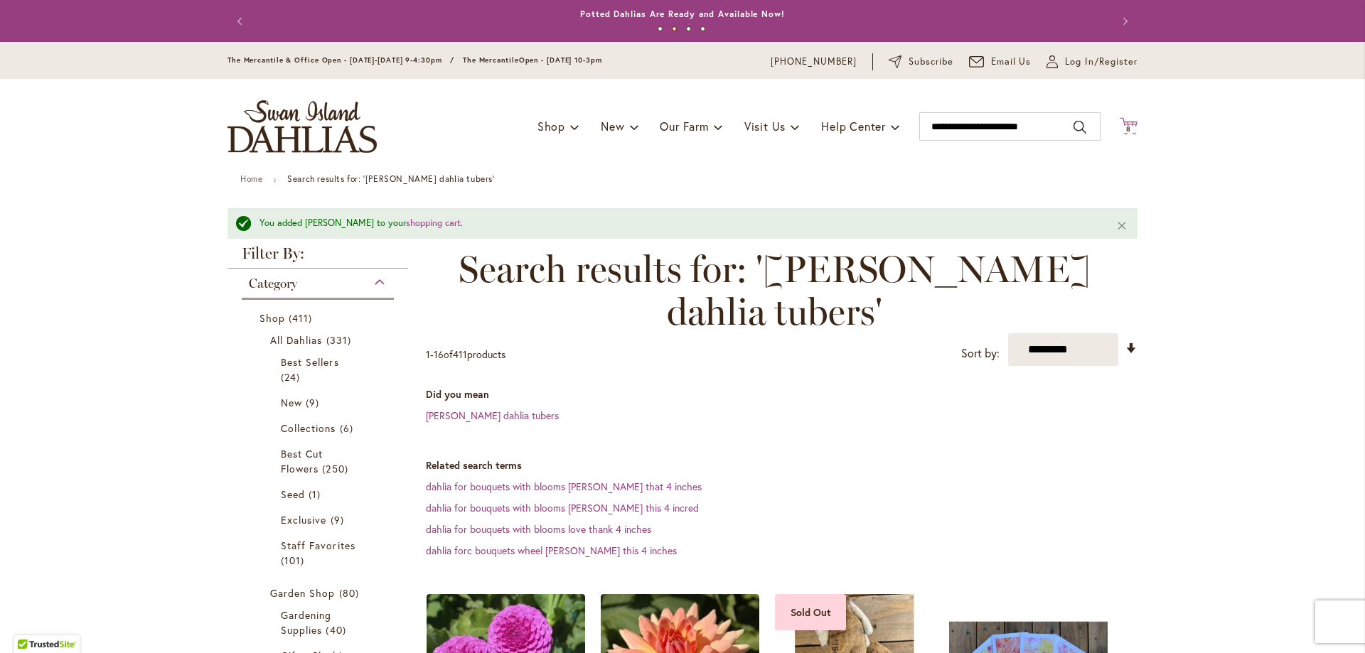
click at [1120, 130] on icon "Cart .cls-1 { fill: #231f20; }" at bounding box center [1129, 126] width 18 height 18
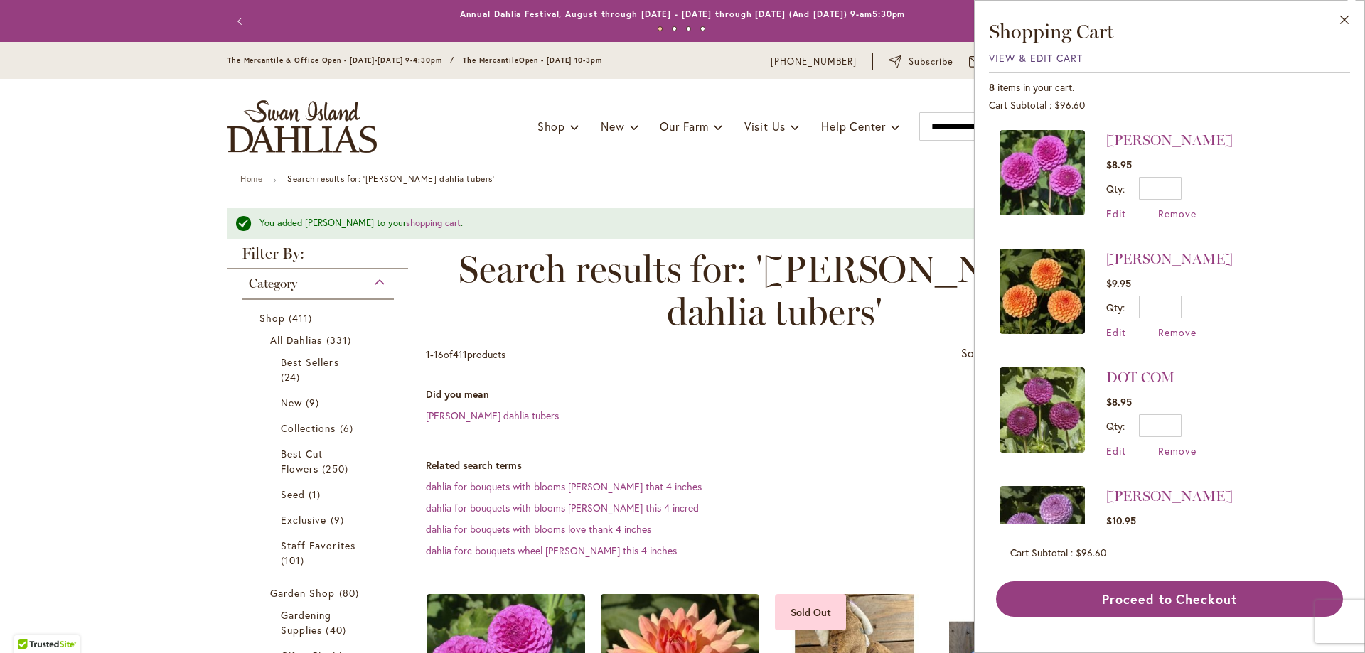
click at [1041, 57] on span "View & Edit Cart" at bounding box center [1036, 58] width 94 height 14
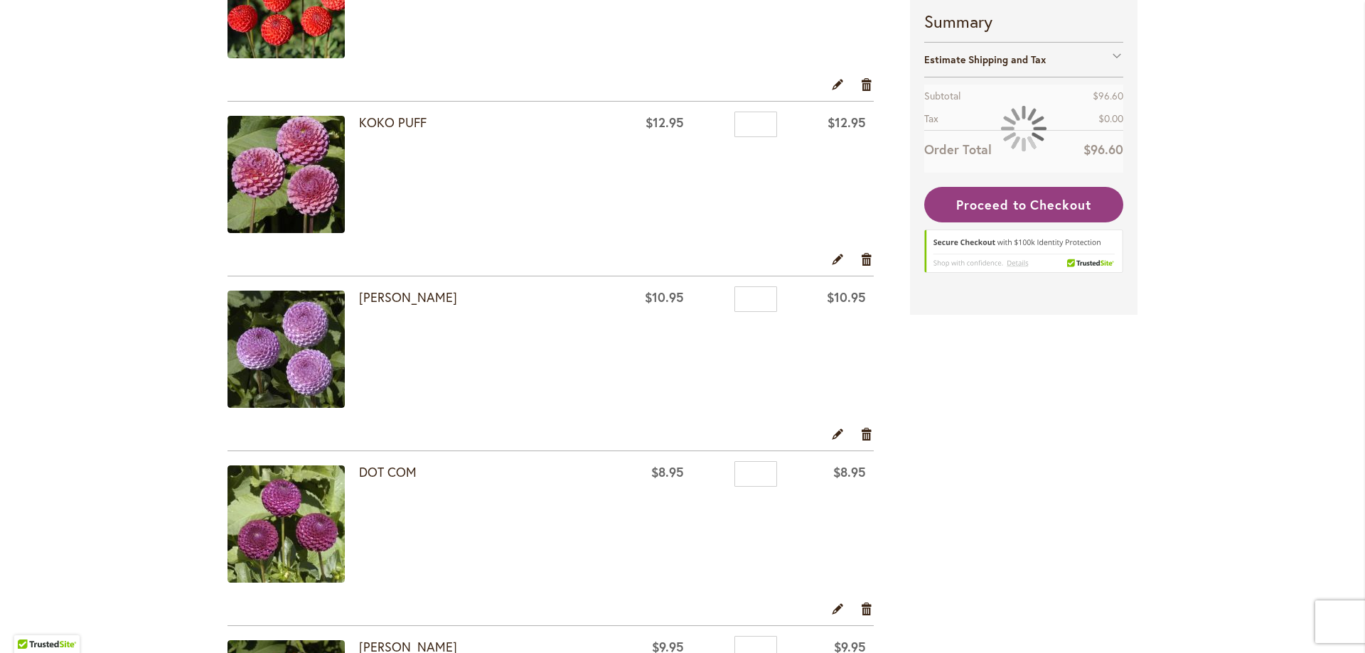
scroll to position [1066, 0]
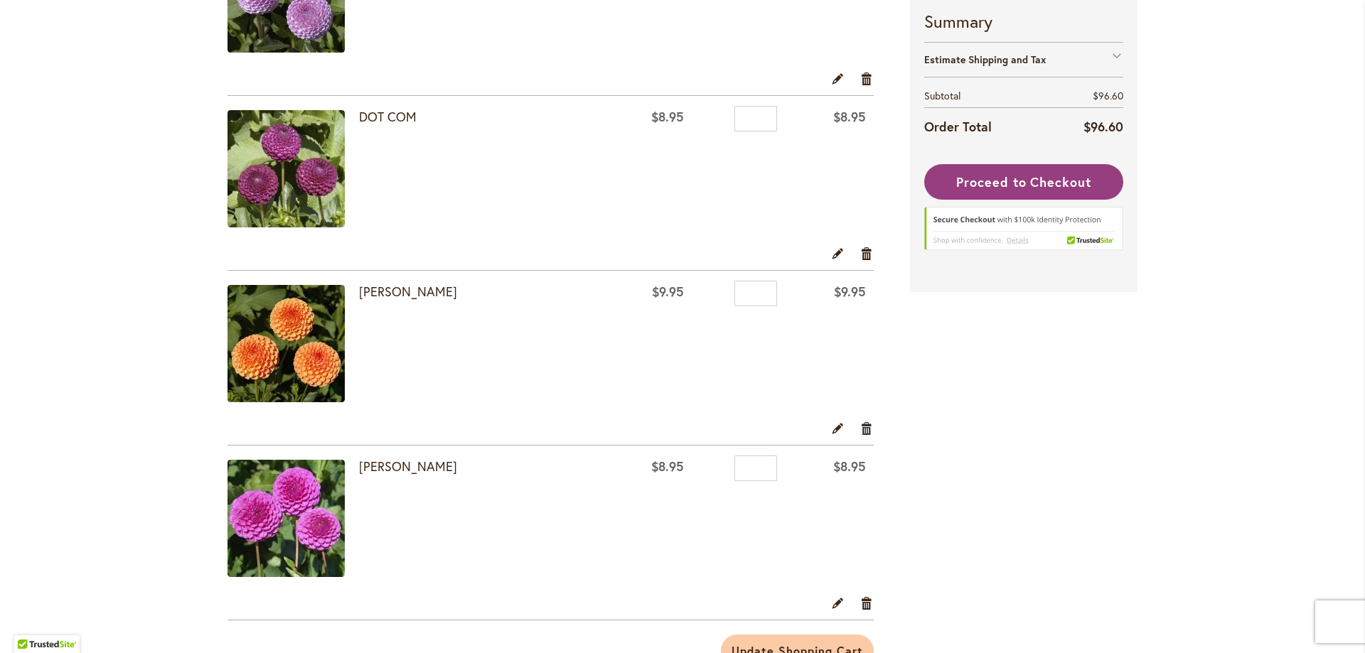
click at [860, 431] on link "Remove item" at bounding box center [867, 428] width 14 height 16
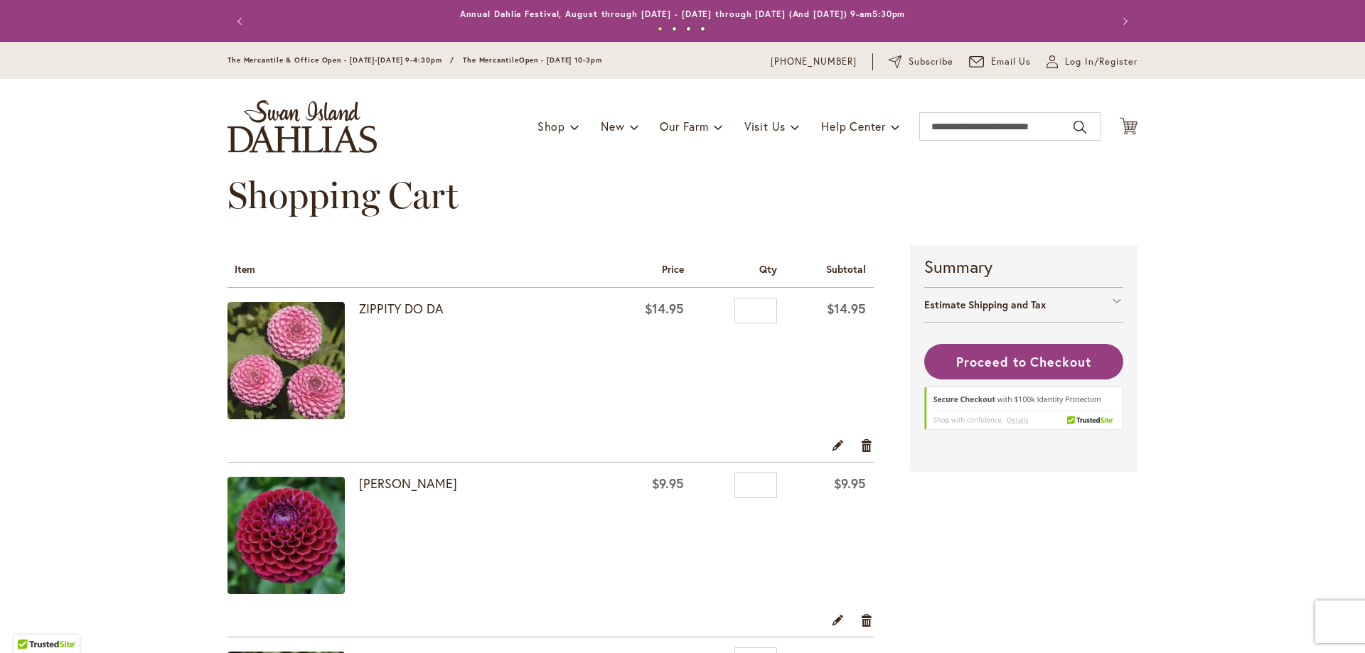
click at [859, 594] on td "$9.95" at bounding box center [829, 538] width 89 height 150
click at [862, 621] on link "Remove item" at bounding box center [867, 620] width 14 height 16
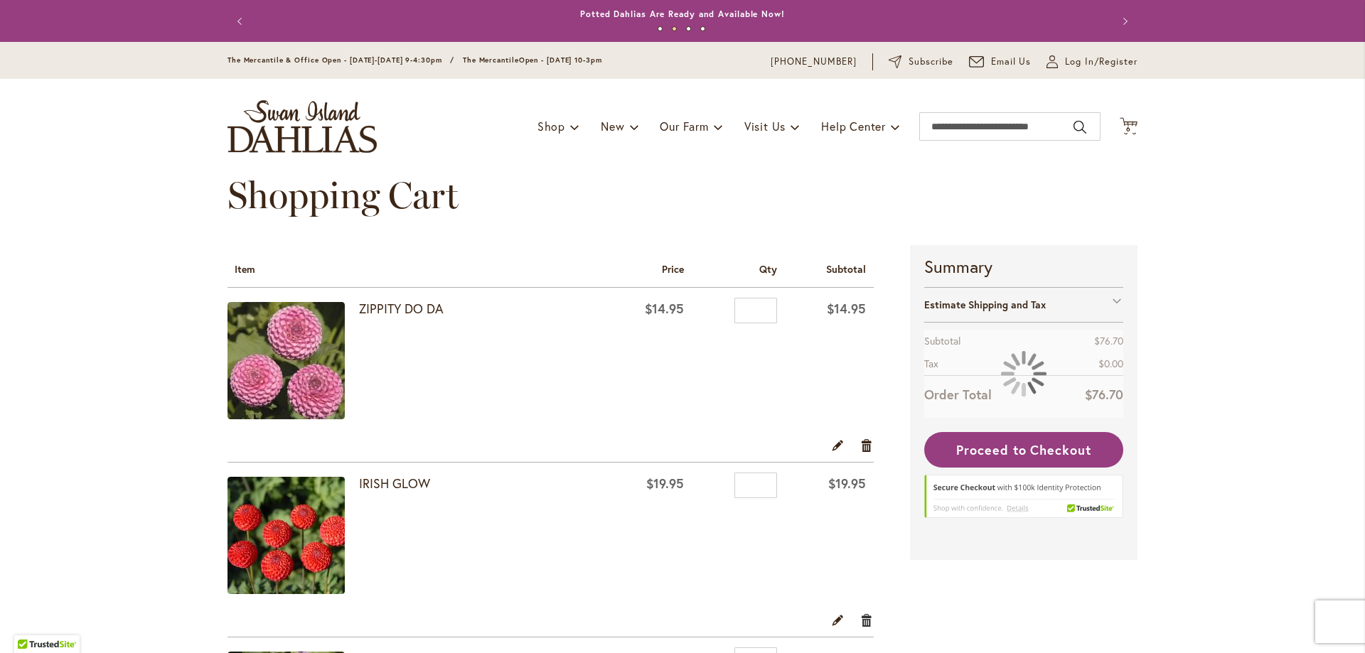
click at [864, 618] on link "Remove item" at bounding box center [867, 620] width 14 height 16
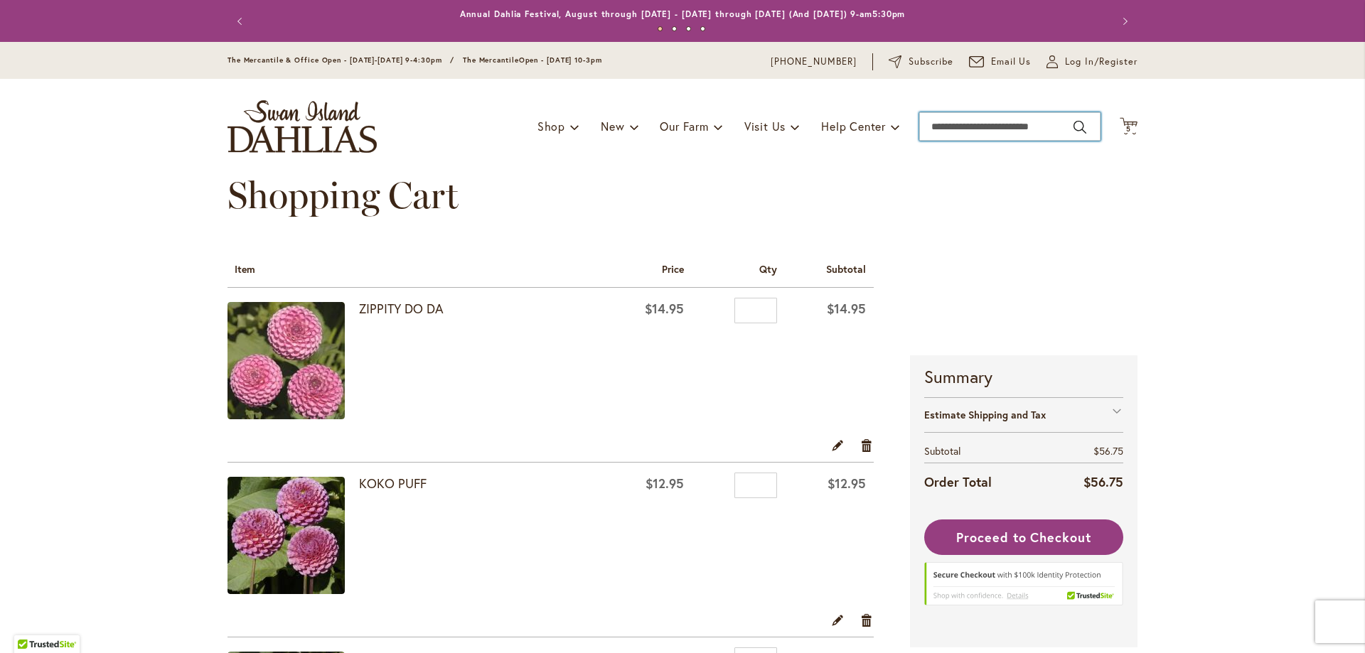
click at [948, 129] on input "Search" at bounding box center [1009, 126] width 181 height 28
type input "**********"
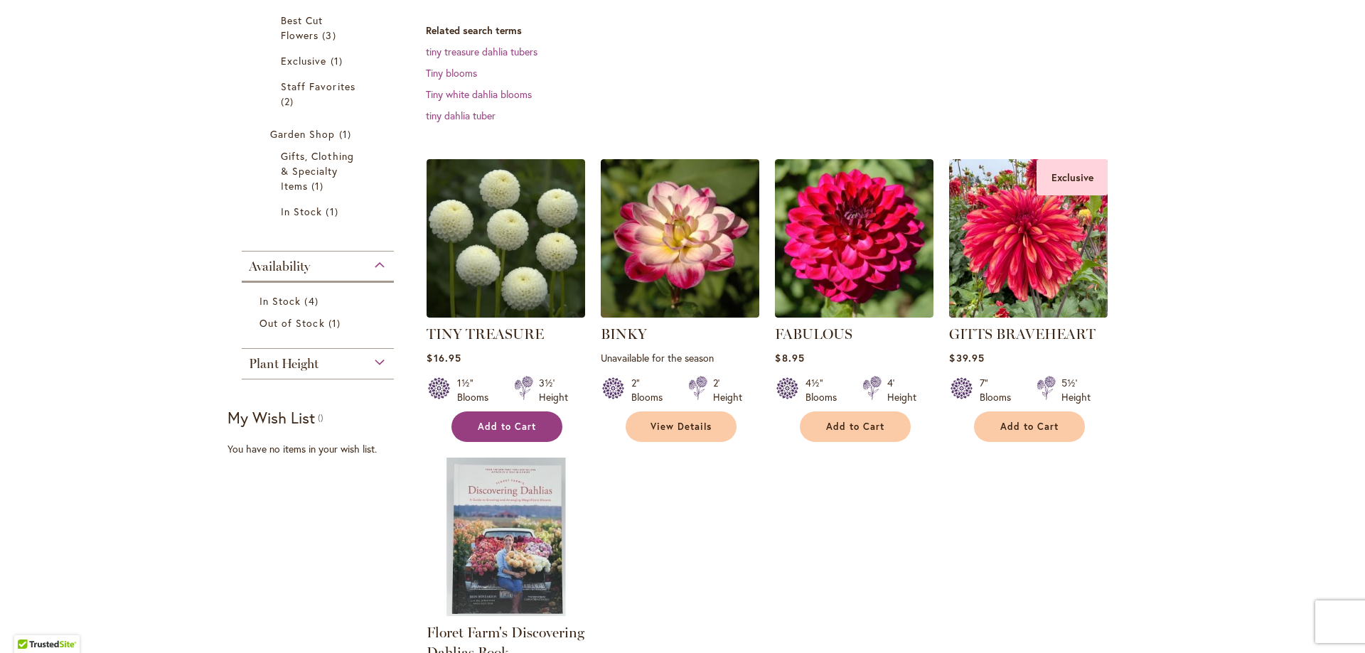
scroll to position [383, 0]
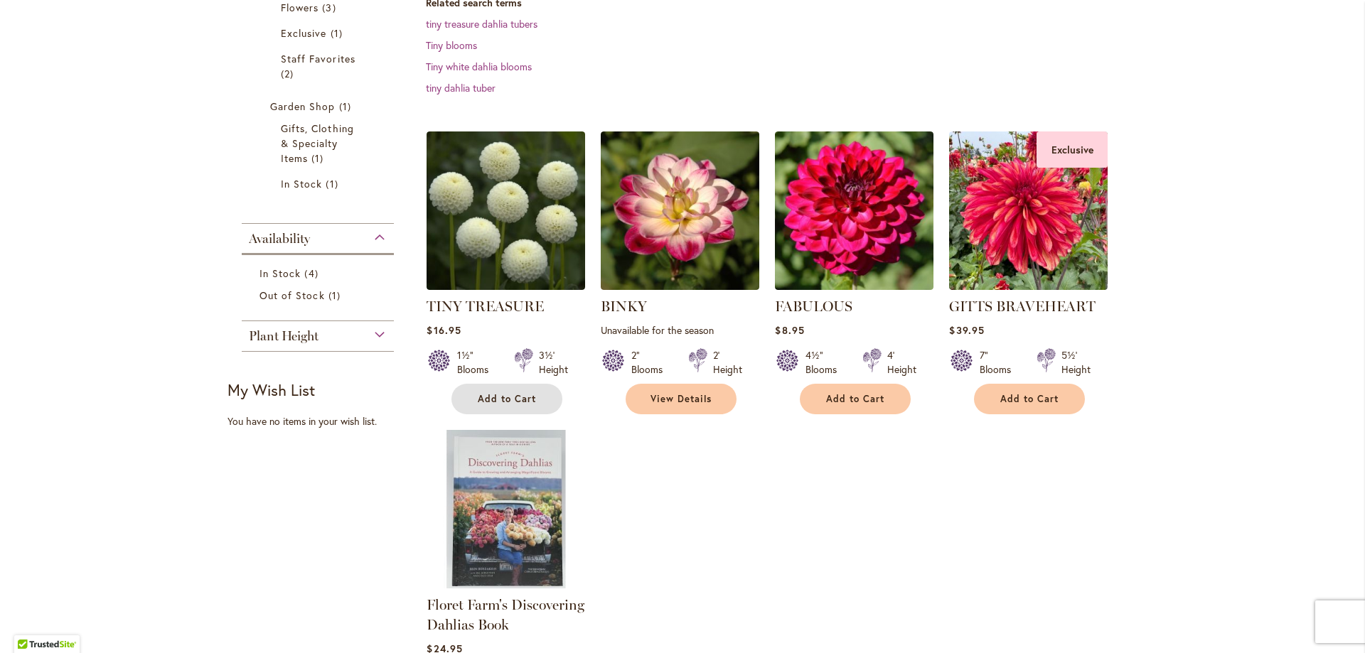
click at [461, 397] on button "Add to Cart" at bounding box center [506, 399] width 111 height 31
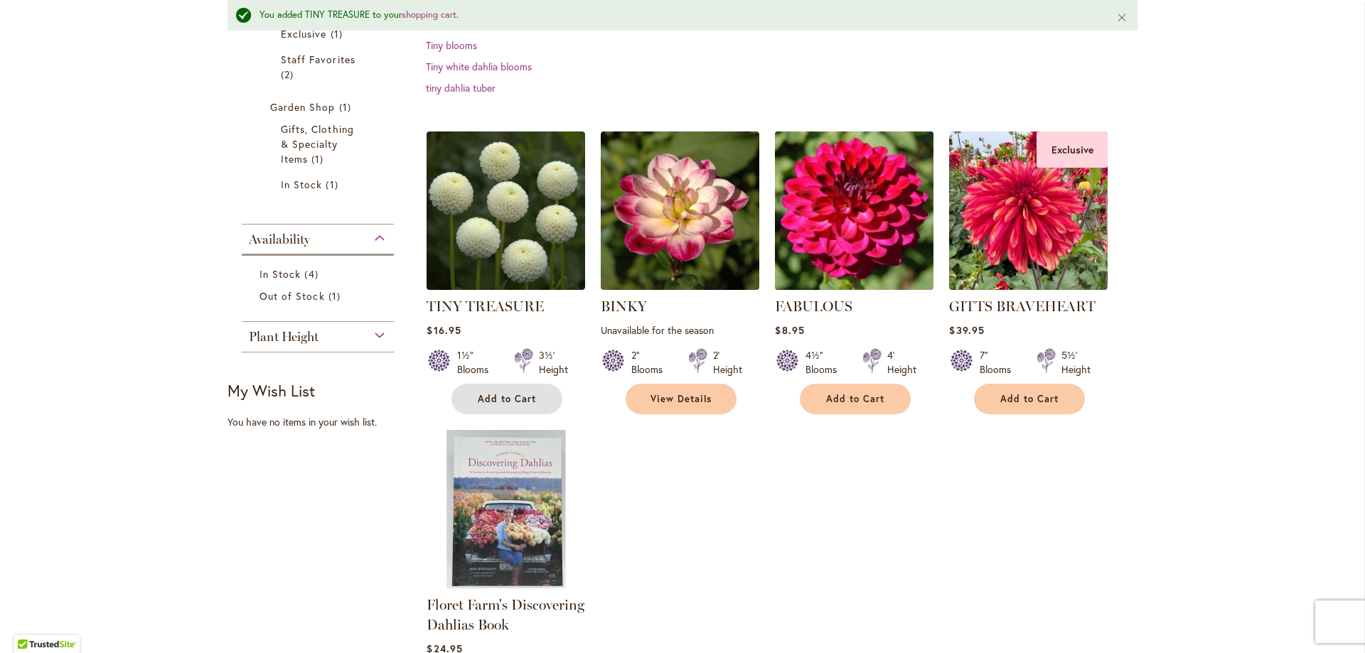
scroll to position [65, 0]
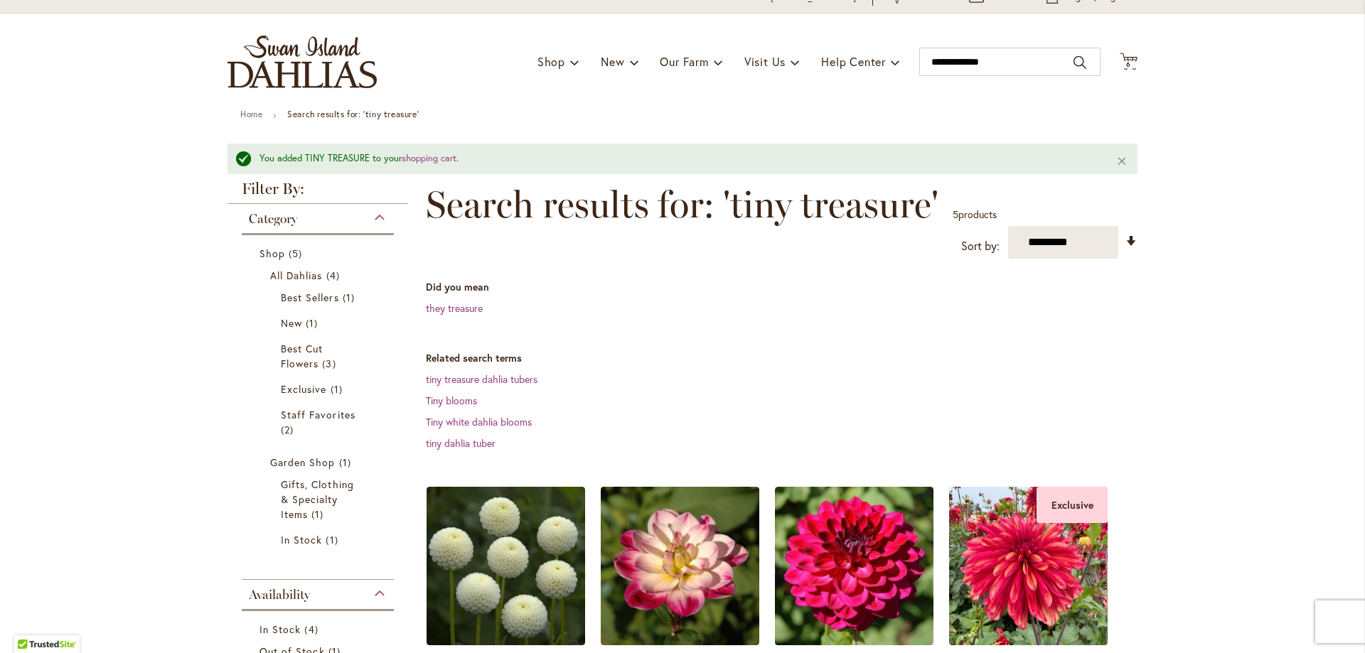
click at [1111, 60] on div "Toggle Nav Shop Dahlia Tubers Collections Fresh Cut Dahlias Gardening Supplies …" at bounding box center [682, 61] width 938 height 95
click at [1120, 60] on icon "Cart .cls-1 { fill: #231f20; }" at bounding box center [1129, 62] width 18 height 18
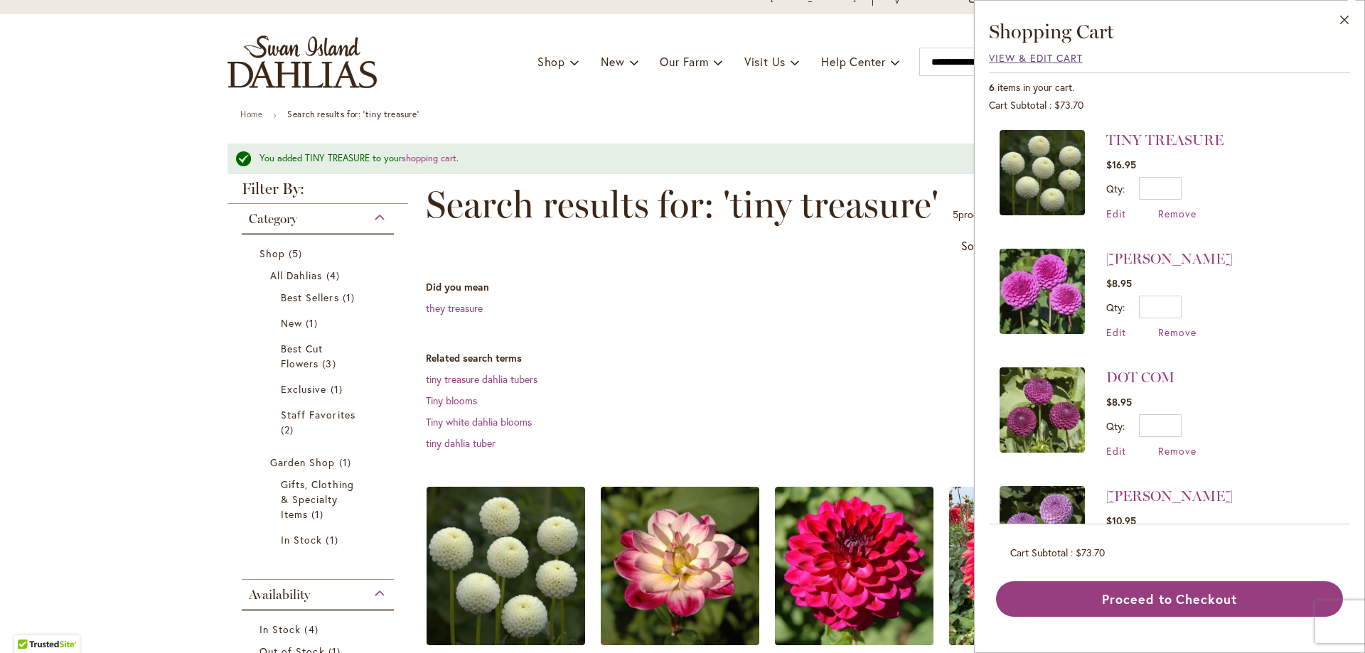
click at [1071, 58] on span "View & Edit Cart" at bounding box center [1036, 58] width 94 height 14
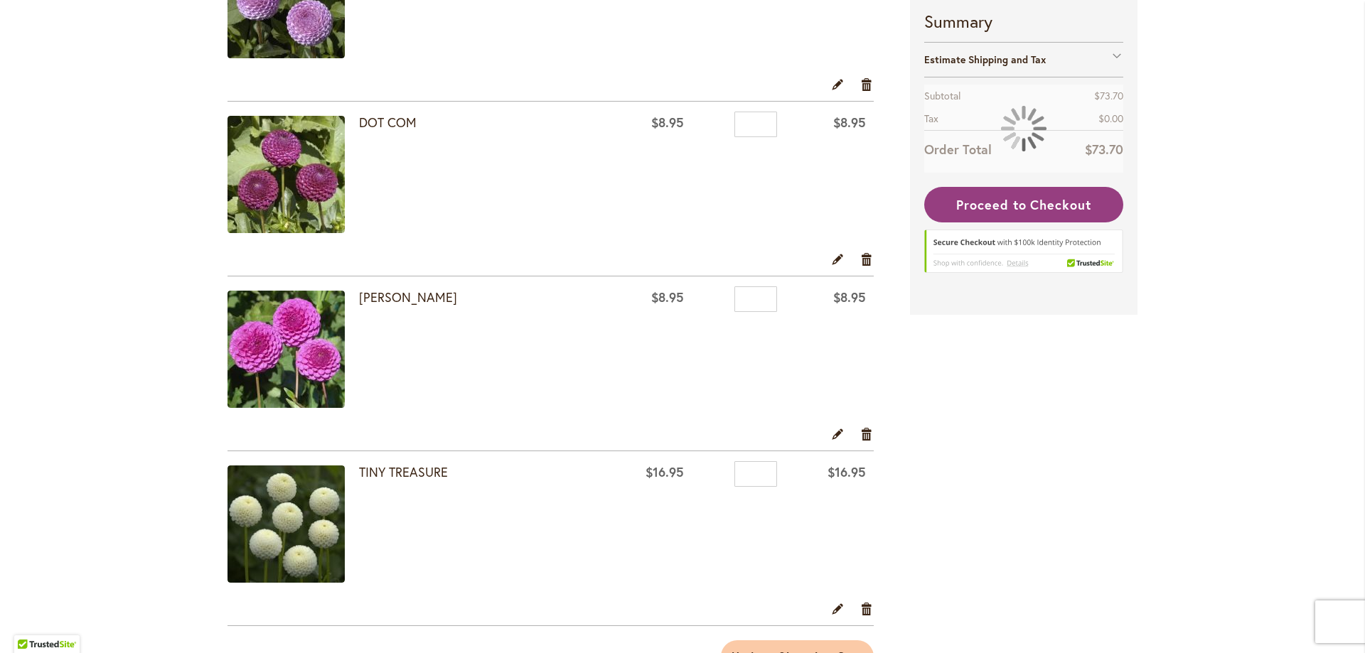
scroll to position [355, 0]
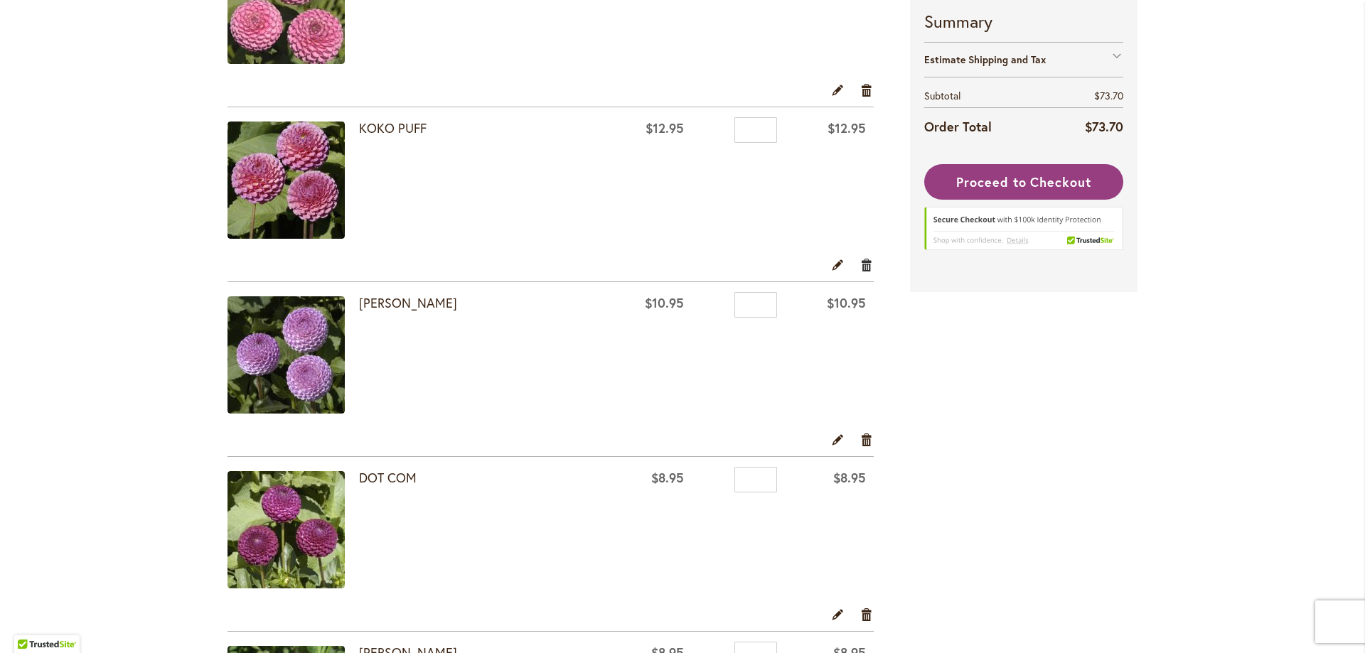
click at [862, 264] on link "Remove item" at bounding box center [867, 265] width 14 height 16
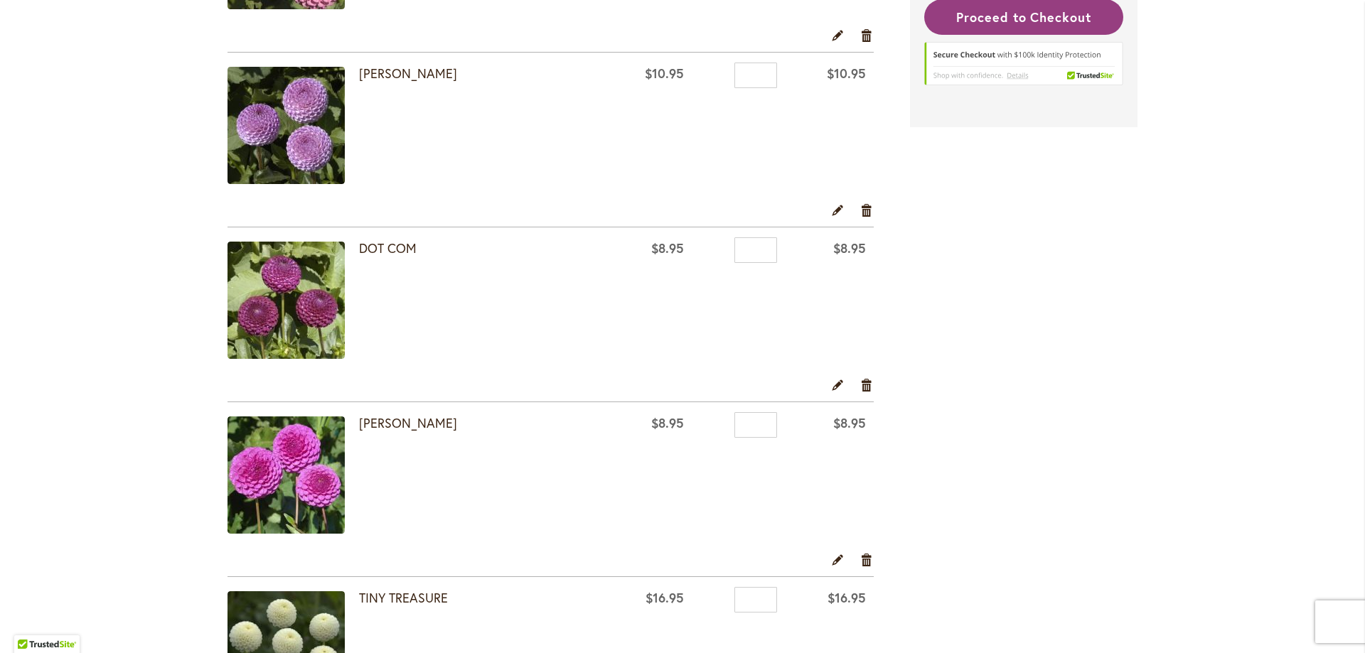
scroll to position [55, 0]
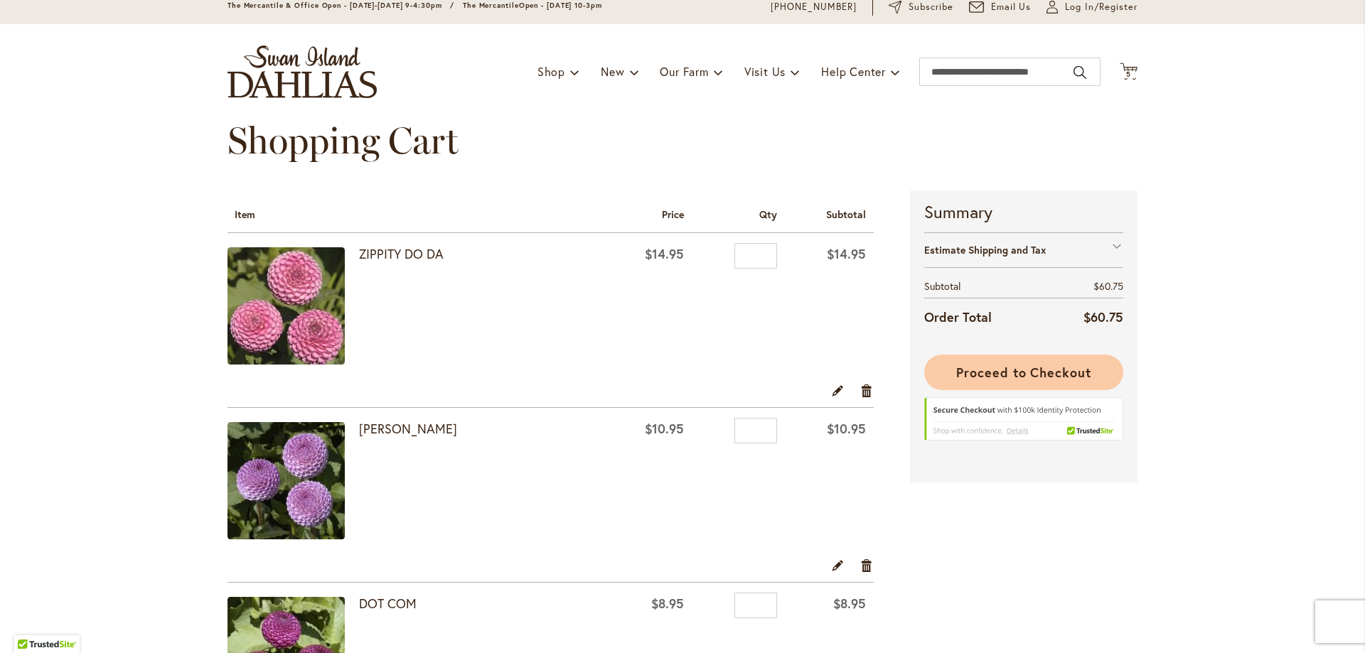
click at [1024, 375] on span "Proceed to Checkout" at bounding box center [1023, 372] width 135 height 17
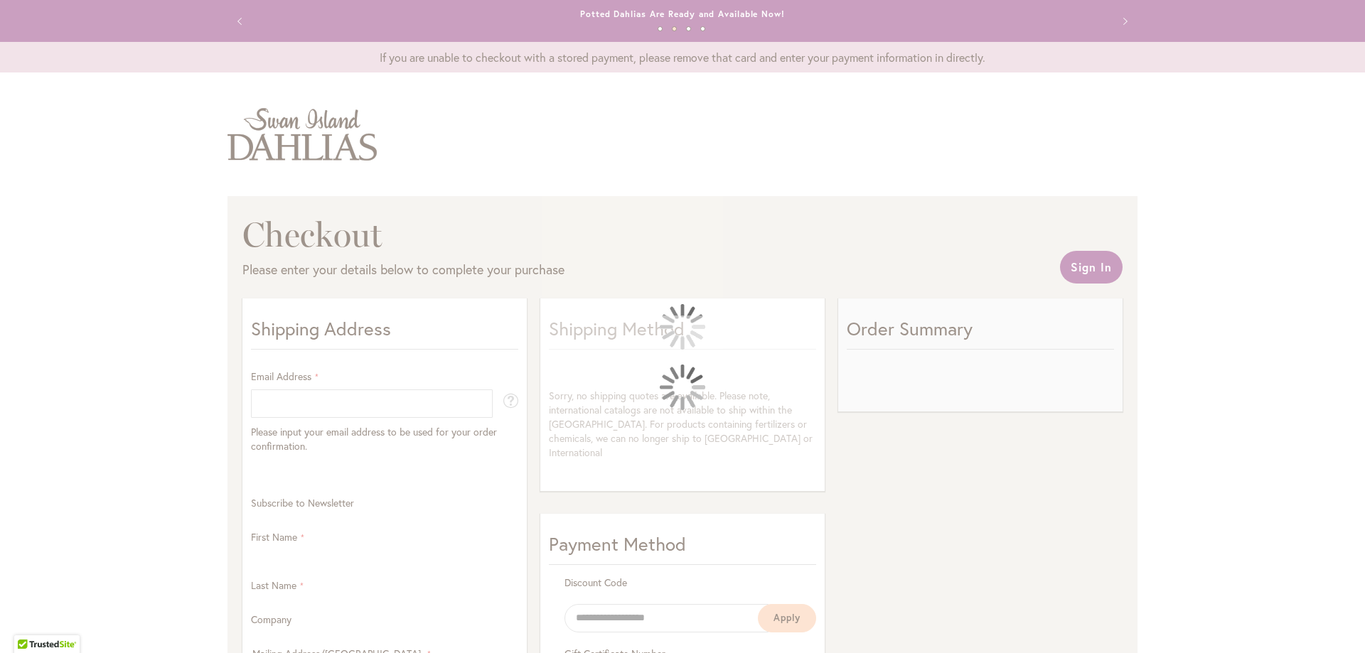
select select "**"
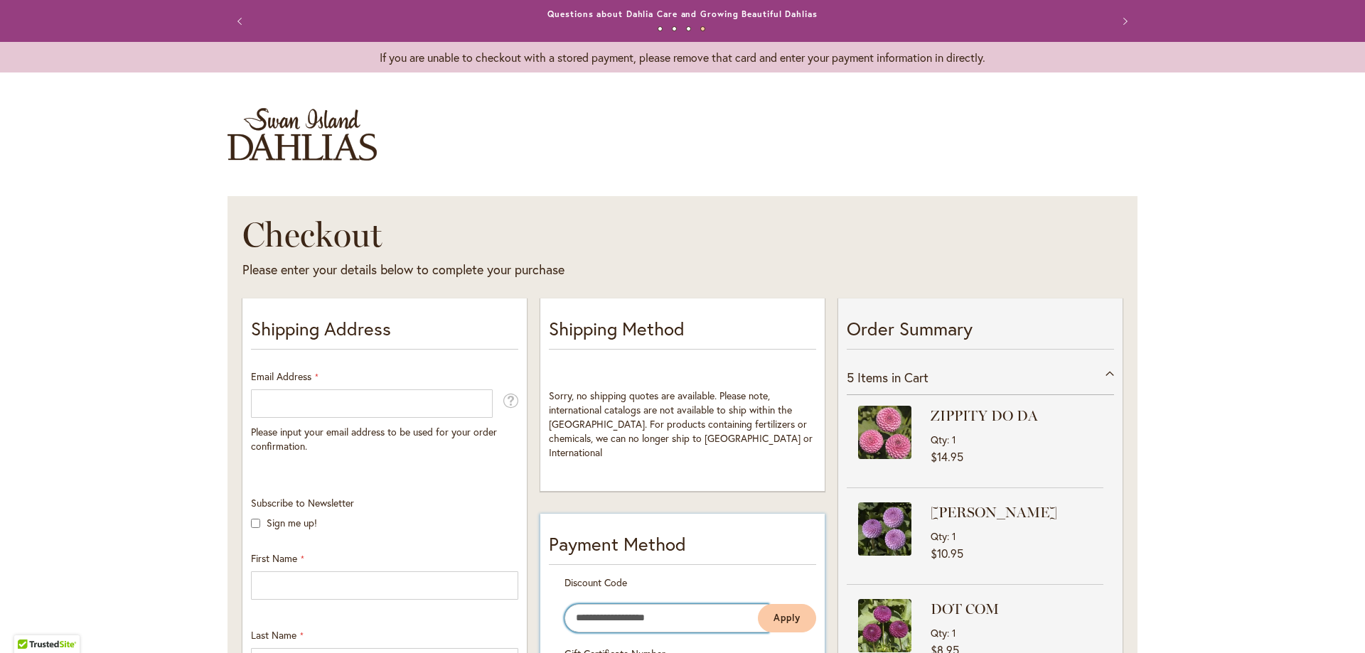
click at [594, 606] on input "Enter discount code" at bounding box center [666, 618] width 204 height 28
click at [758, 604] on button "Apply" at bounding box center [787, 618] width 58 height 28
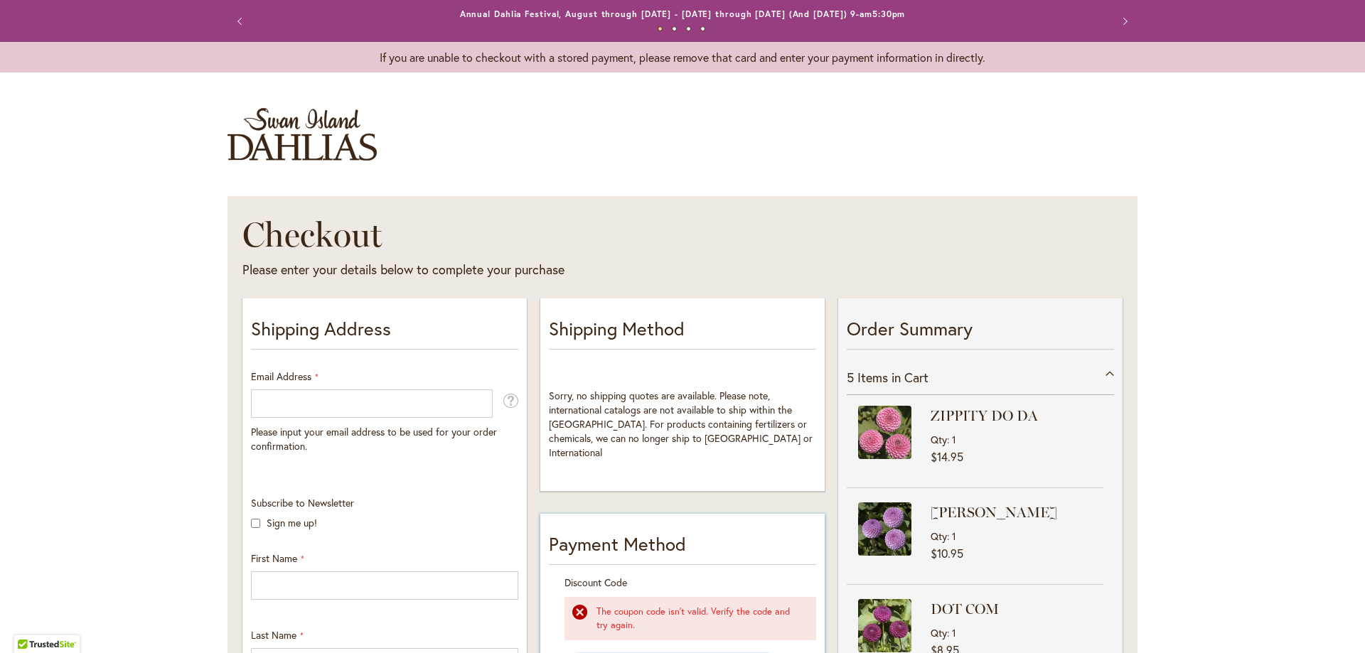
scroll to position [355, 0]
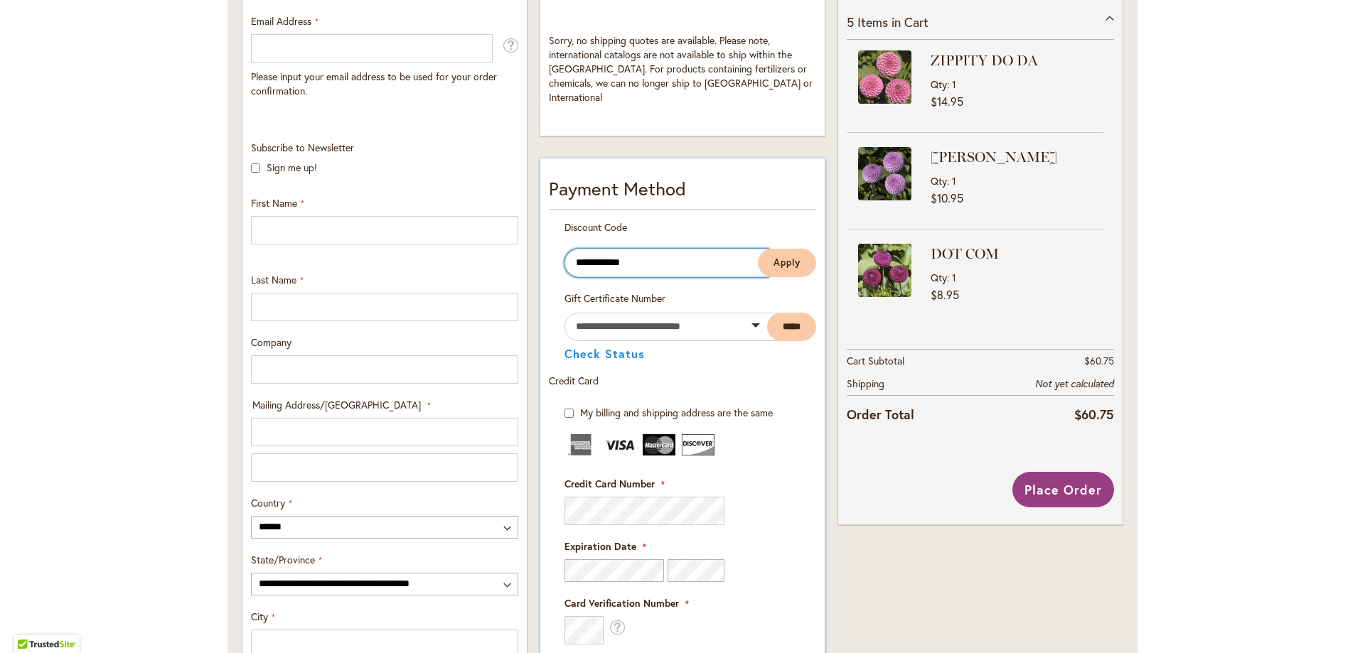
type input "**********"
click at [758, 249] on button "Apply" at bounding box center [787, 263] width 58 height 28
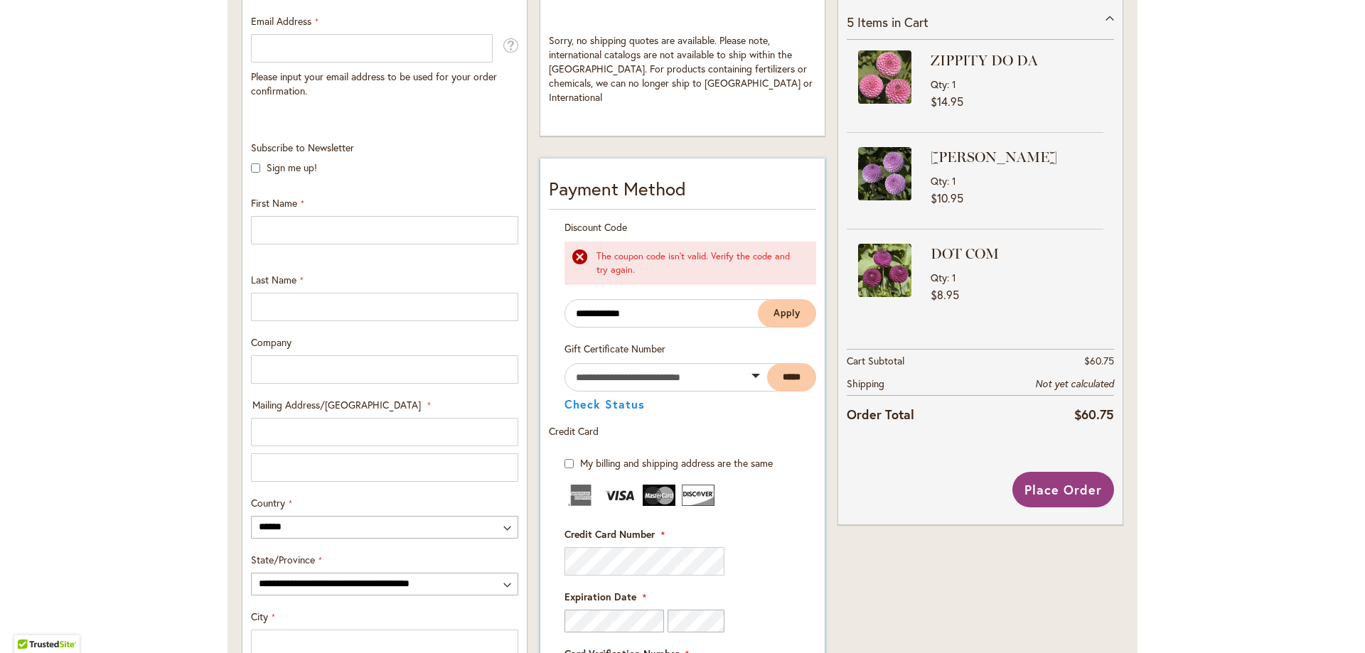
click at [596, 250] on div "The coupon code isn't valid. Verify the code and try again." at bounding box center [698, 263] width 205 height 26
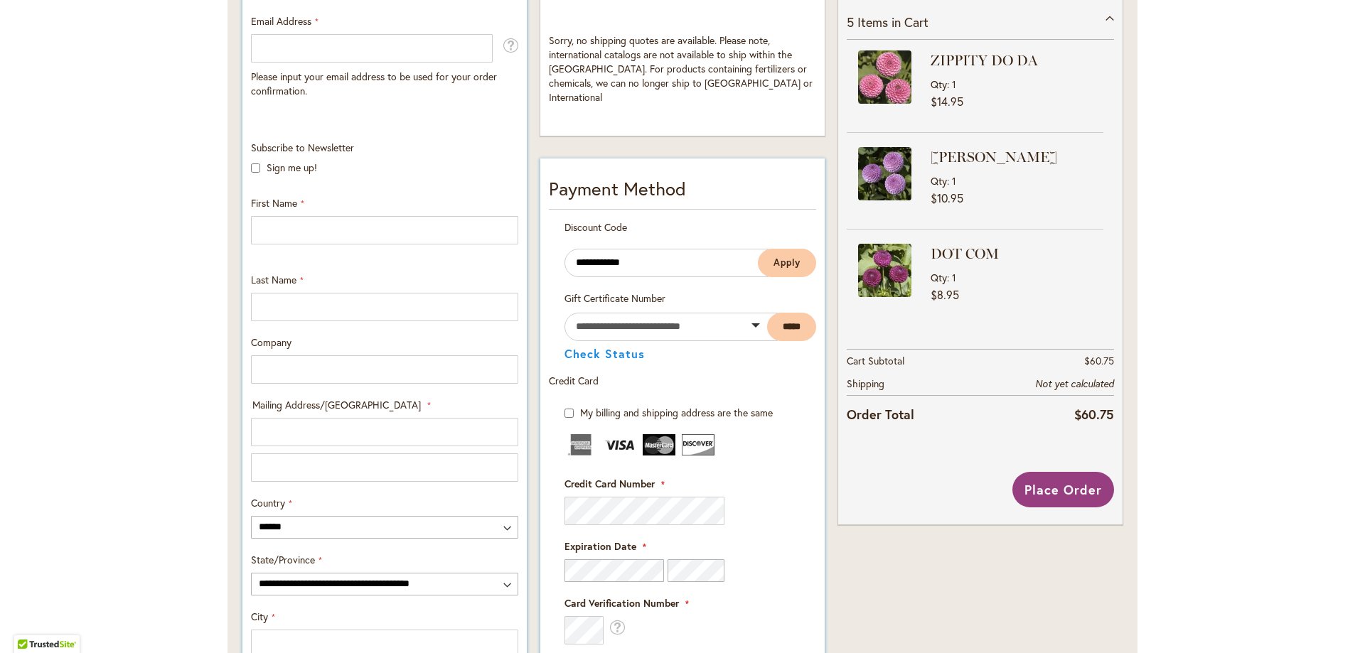
scroll to position [0, 0]
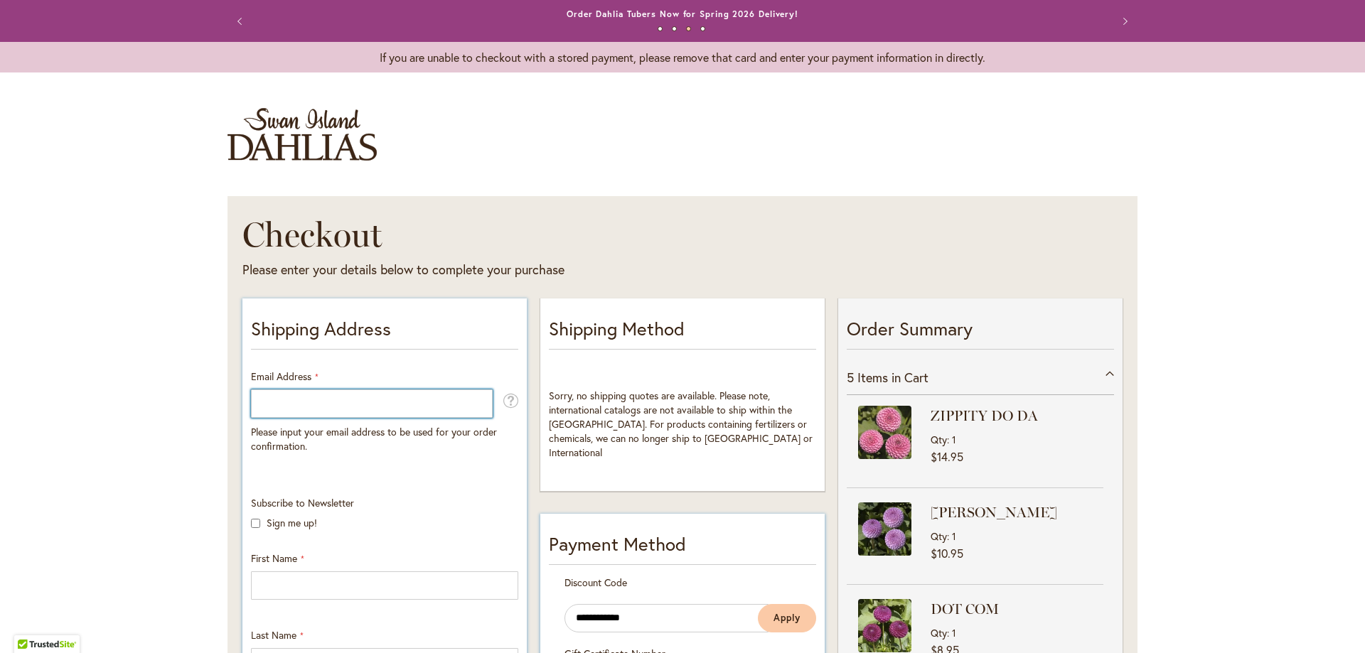
click at [317, 394] on input "Email Address" at bounding box center [372, 404] width 242 height 28
type input "**********"
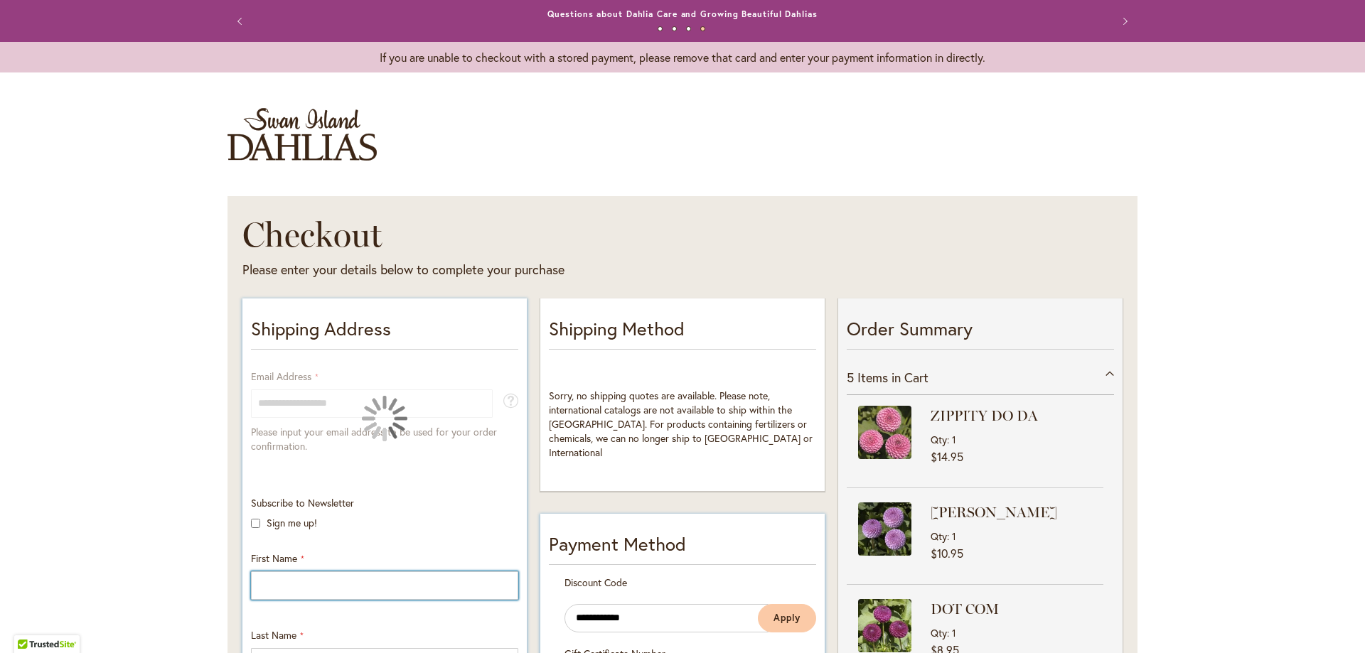
click at [286, 575] on input "First Name" at bounding box center [384, 586] width 267 height 28
type input "********"
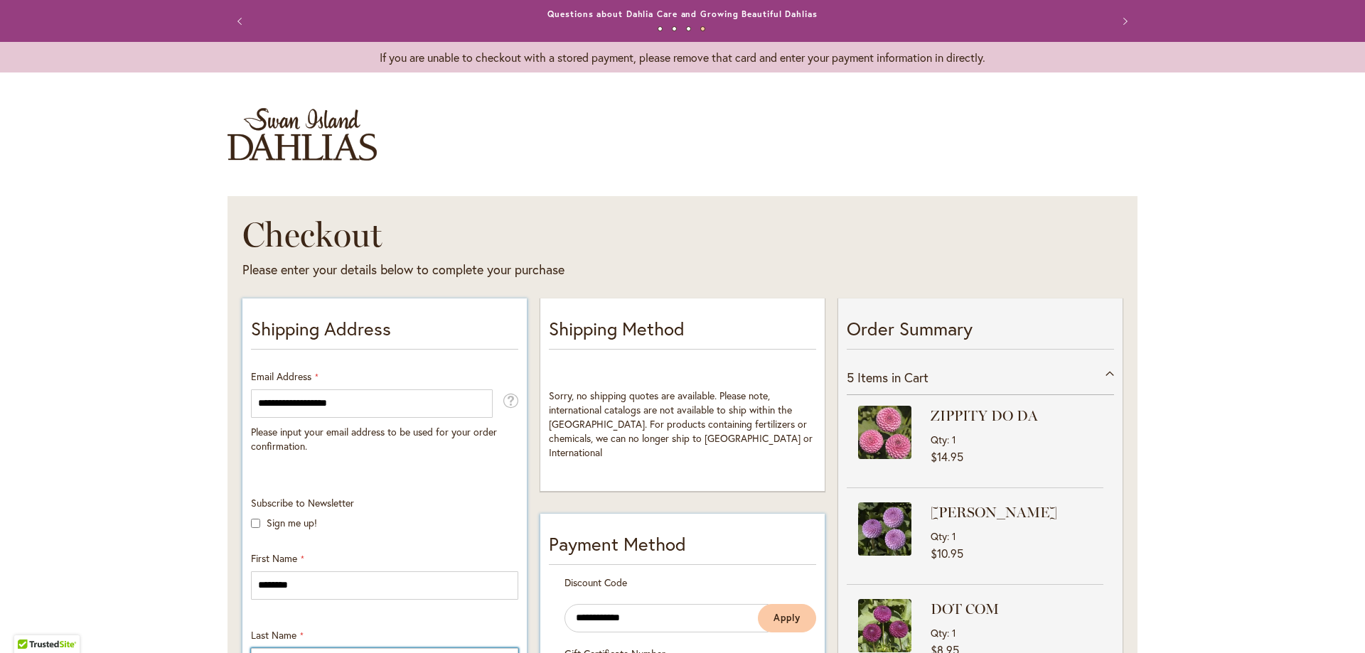
type input "****"
type input "**********"
select select "**"
type input "******"
type input "*****"
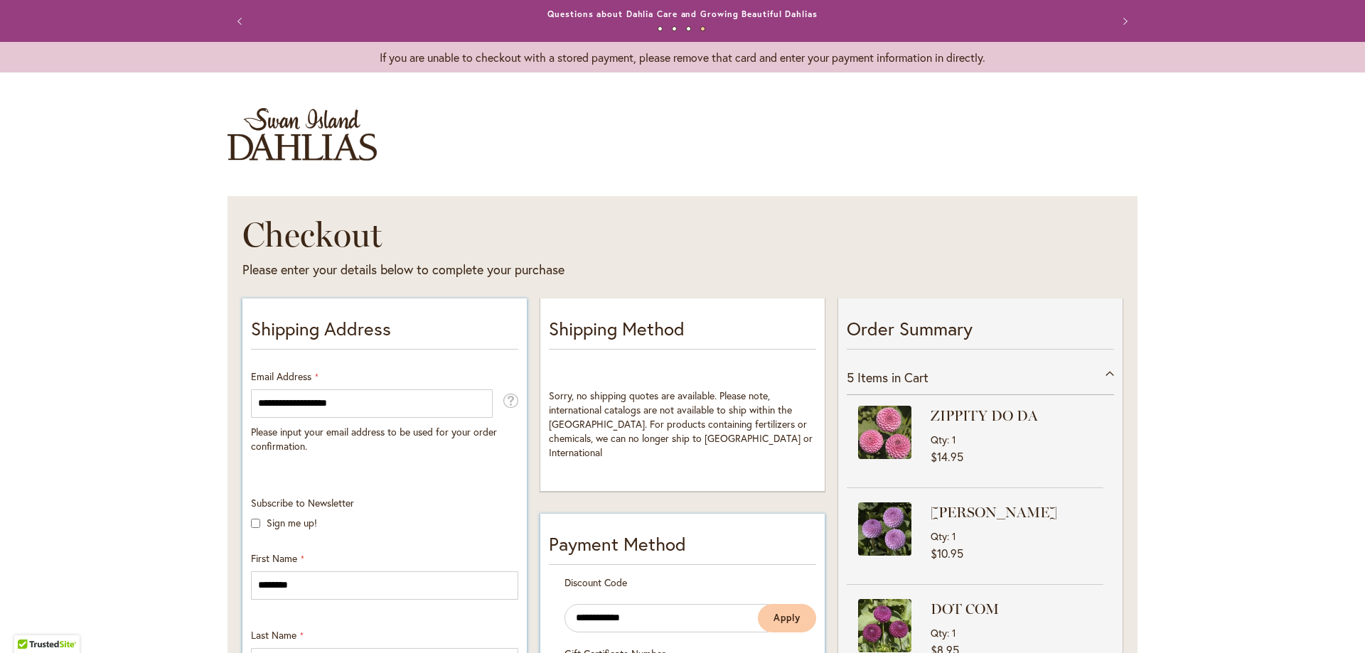
type input "**********"
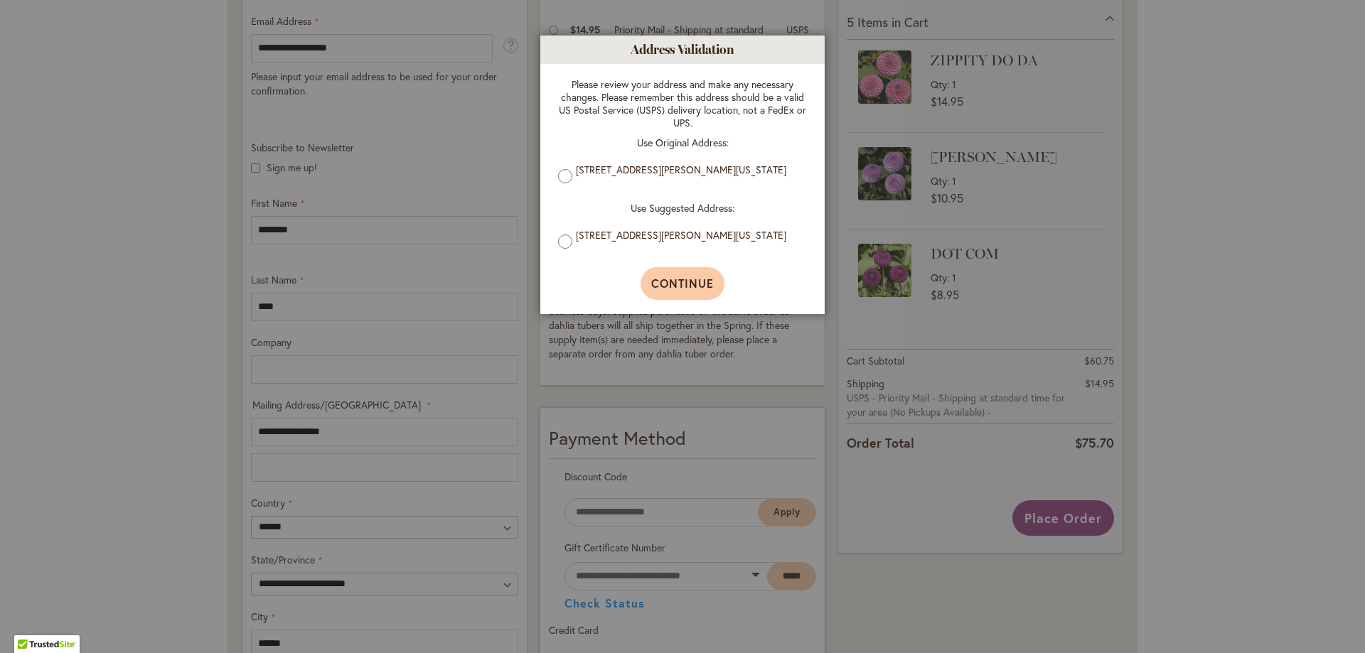
click at [682, 291] on span "Continue" at bounding box center [682, 283] width 63 height 15
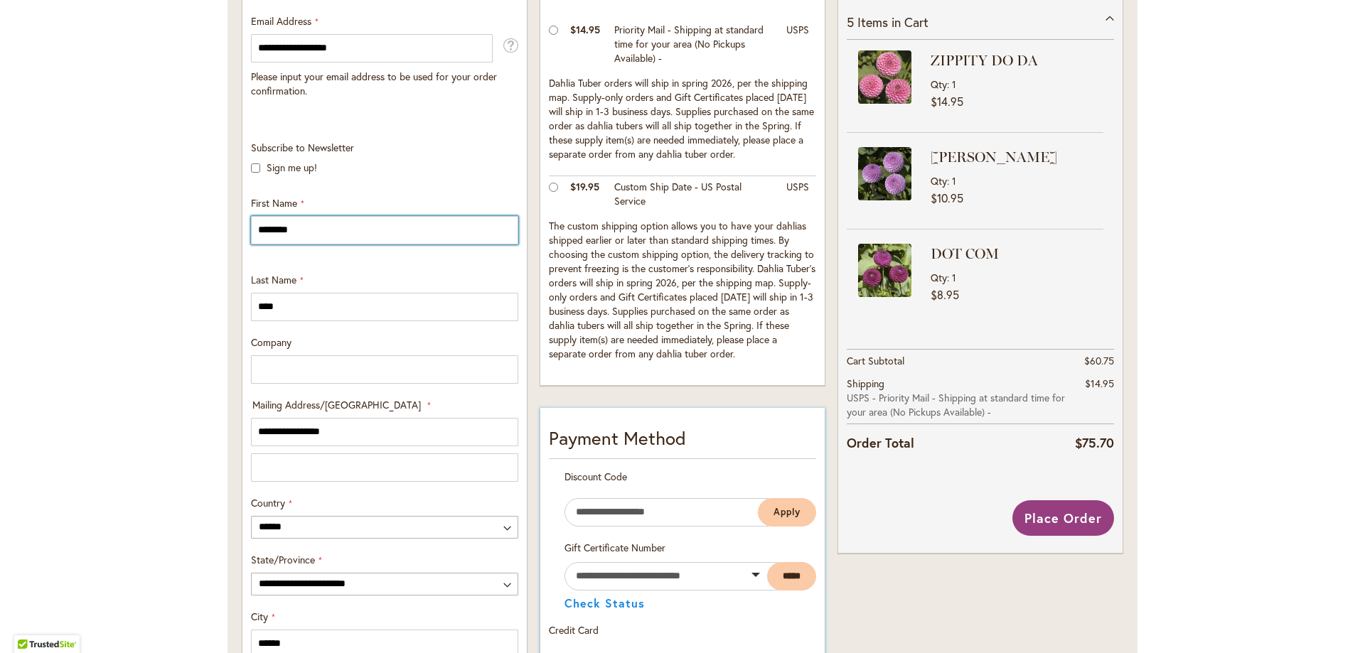
scroll to position [711, 0]
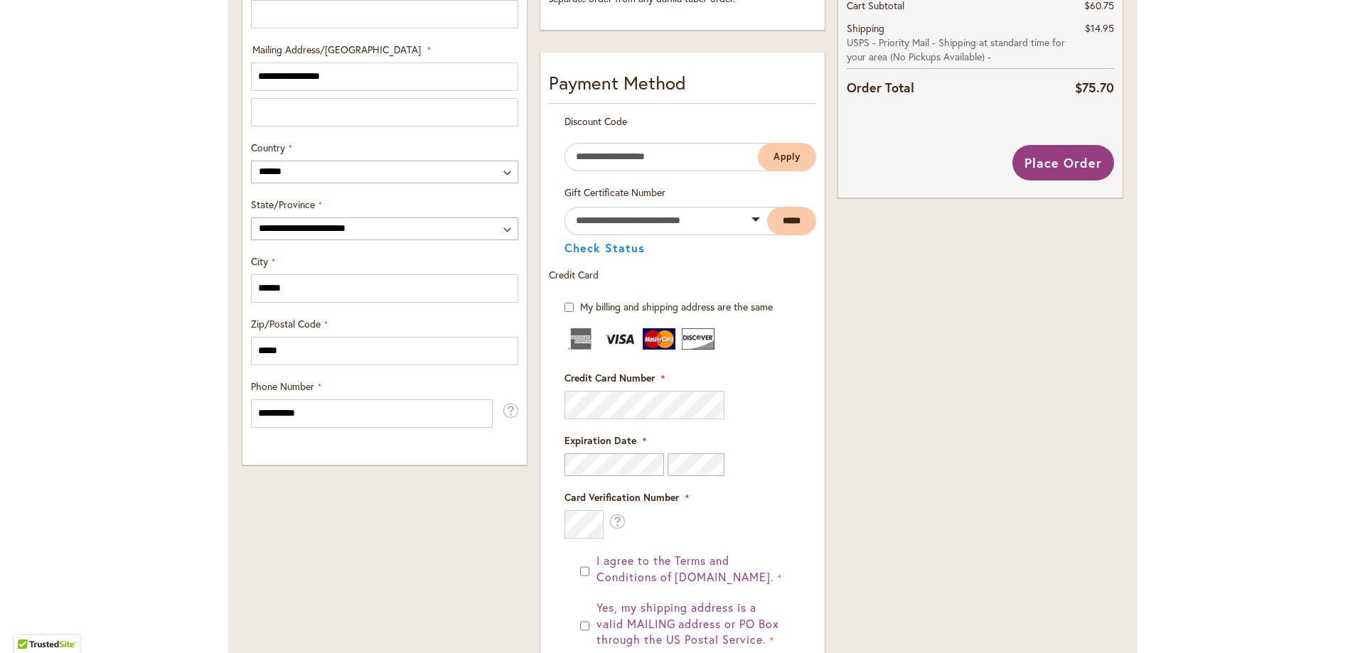
click at [1070, 420] on div "Order Summary 5 Items in Cart ZIPPITY DO DA Qty 1 $14.95 1" at bounding box center [980, 220] width 297 height 1275
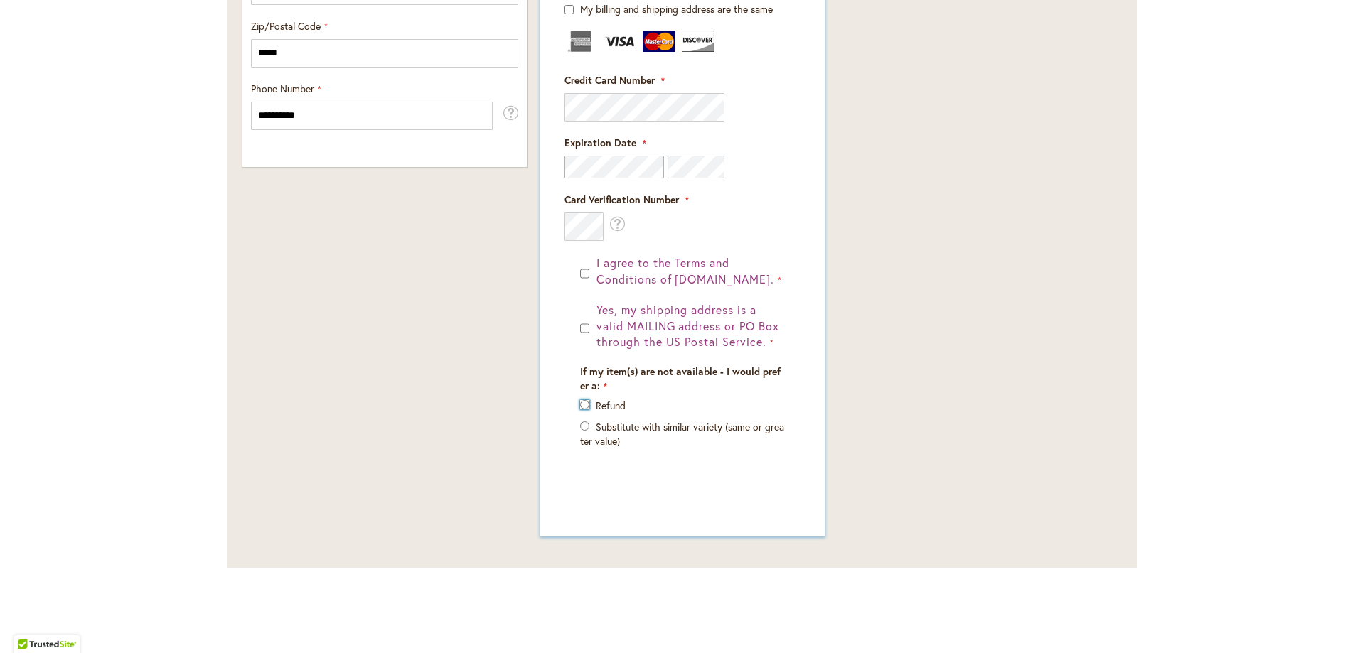
scroll to position [653, 0]
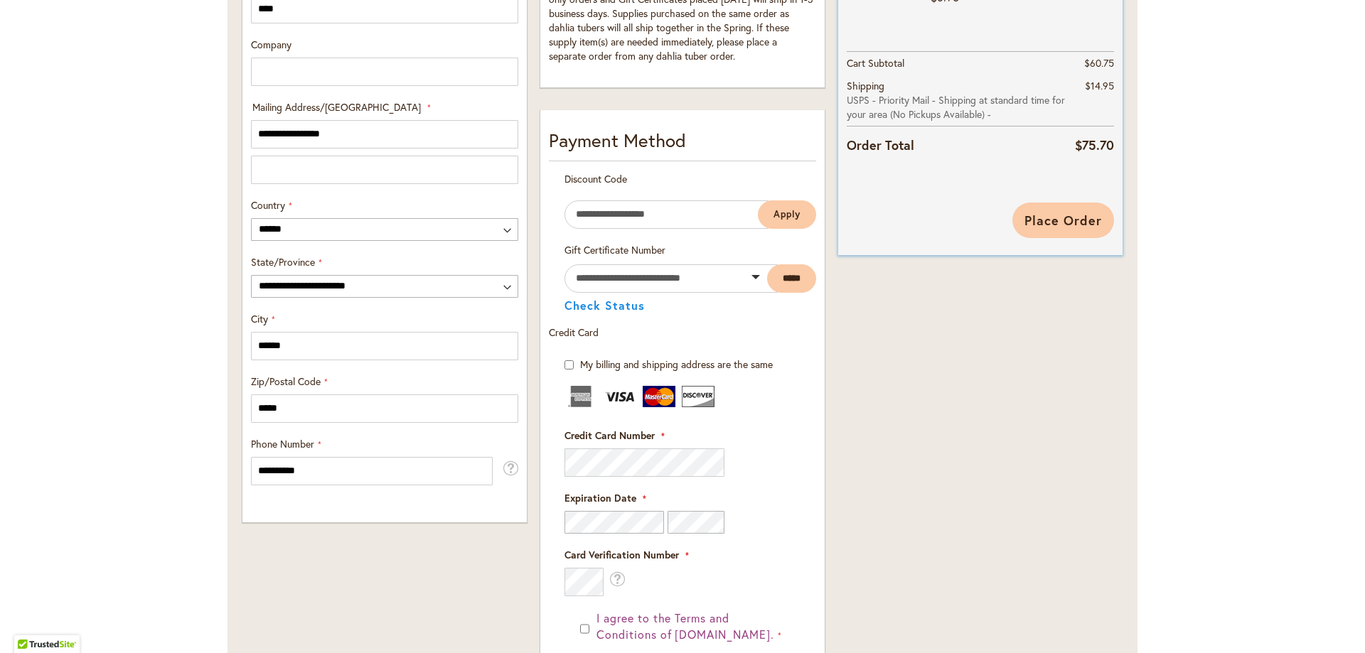
click at [1059, 228] on span "Place Order" at bounding box center [1062, 220] width 77 height 17
